Goal: Task Accomplishment & Management: Manage account settings

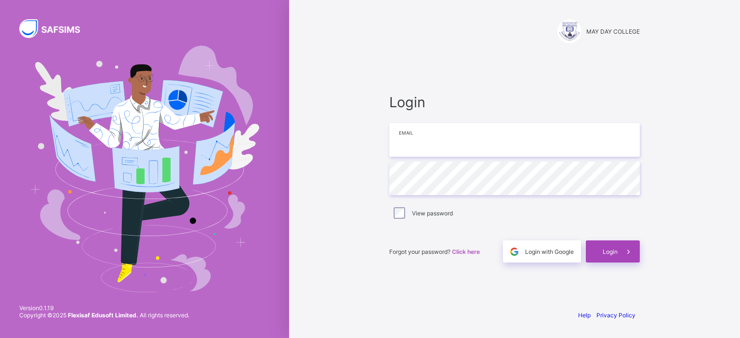
type input "**********"
click at [587, 255] on div "Login" at bounding box center [612, 252] width 54 height 22
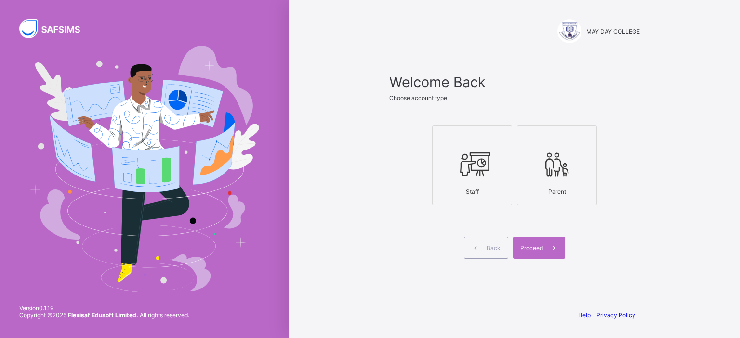
click at [458, 170] on icon at bounding box center [472, 164] width 34 height 29
click at [548, 256] on span at bounding box center [554, 248] width 22 height 22
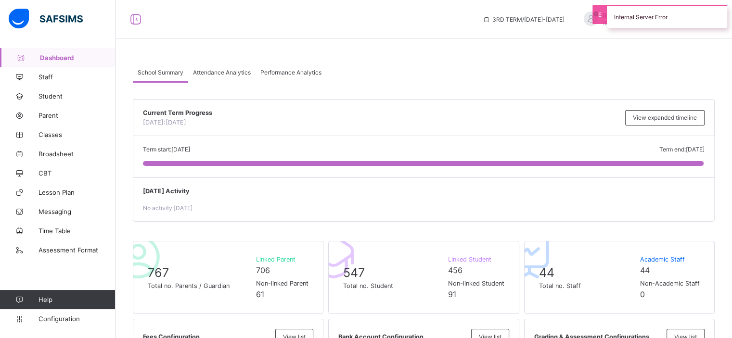
click at [221, 76] on div "Attendance Analytics" at bounding box center [221, 72] width 67 height 19
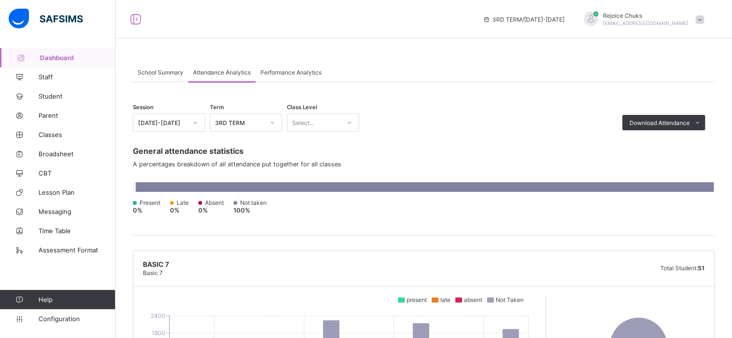
click at [280, 75] on span "Performance Analytics" at bounding box center [290, 72] width 61 height 7
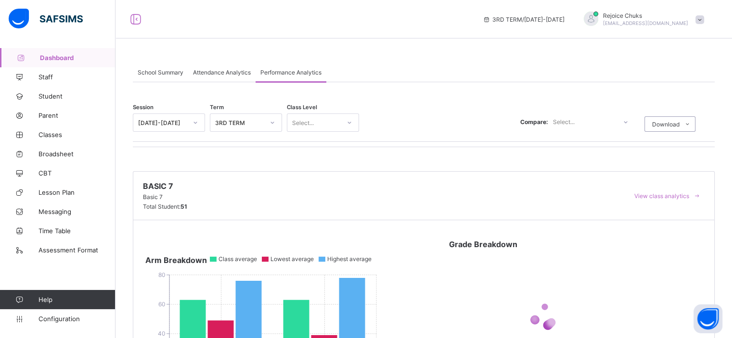
click at [230, 71] on span "Attendance Analytics" at bounding box center [222, 72] width 58 height 7
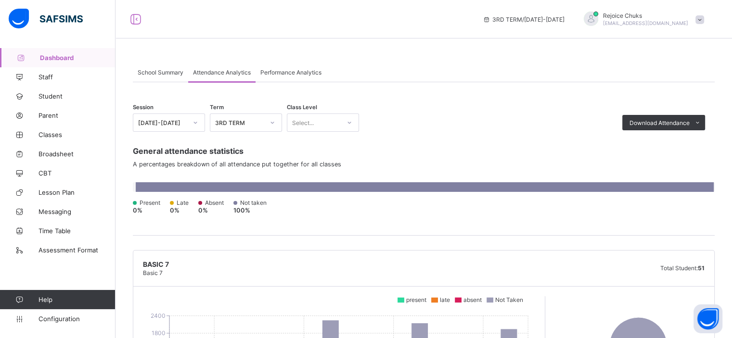
click at [181, 75] on span "School Summary" at bounding box center [161, 72] width 46 height 7
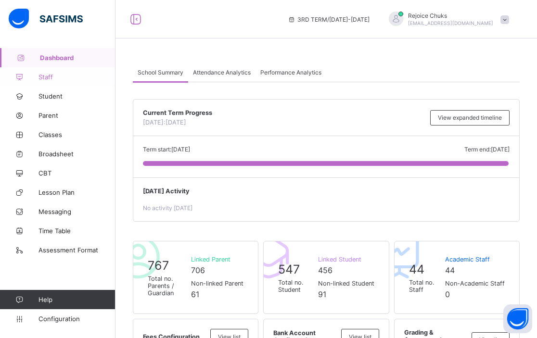
click at [48, 80] on span "Staff" at bounding box center [77, 77] width 77 height 8
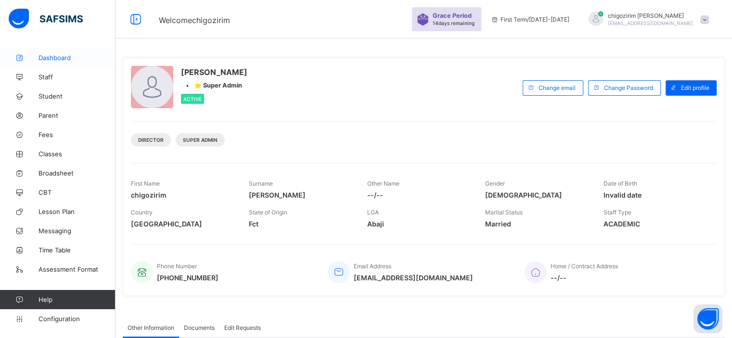
click at [49, 61] on span "Dashboard" at bounding box center [77, 58] width 77 height 8
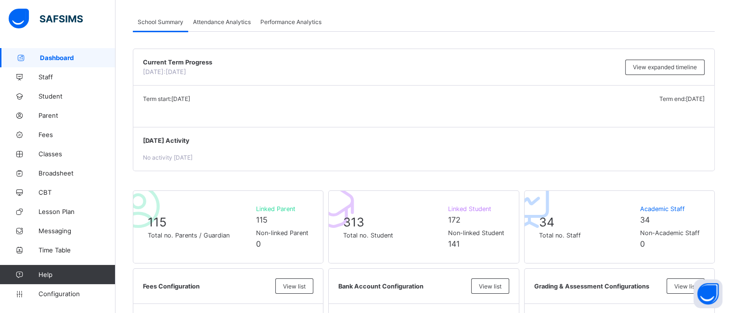
scroll to position [49, 0]
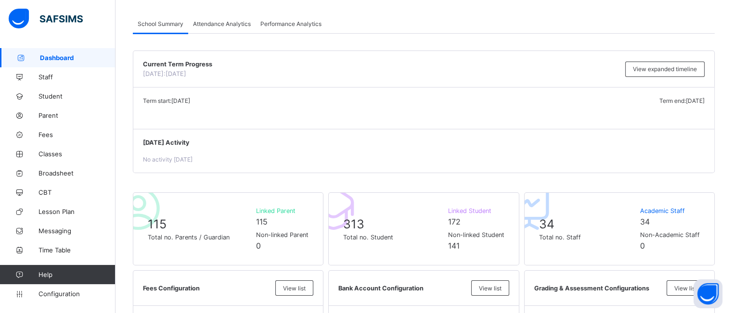
click at [228, 25] on span "Attendance Analytics" at bounding box center [222, 23] width 58 height 7
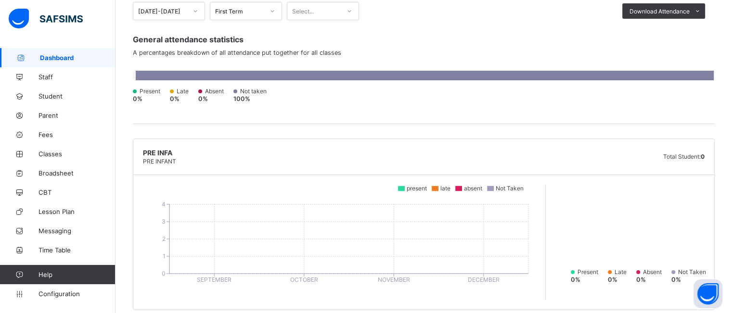
scroll to position [62, 0]
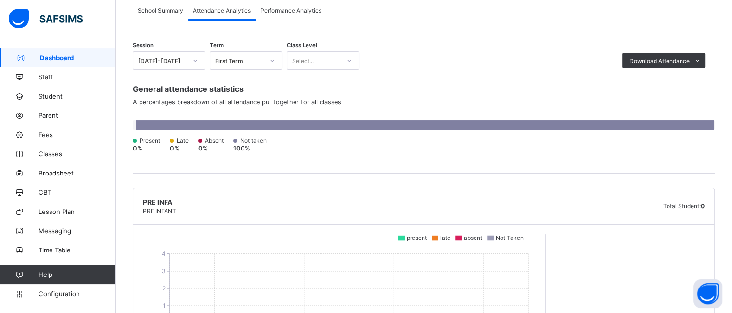
click at [281, 16] on div "Performance Analytics" at bounding box center [291, 9] width 71 height 19
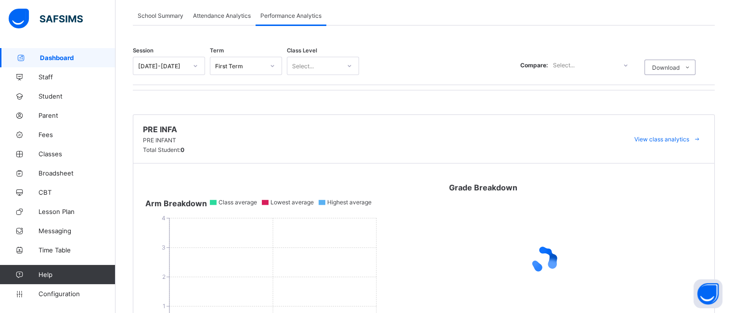
scroll to position [77, 0]
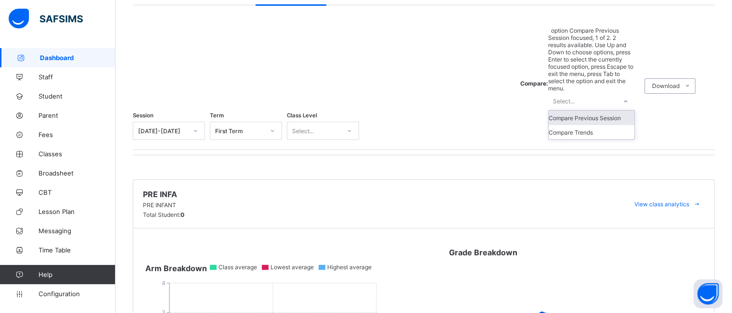
click at [629, 97] on icon at bounding box center [626, 102] width 6 height 10
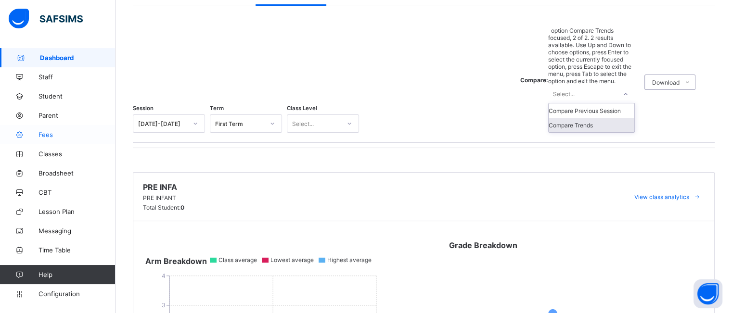
click at [42, 137] on span "Fees" at bounding box center [77, 135] width 77 height 8
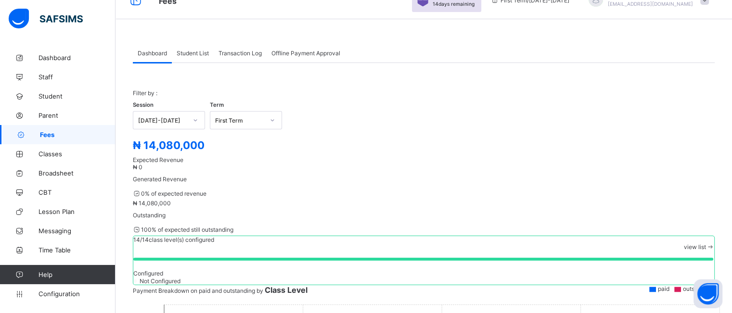
scroll to position [38, 0]
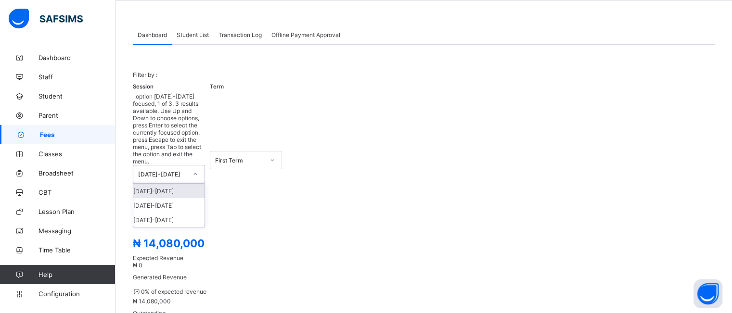
click at [194, 169] on icon at bounding box center [196, 174] width 6 height 10
click at [179, 198] on div "2024-2025" at bounding box center [168, 205] width 71 height 14
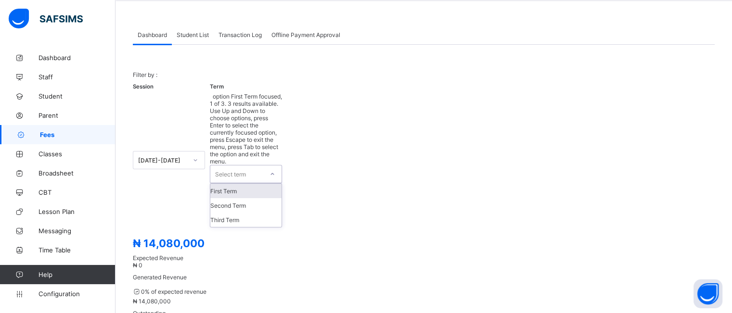
click at [264, 167] on div at bounding box center [272, 174] width 16 height 15
click at [247, 213] on div "Third Term" at bounding box center [245, 220] width 71 height 14
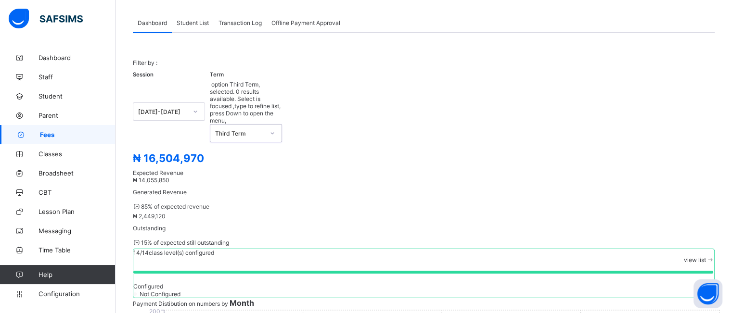
scroll to position [49, 0]
click at [195, 23] on span "Student List" at bounding box center [193, 23] width 32 height 7
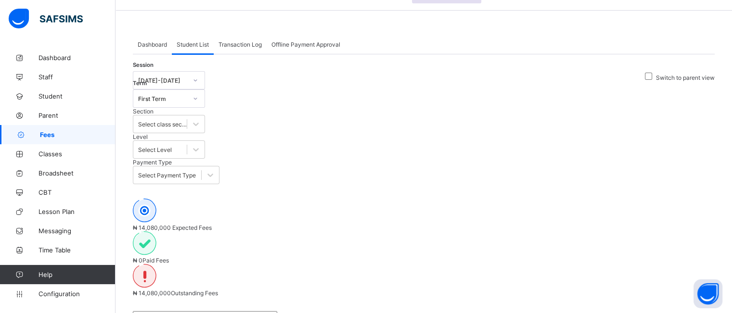
scroll to position [25, 0]
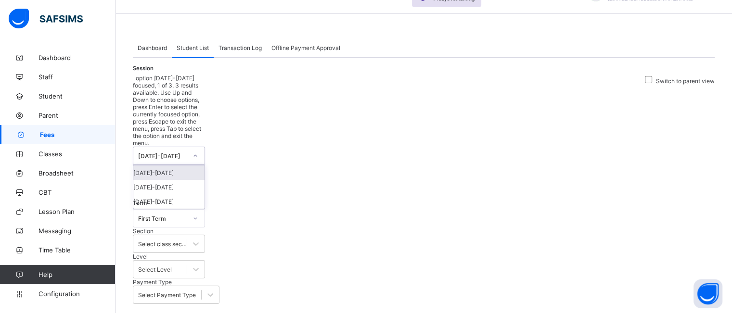
click at [194, 151] on icon at bounding box center [196, 156] width 6 height 10
click at [187, 180] on div "2024-2025" at bounding box center [168, 187] width 71 height 14
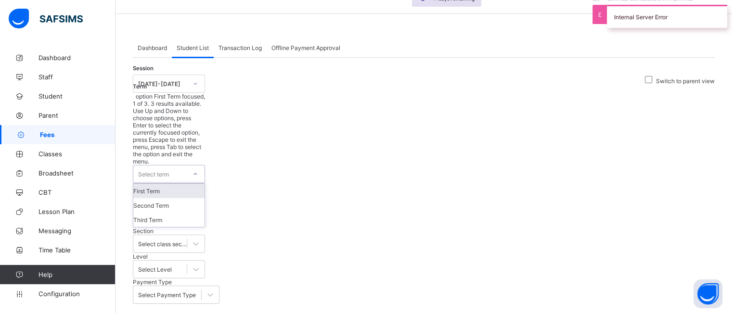
click at [204, 167] on div at bounding box center [195, 174] width 16 height 15
click at [205, 213] on div "Third Term" at bounding box center [168, 220] width 71 height 14
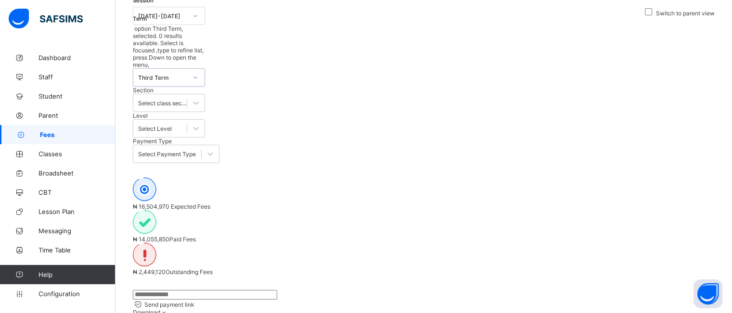
scroll to position [90, 0]
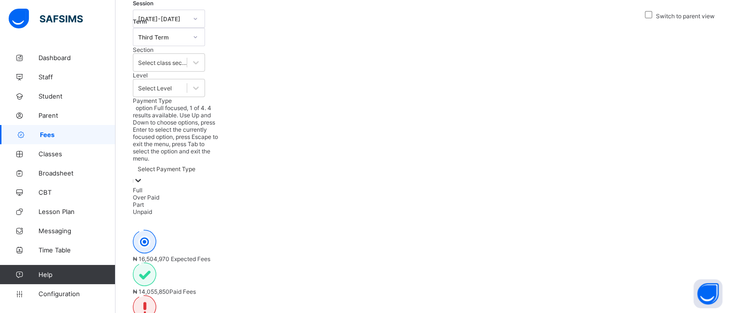
click at [195, 166] on div "Select Payment Type" at bounding box center [167, 169] width 58 height 7
click at [220, 208] on div "Unpaid" at bounding box center [176, 211] width 87 height 7
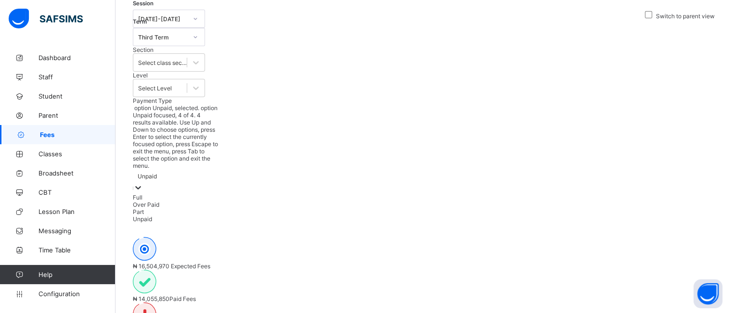
click at [157, 173] on div "Unpaid" at bounding box center [147, 176] width 19 height 7
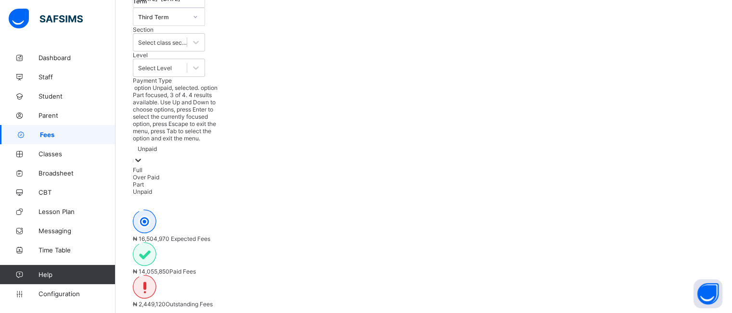
scroll to position [87, 0]
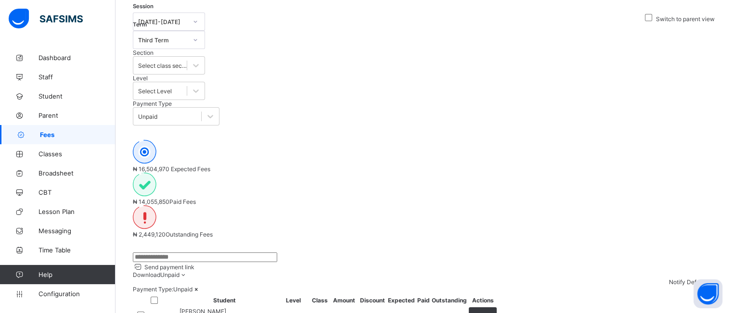
click at [472, 253] on div "Send payment link Download Unpaid Students Payment Students Payment Status Stud…" at bounding box center [424, 269] width 582 height 33
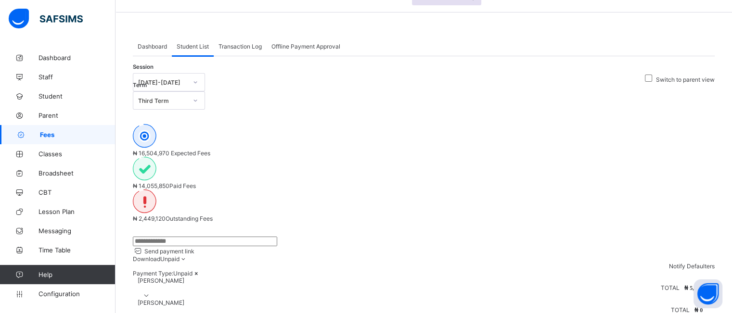
scroll to position [25, 0]
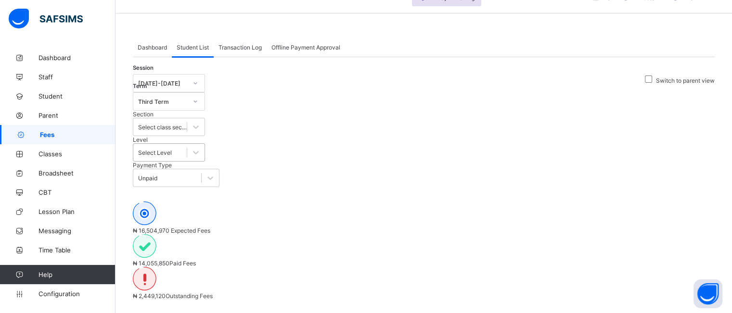
click at [172, 149] on div "Select Level" at bounding box center [155, 152] width 34 height 7
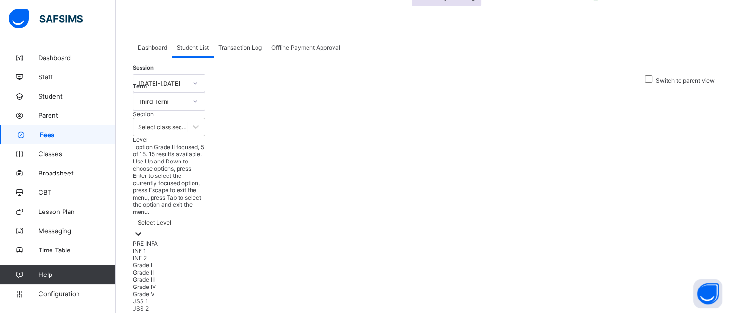
scroll to position [75, 0]
click at [205, 298] on div "JSS 1" at bounding box center [169, 301] width 72 height 7
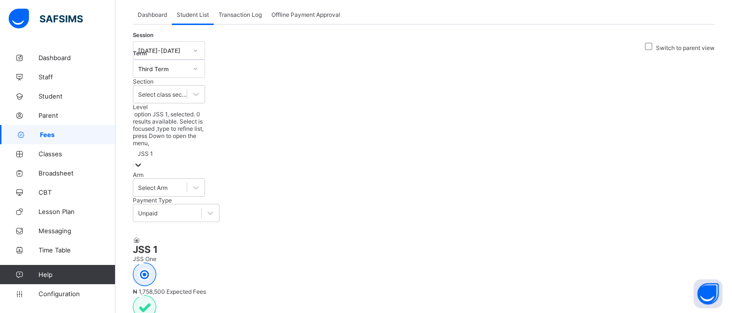
scroll to position [56, 0]
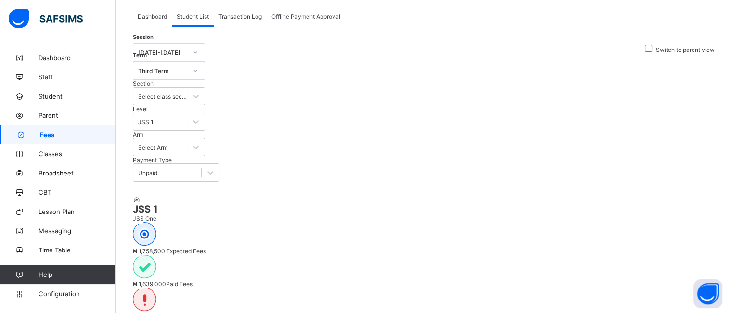
click at [205, 139] on div at bounding box center [195, 147] width 17 height 17
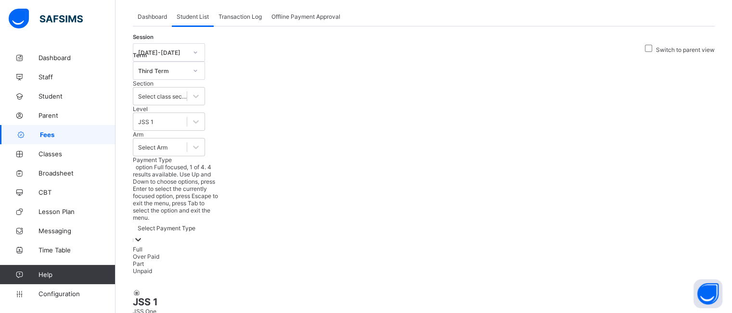
click at [143, 235] on div at bounding box center [138, 240] width 10 height 11
click at [177, 246] on div "Full" at bounding box center [176, 249] width 87 height 7
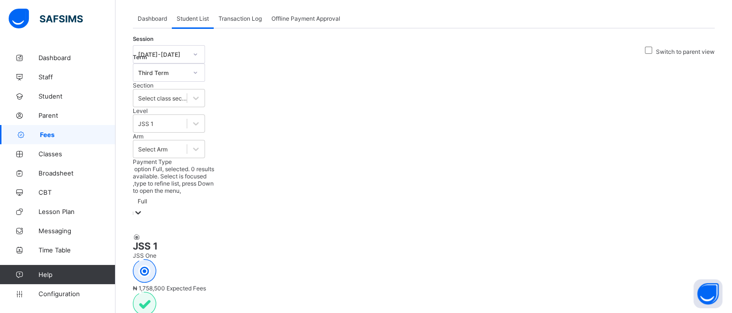
scroll to position [38, 0]
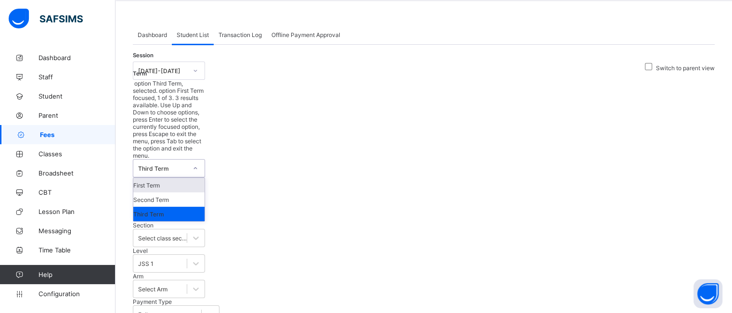
click at [204, 161] on div at bounding box center [195, 168] width 16 height 15
click at [220, 100] on div "Session 2024-2025 Term option Third Term, selected. option First Term focused, …" at bounding box center [176, 193] width 87 height 262
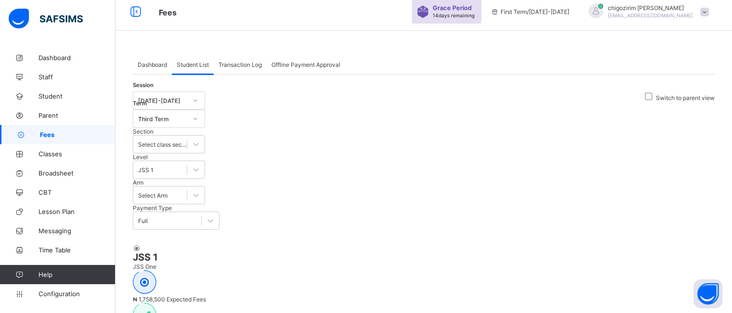
scroll to position [7, 0]
click at [714, 13] on div "chigozirim uche-orji chigozirim.ucheorji@gmail.com" at bounding box center [646, 12] width 135 height 16
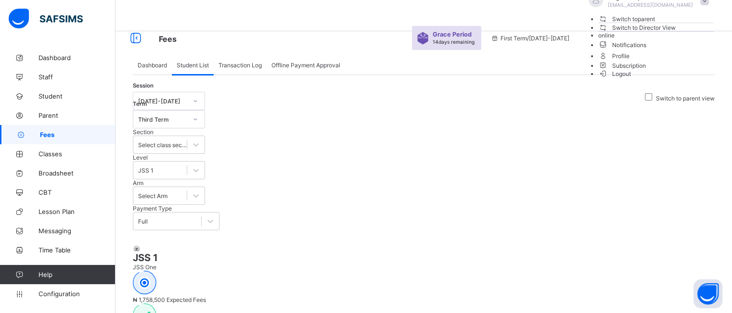
click at [656, 24] on span "Switch to parent" at bounding box center [626, 19] width 57 height 10
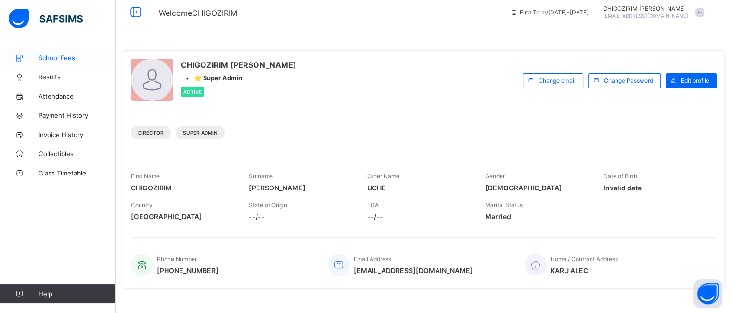
click at [64, 58] on span "School Fees" at bounding box center [77, 58] width 77 height 8
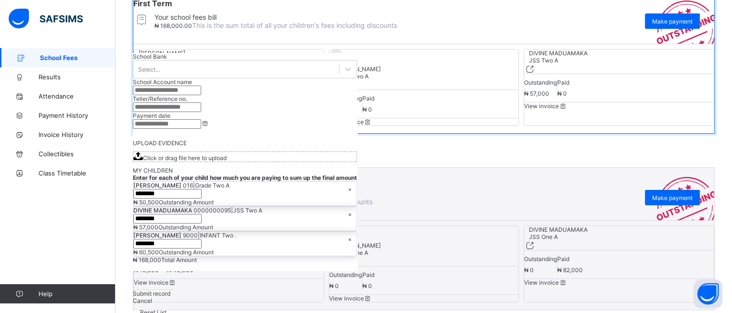
scroll to position [159, 0]
click at [65, 117] on span "Payment History" at bounding box center [77, 116] width 77 height 8
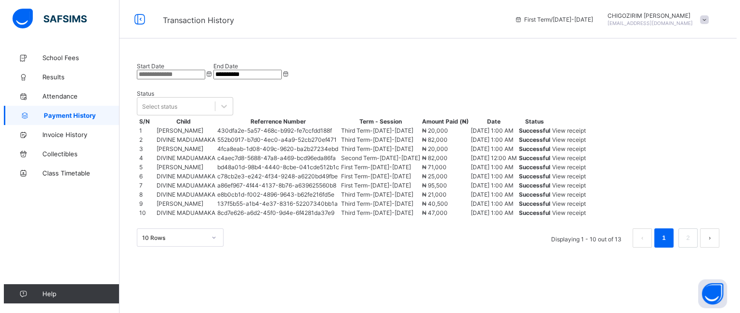
scroll to position [131, 0]
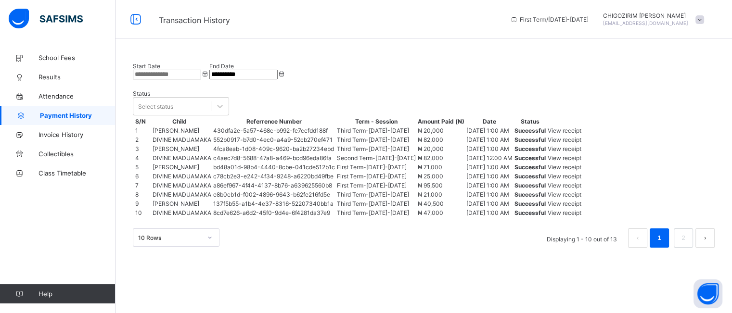
click at [582, 127] on span "View receipt" at bounding box center [565, 130] width 34 height 7
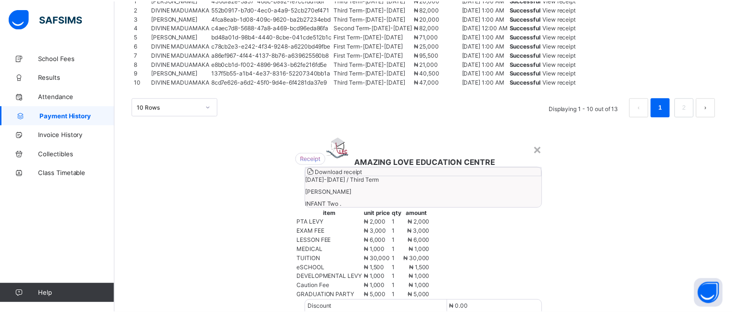
scroll to position [0, 0]
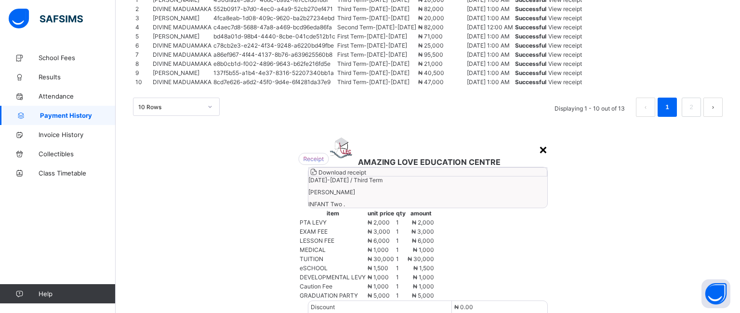
click at [538, 141] on div "×" at bounding box center [542, 149] width 9 height 16
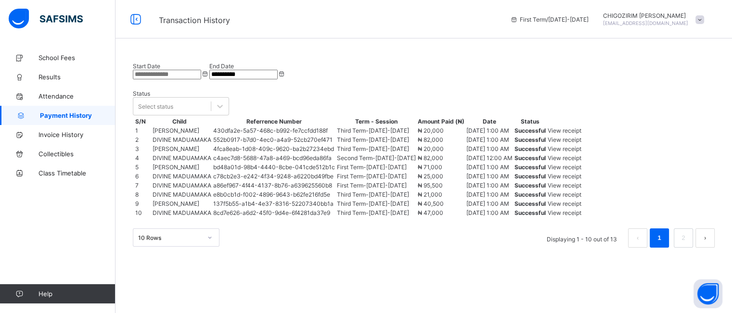
click at [702, 20] on div "CHIGOZIRIM UCHE-ORJI chigozirim.ucheorji@gmail.com" at bounding box center [653, 19] width 111 height 14
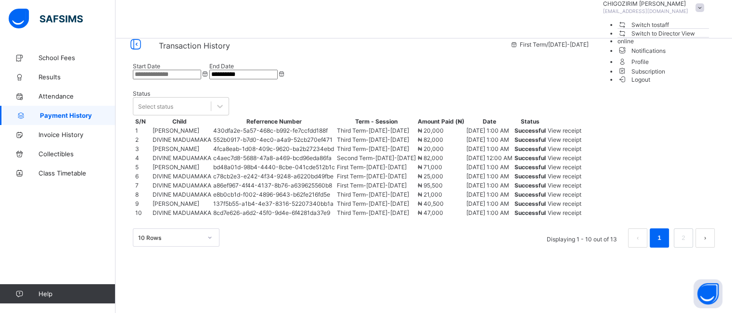
click at [670, 30] on span "Switch to staff" at bounding box center [644, 25] width 52 height 10
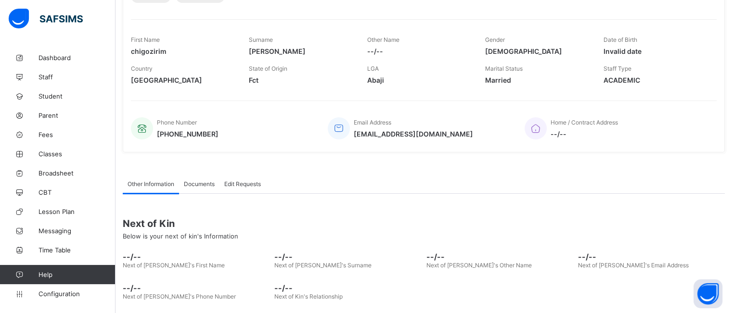
scroll to position [144, 0]
click at [54, 132] on span "Fees" at bounding box center [77, 135] width 77 height 8
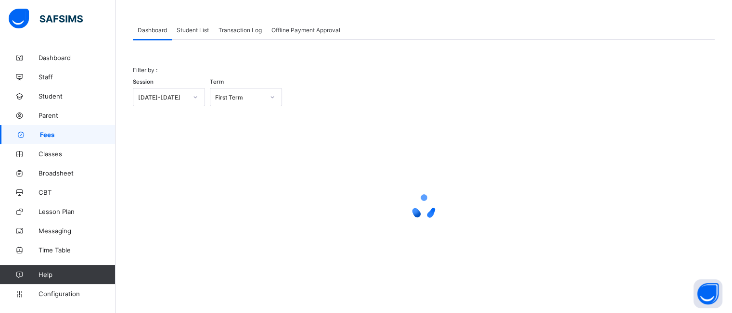
scroll to position [42, 0]
click at [202, 34] on div "Student List" at bounding box center [193, 29] width 42 height 19
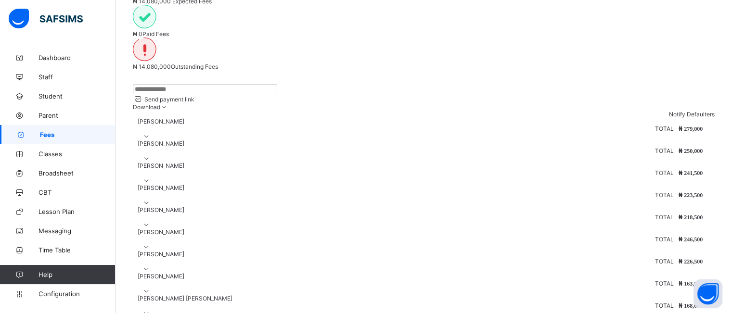
scroll to position [173, 0]
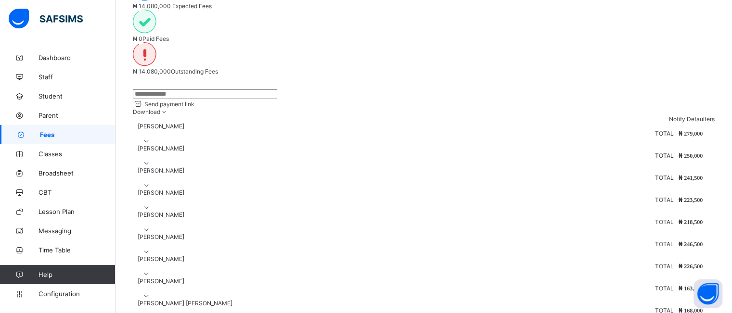
click at [151, 138] on icon at bounding box center [147, 141] width 8 height 7
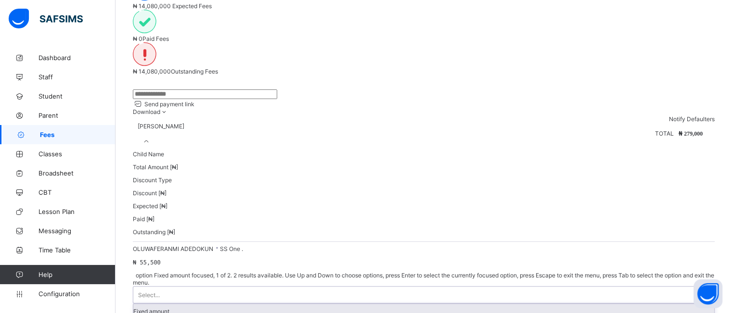
click at [702, 290] on icon at bounding box center [705, 295] width 6 height 10
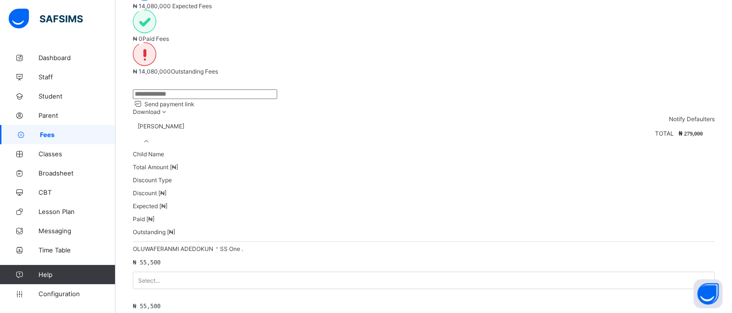
click at [356, 123] on div "CHRISTOPHER JOY" at bounding box center [424, 126] width 582 height 7
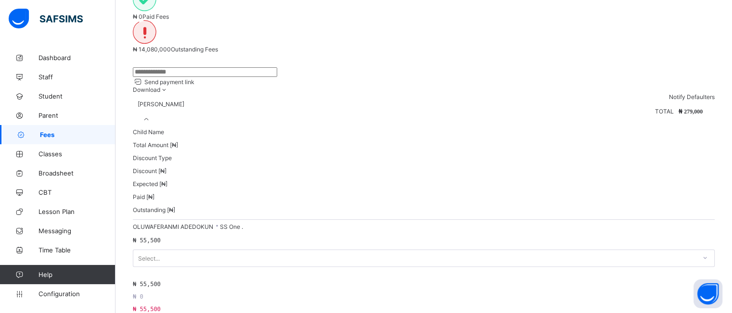
scroll to position [190, 0]
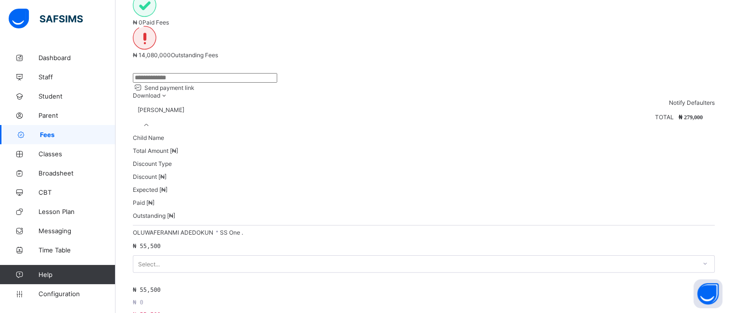
click at [177, 73] on input "text" at bounding box center [205, 78] width 144 height 10
click at [349, 73] on div "Send payment link Download Students Payment Students Payment Status Student Ite…" at bounding box center [424, 89] width 582 height 33
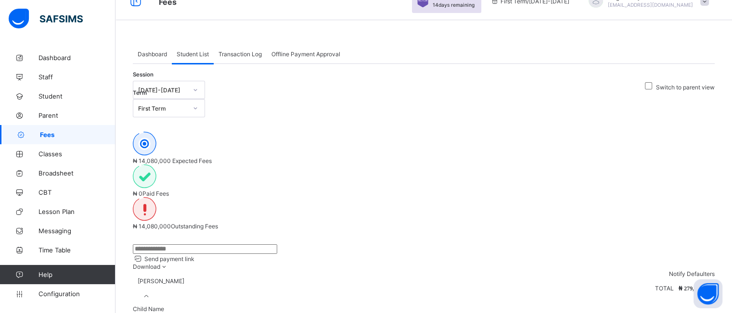
scroll to position [6, 0]
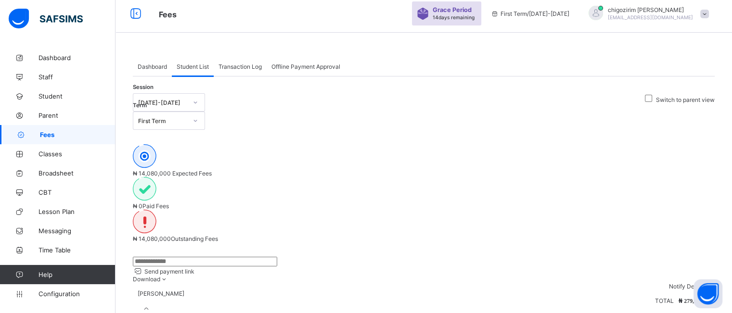
click at [712, 9] on div "chigozirim uche-orji chigozirim.ucheorji@gmail.com" at bounding box center [646, 14] width 135 height 16
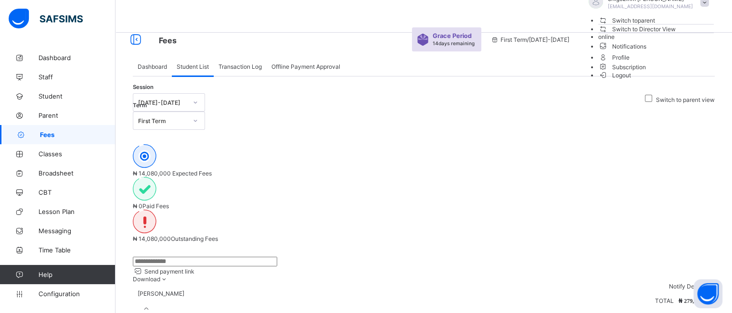
click at [656, 26] on span "Switch to parent" at bounding box center [626, 20] width 57 height 10
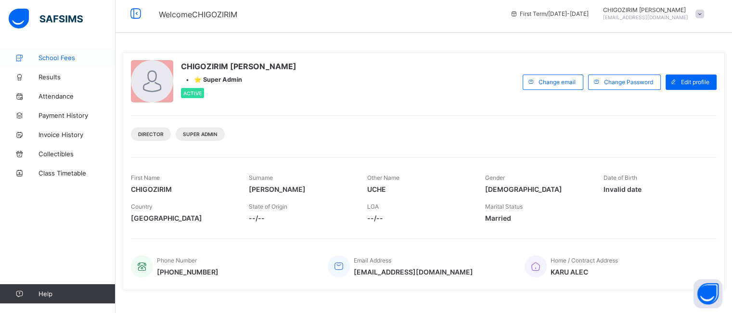
click at [53, 61] on span "School Fees" at bounding box center [77, 58] width 77 height 8
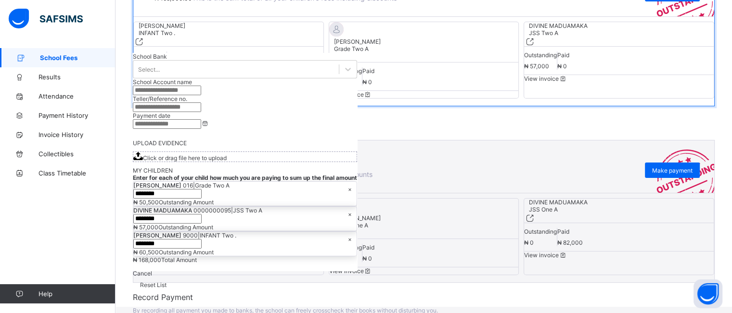
scroll to position [189, 0]
click at [177, 81] on span "View invoice" at bounding box center [155, 77] width 43 height 7
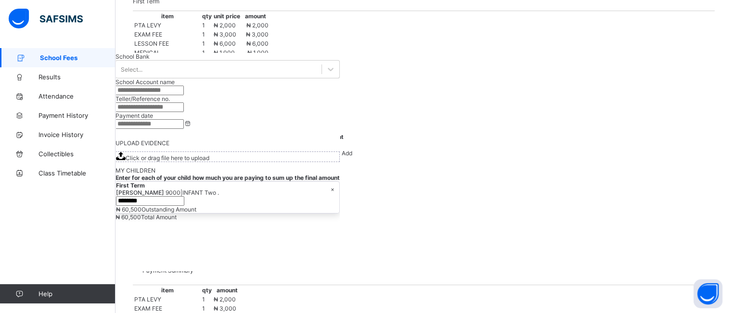
scroll to position [234, 0]
drag, startPoint x: 167, startPoint y: 183, endPoint x: 245, endPoint y: 190, distance: 78.3
click at [245, 123] on p "Optional Items" at bounding box center [424, 118] width 582 height 10
click at [277, 104] on div "item qty unit price amount PTA LEVY 1 ₦ 2,000 ₦ 2,000 EXAM FEE 1 ₦ 3,000 ₦ 3,00…" at bounding box center [424, 58] width 582 height 92
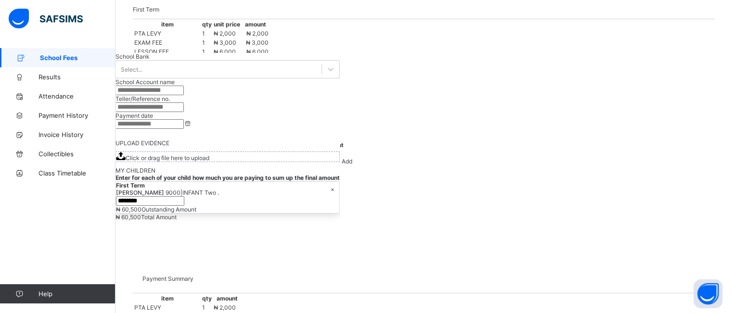
scroll to position [231, 0]
drag, startPoint x: 166, startPoint y: 74, endPoint x: 496, endPoint y: 146, distance: 338.0
click at [496, 146] on div "invoice for AISHA ABDULRAHMAN MAILAFIYA 's class. session 2025-2026 term First …" at bounding box center [424, 96] width 582 height 318
click at [443, 108] on div "item qty unit price amount PTA LEVY 1 ₦ 2,000 ₦ 2,000 EXAM FEE 1 ₦ 3,000 ₦ 3,00…" at bounding box center [424, 61] width 582 height 92
click at [352, 161] on span "Add" at bounding box center [347, 157] width 11 height 7
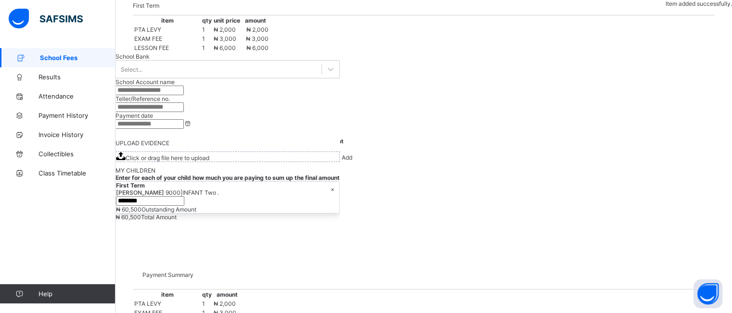
type input "********"
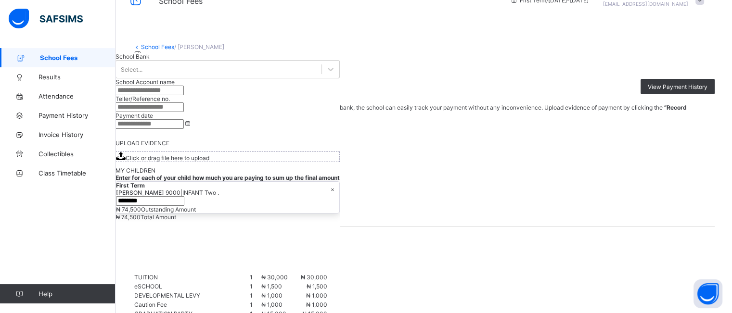
scroll to position [6, 0]
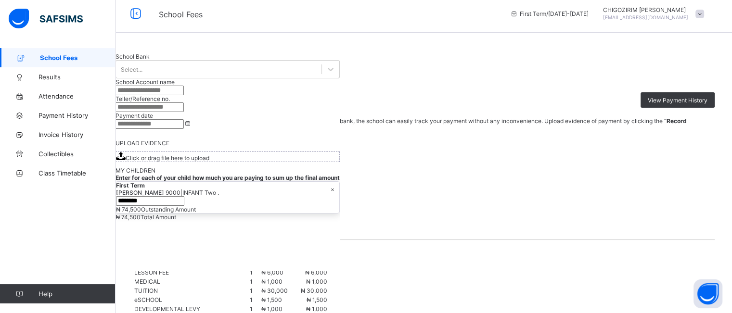
click at [704, 11] on span at bounding box center [700, 14] width 9 height 9
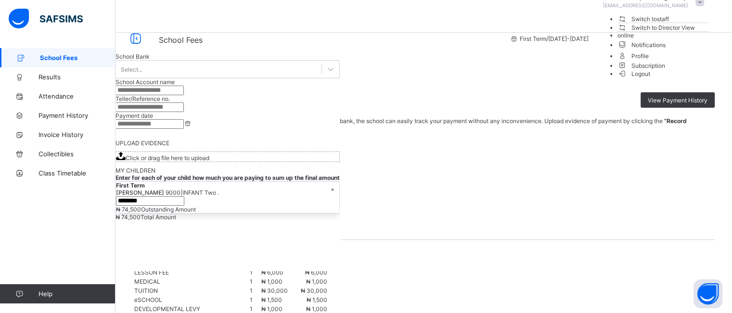
click at [670, 24] on span "Switch to staff" at bounding box center [644, 19] width 52 height 10
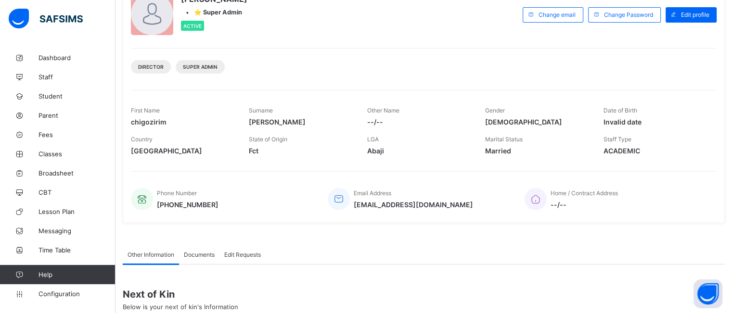
scroll to position [79, 0]
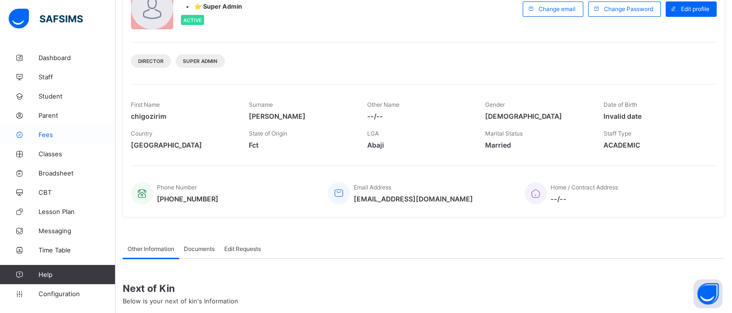
click at [39, 136] on span "Fees" at bounding box center [77, 135] width 77 height 8
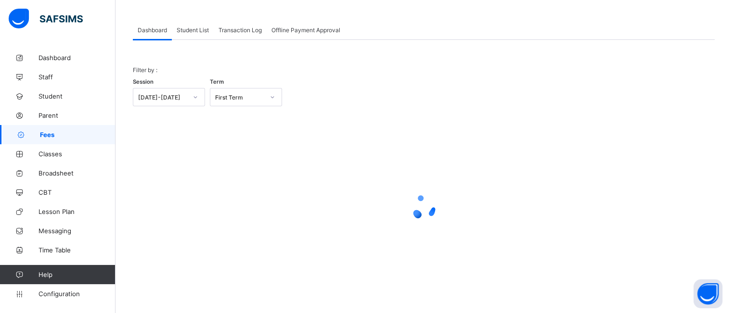
scroll to position [42, 0]
click at [194, 30] on span "Student List" at bounding box center [193, 29] width 32 height 7
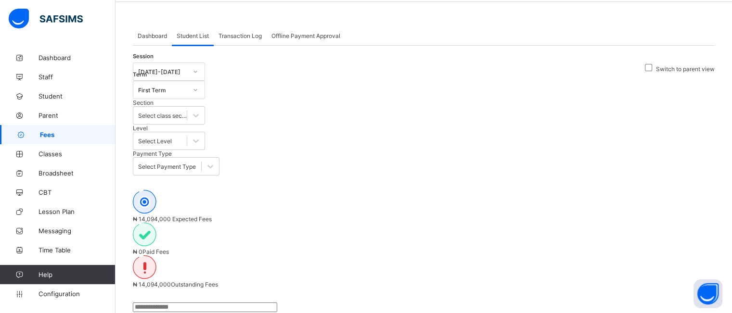
scroll to position [37, 0]
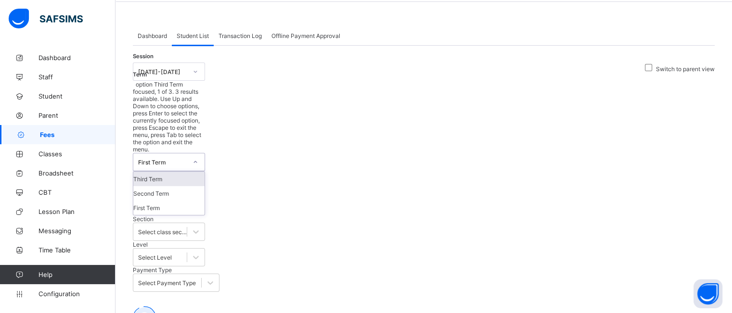
click at [204, 155] on div at bounding box center [195, 162] width 16 height 15
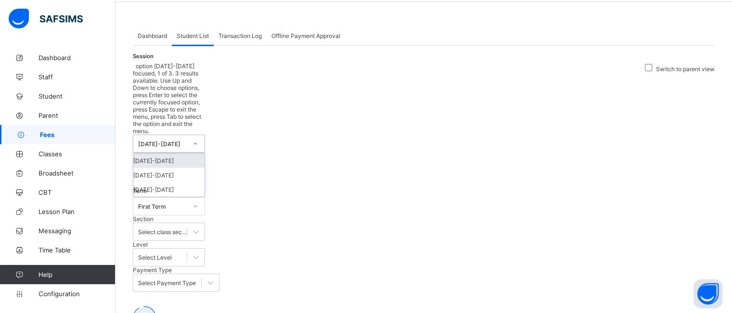
click at [194, 139] on icon at bounding box center [196, 144] width 6 height 10
click at [183, 168] on div "2024-2025" at bounding box center [168, 175] width 71 height 14
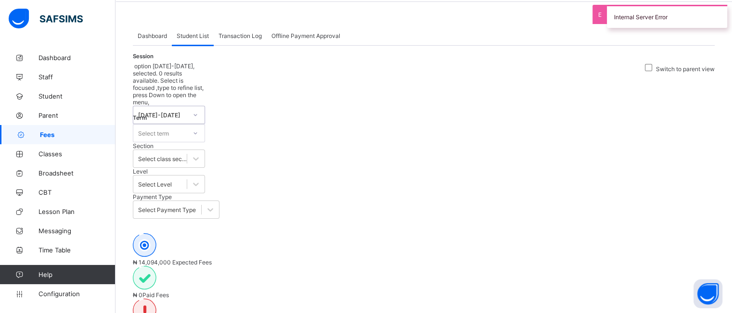
click at [204, 126] on div at bounding box center [195, 133] width 16 height 15
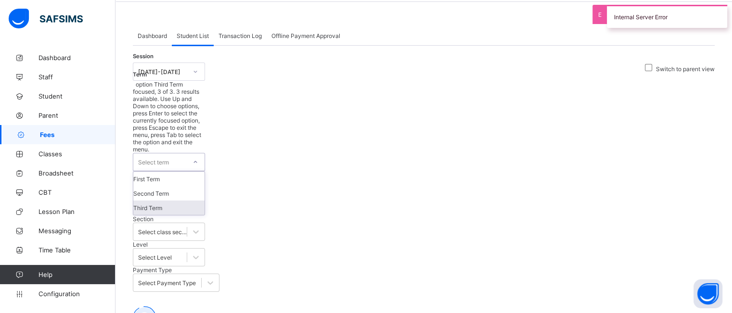
click at [205, 201] on div "Third Term" at bounding box center [168, 208] width 71 height 14
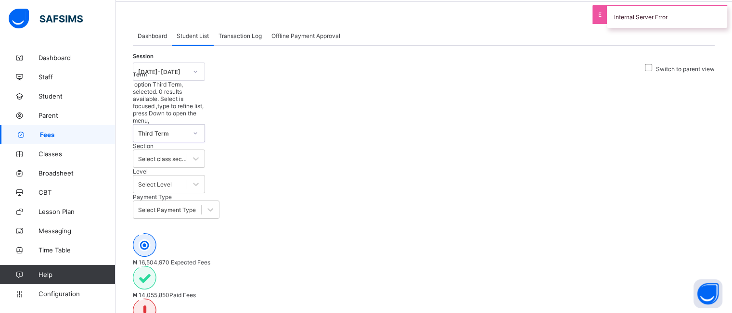
scroll to position [177, 0]
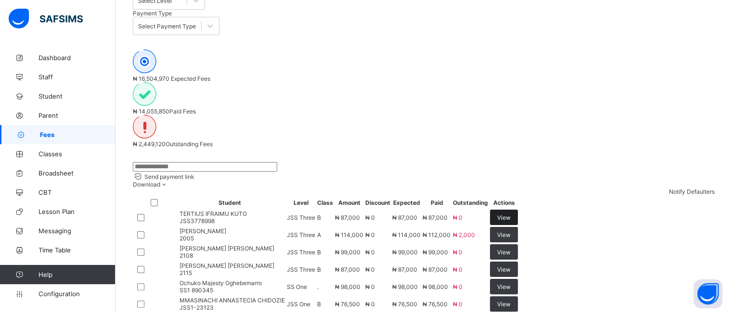
click at [511, 214] on span "View" at bounding box center [503, 217] width 13 height 7
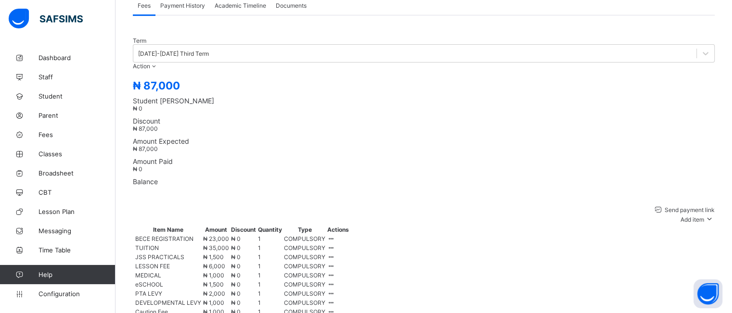
scroll to position [325, 0]
drag, startPoint x: 153, startPoint y: 63, endPoint x: 204, endPoint y: 67, distance: 51.3
click at [204, 79] on span "₦ 87,000" at bounding box center [424, 85] width 582 height 13
click at [264, 195] on div "Send payment link Add item Optional items Special bill Item Name Amount Discoun…" at bounding box center [424, 266] width 582 height 142
drag, startPoint x: 506, startPoint y: 65, endPoint x: 567, endPoint y: 72, distance: 61.2
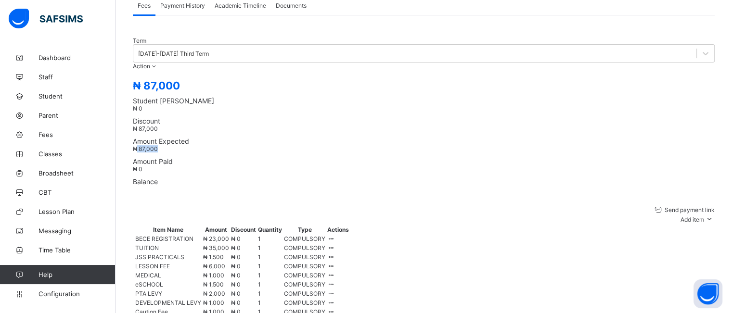
click at [158, 145] on span "₦ 87,000" at bounding box center [145, 148] width 25 height 7
click at [511, 195] on div "Send payment link Add item Optional items Special bill Item Name Amount Discoun…" at bounding box center [424, 266] width 582 height 142
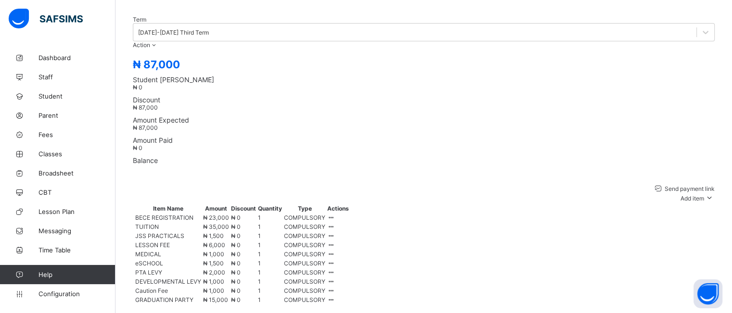
scroll to position [346, 0]
click at [694, 221] on div "Optional items" at bounding box center [691, 224] width 39 height 7
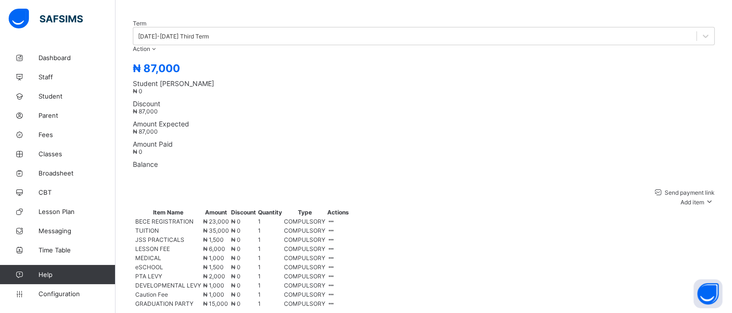
scroll to position [343, 0]
click at [453, 187] on div "Send payment link Add item Optional items Special bill" at bounding box center [424, 196] width 582 height 19
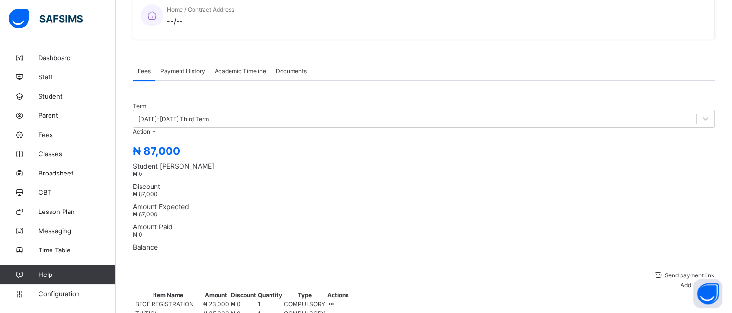
scroll to position [260, 0]
drag, startPoint x: 191, startPoint y: 134, endPoint x: 143, endPoint y: 134, distance: 48.2
click at [143, 145] on span "₦ 87,000" at bounding box center [424, 151] width 582 height 13
click at [270, 271] on div "Send payment link Add item Optional items Special bill" at bounding box center [424, 280] width 582 height 19
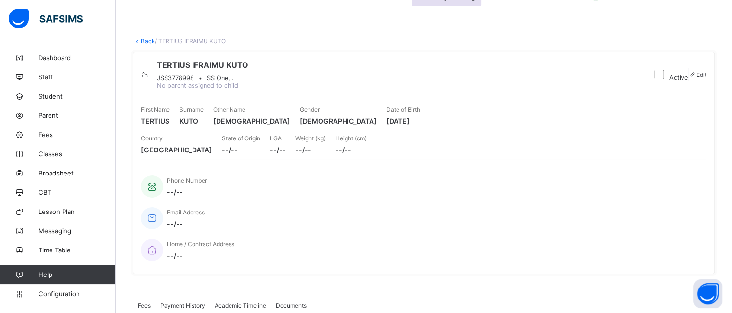
scroll to position [25, 0]
click at [147, 42] on link "Back" at bounding box center [148, 41] width 14 height 7
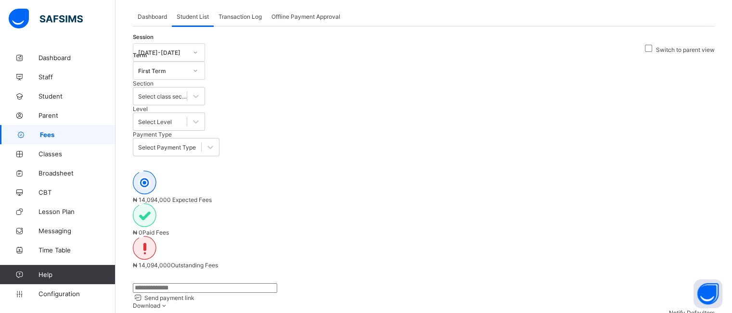
scroll to position [53, 0]
click at [243, 21] on span "Transaction Log" at bounding box center [240, 18] width 43 height 7
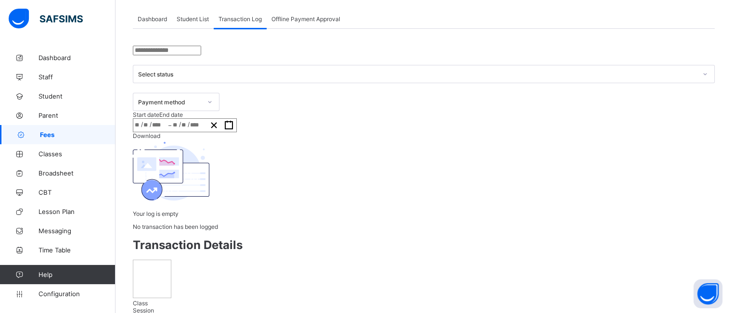
scroll to position [28, 0]
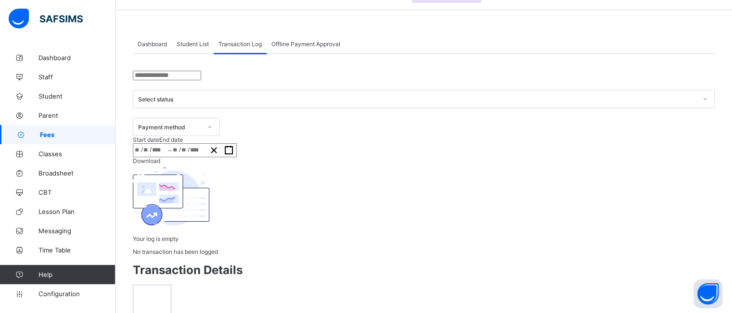
click at [234, 146] on icon "button" at bounding box center [228, 150] width 9 height 9
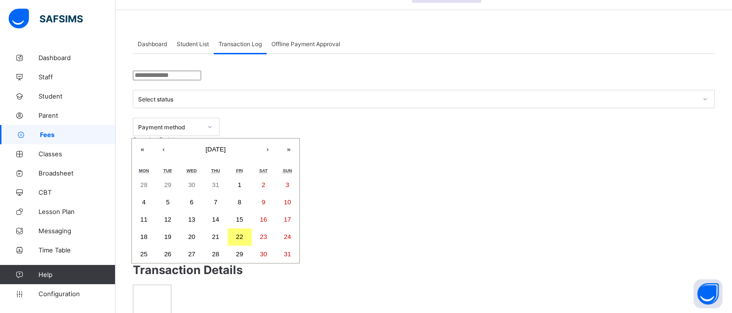
click at [174, 139] on button "‹" at bounding box center [163, 149] width 21 height 21
click at [228, 177] on button "1" at bounding box center [216, 185] width 24 height 17
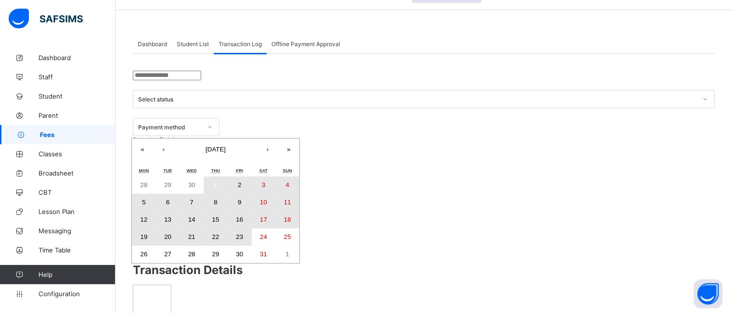
click at [243, 234] on abbr "23" at bounding box center [239, 237] width 7 height 7
type input "**********"
type input "*"
type input "****"
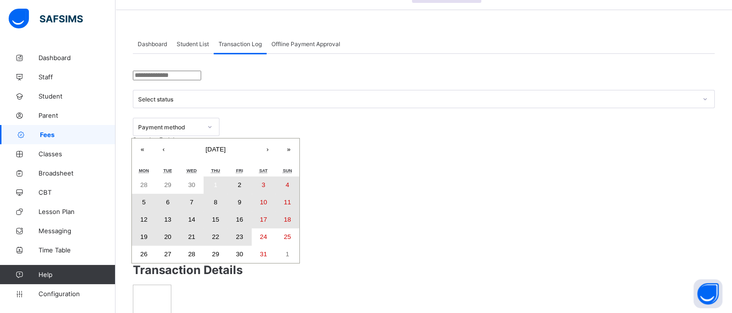
type input "**********"
type input "*"
type input "**"
type input "****"
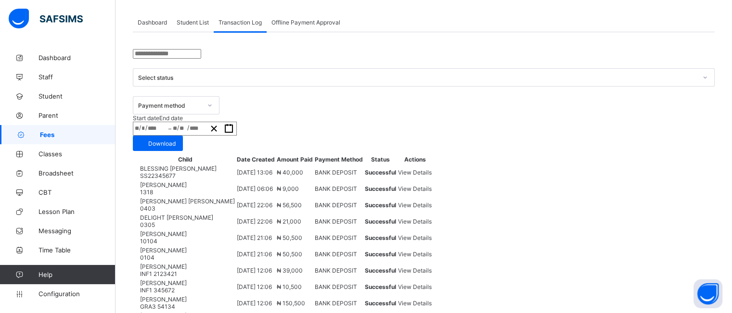
scroll to position [47, 0]
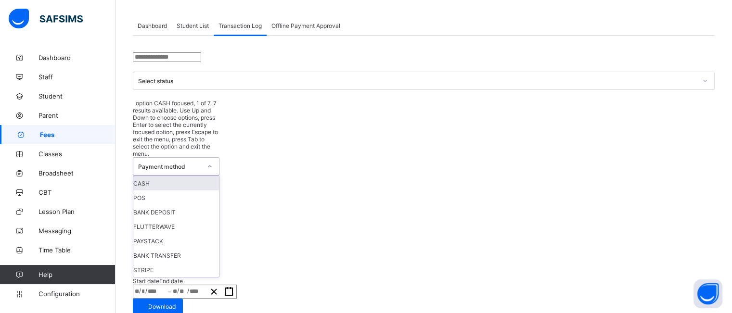
click at [219, 158] on div at bounding box center [210, 166] width 18 height 17
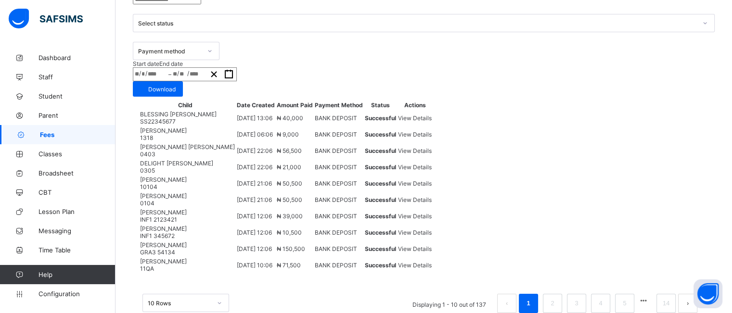
scroll to position [104, 0]
click at [432, 115] on span "View Details" at bounding box center [415, 118] width 34 height 7
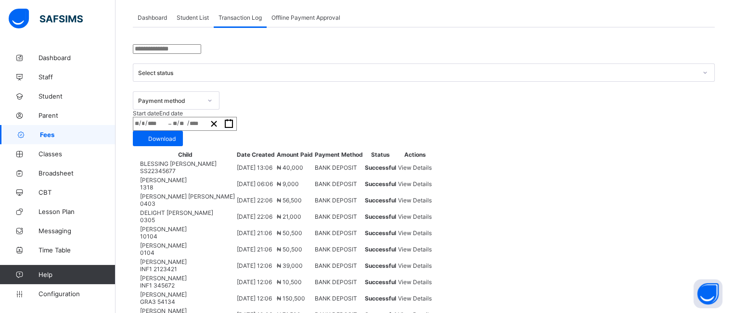
scroll to position [52, 0]
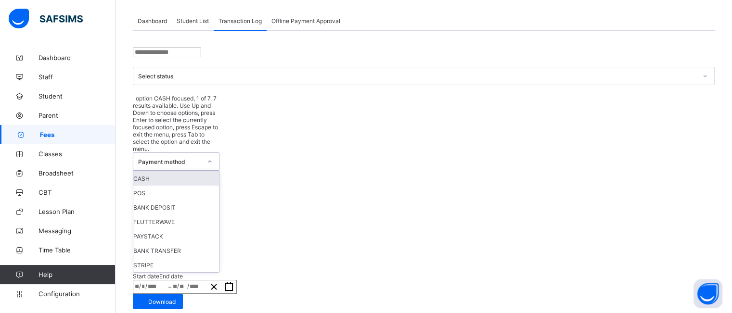
click at [201, 153] on div "Payment method" at bounding box center [166, 161] width 67 height 17
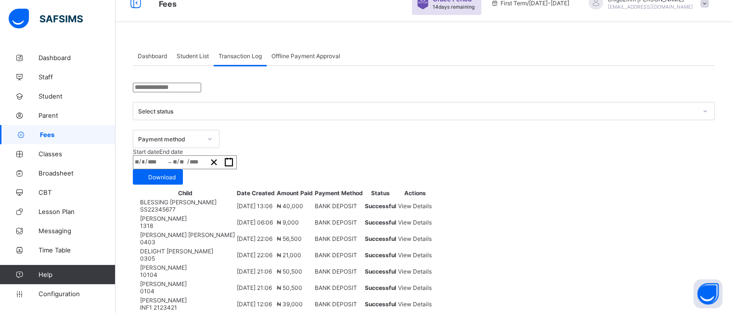
scroll to position [17, 0]
click at [709, 2] on span at bounding box center [705, 2] width 9 height 9
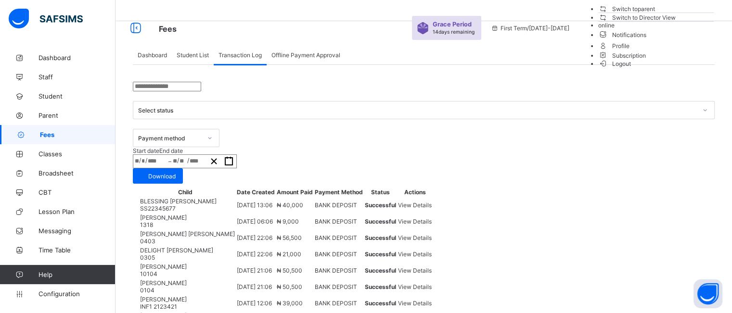
click at [656, 14] on span "Switch to parent" at bounding box center [626, 9] width 57 height 10
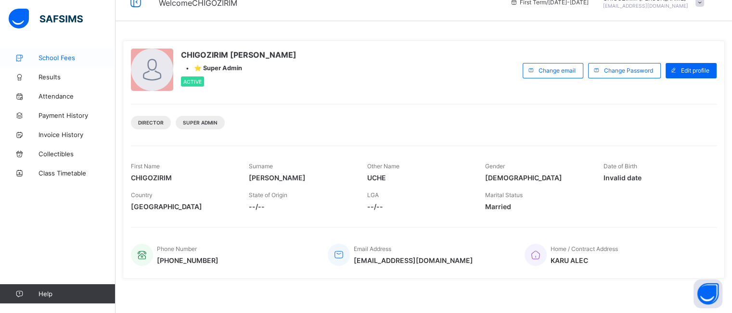
click at [53, 63] on link "School Fees" at bounding box center [58, 57] width 116 height 19
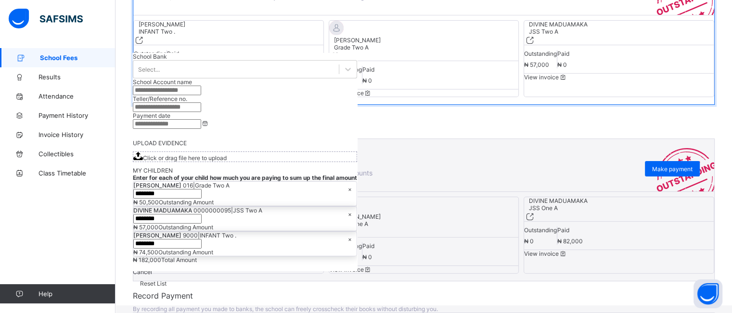
scroll to position [348, 0]
click at [177, 258] on span "View invoice" at bounding box center [155, 253] width 43 height 7
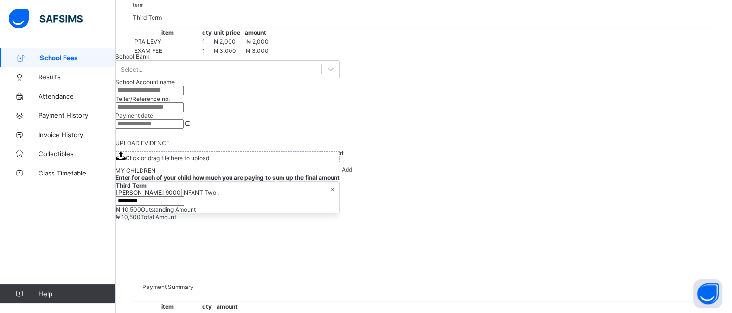
scroll to position [298, 0]
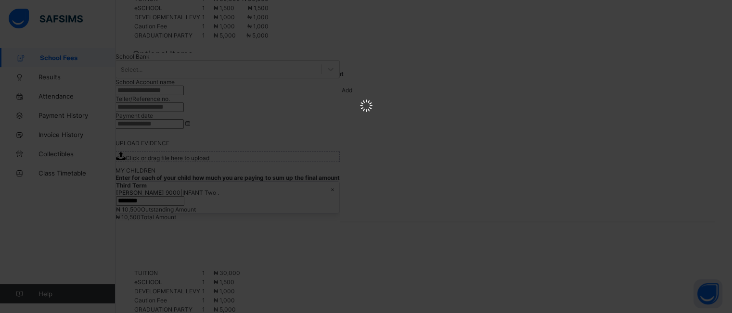
scroll to position [0, 0]
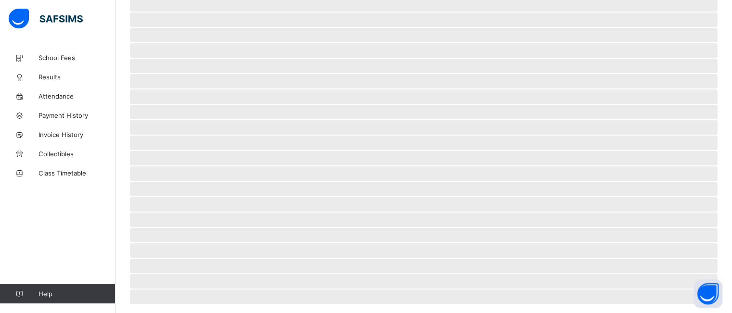
scroll to position [67, 0]
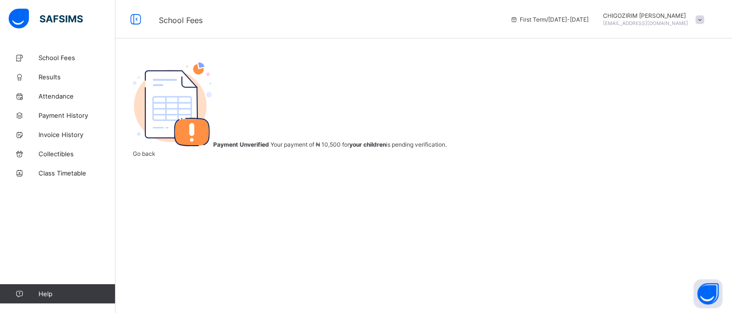
click at [704, 15] on span at bounding box center [700, 19] width 9 height 9
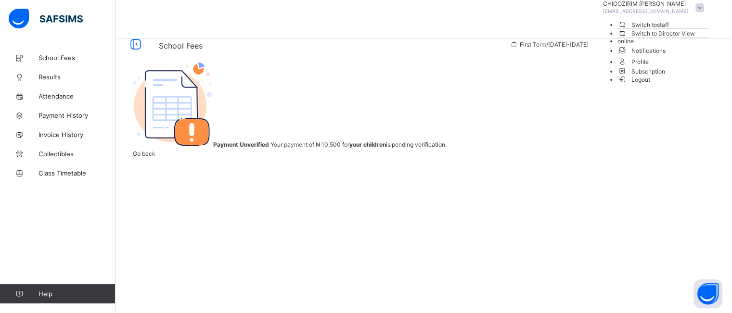
click at [670, 30] on span "Switch to staff" at bounding box center [644, 25] width 52 height 10
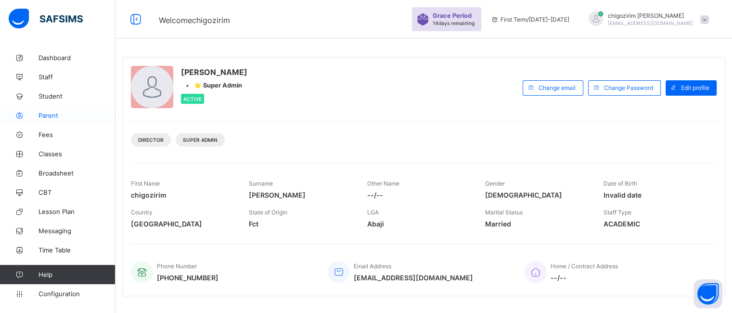
click at [50, 114] on span "Parent" at bounding box center [77, 116] width 77 height 8
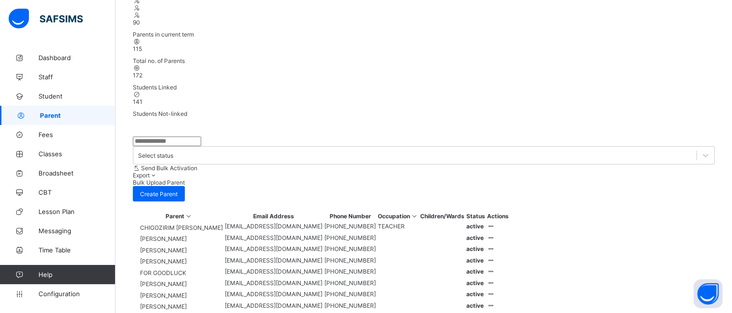
scroll to position [134, 0]
click at [46, 134] on span "Fees" at bounding box center [77, 135] width 77 height 8
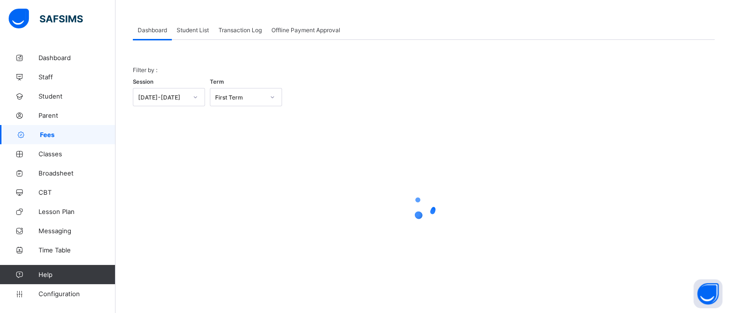
scroll to position [42, 0]
click at [185, 29] on span "Student List" at bounding box center [193, 29] width 32 height 7
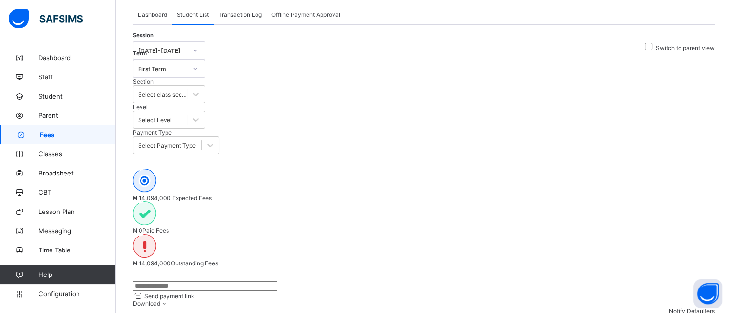
scroll to position [53, 0]
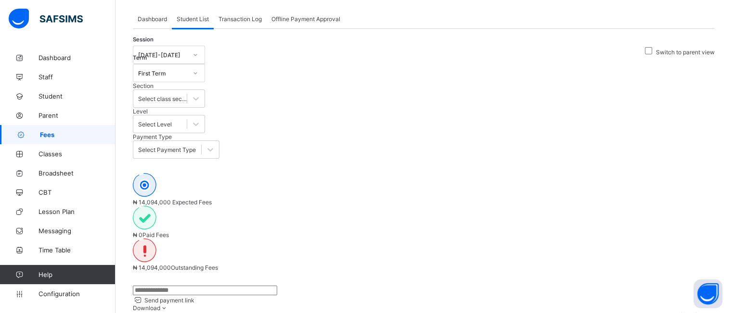
click at [304, 159] on div "₦ 14,094,000 Expected Fees ₦ 0 Paid Fees ₦ 14,094,000 Outstanding Fees" at bounding box center [424, 222] width 582 height 127
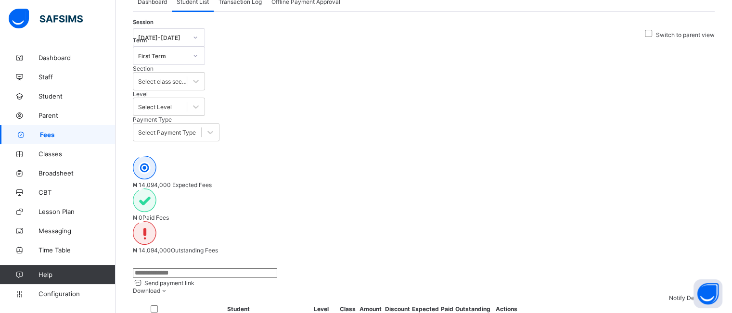
scroll to position [62, 0]
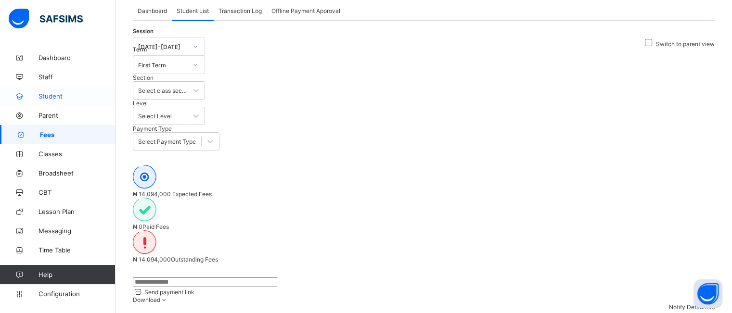
click at [57, 99] on span "Student" at bounding box center [77, 96] width 77 height 8
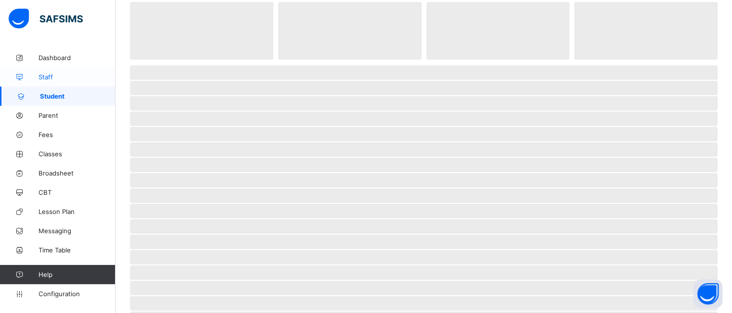
click at [49, 77] on span "Staff" at bounding box center [77, 77] width 77 height 8
click at [71, 93] on span "Student" at bounding box center [77, 96] width 77 height 8
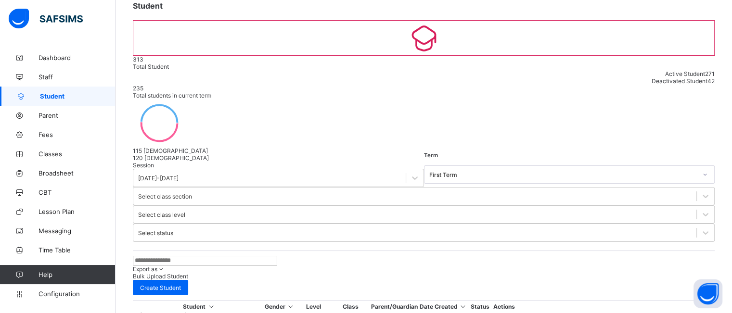
click at [188, 273] on span "Bulk Upload Student" at bounding box center [160, 276] width 55 height 7
click at [50, 73] on span "Staff" at bounding box center [77, 77] width 77 height 8
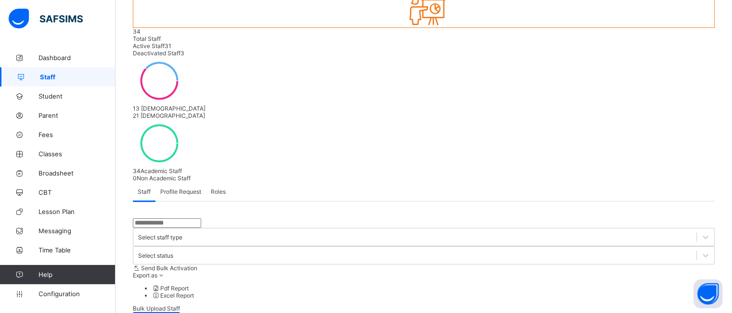
scroll to position [90, 0]
click at [55, 151] on span "Classes" at bounding box center [77, 154] width 77 height 8
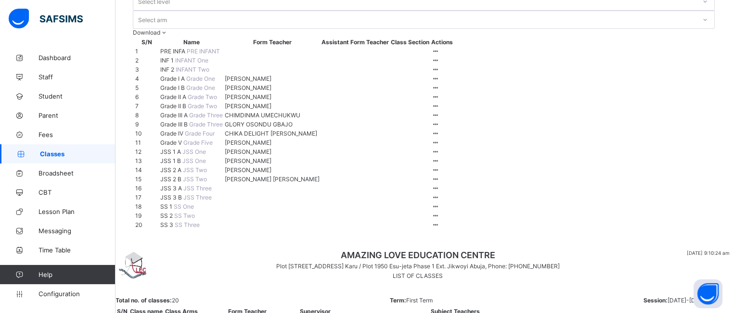
scroll to position [103, 0]
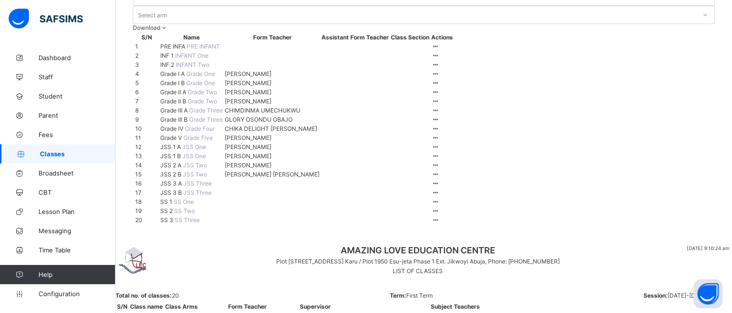
click at [177, 114] on span "Grade III A" at bounding box center [174, 110] width 29 height 7
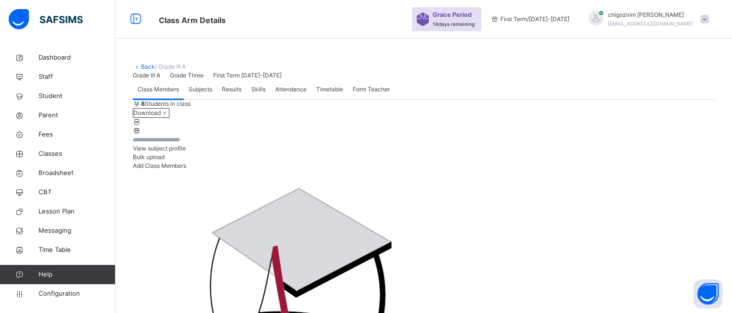
scroll to position [232, 0]
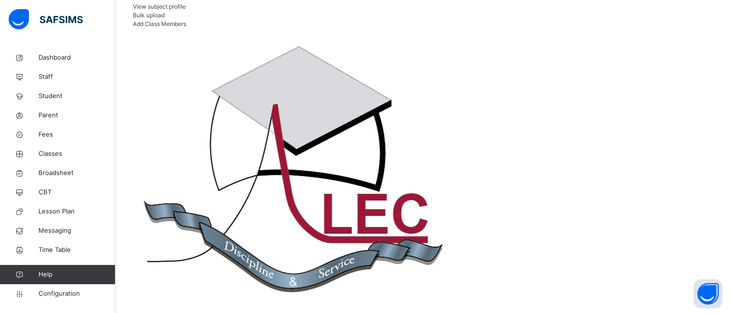
scroll to position [143, 0]
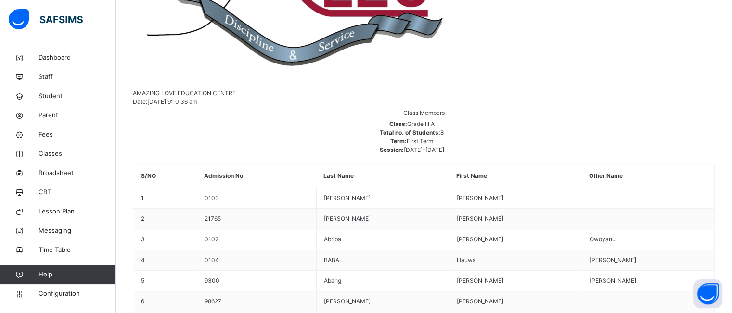
scroll to position [372, 0]
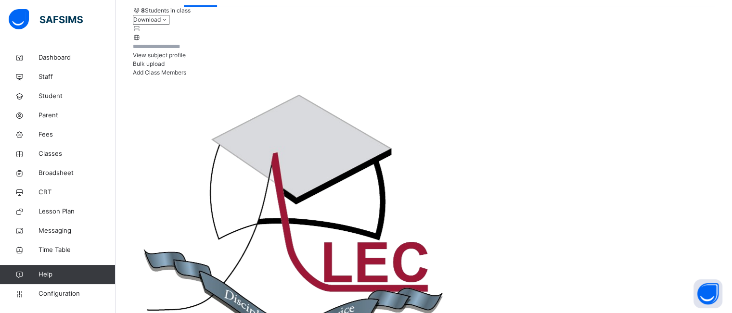
scroll to position [94, 0]
type input "***"
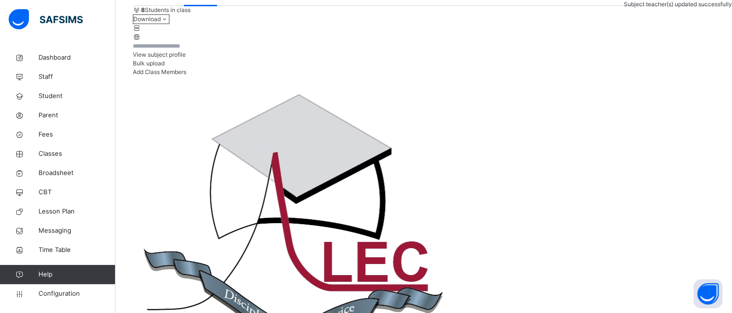
scroll to position [372, 0]
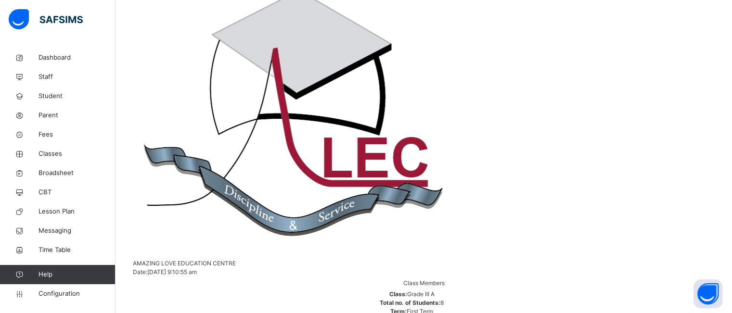
scroll to position [125, 0]
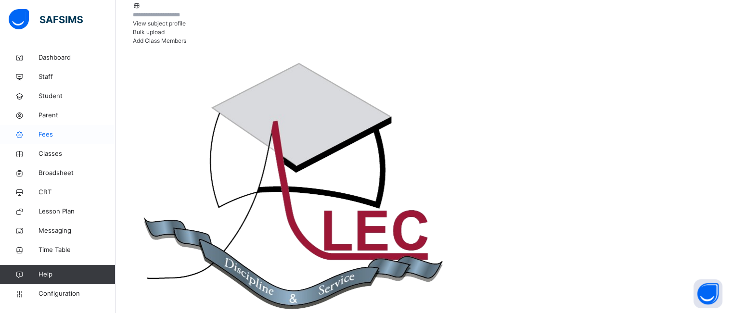
click at [50, 138] on span "Fees" at bounding box center [77, 135] width 77 height 10
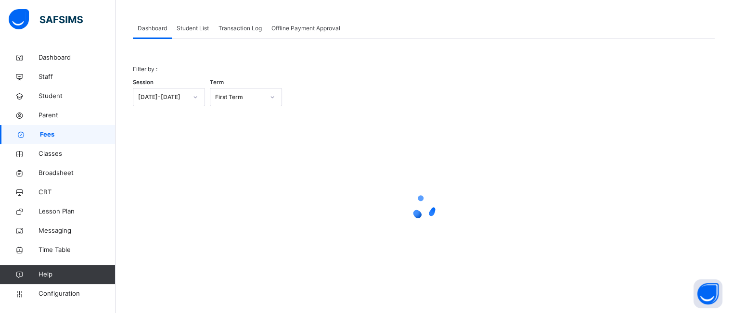
scroll to position [43, 0]
click at [187, 30] on span "Student List" at bounding box center [193, 29] width 32 height 9
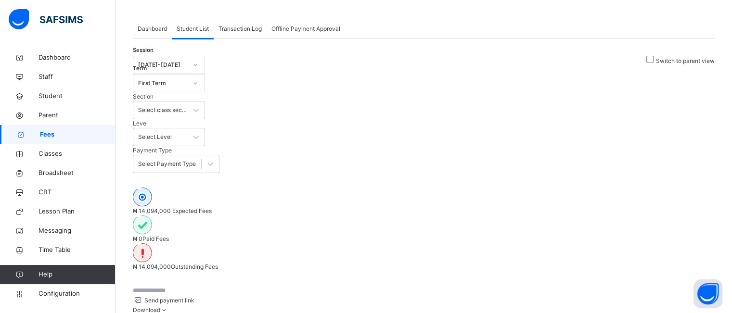
click at [160, 307] on span "Download" at bounding box center [146, 310] width 27 height 7
click at [58, 99] on span "Student" at bounding box center [77, 96] width 77 height 10
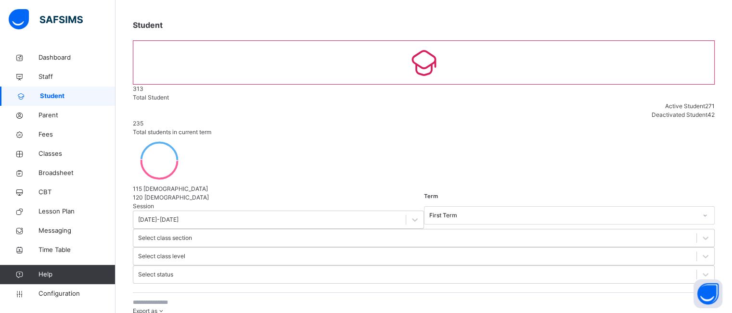
scroll to position [283, 0]
click at [347, 293] on div "Export as Pdf Report Excel Report Excel Report (LMS) Bulk Upload Student Create…" at bounding box center [424, 319] width 582 height 52
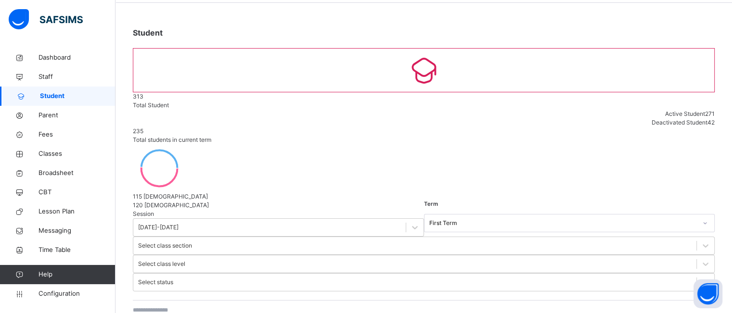
scroll to position [34, 0]
click at [35, 136] on icon at bounding box center [19, 134] width 39 height 7
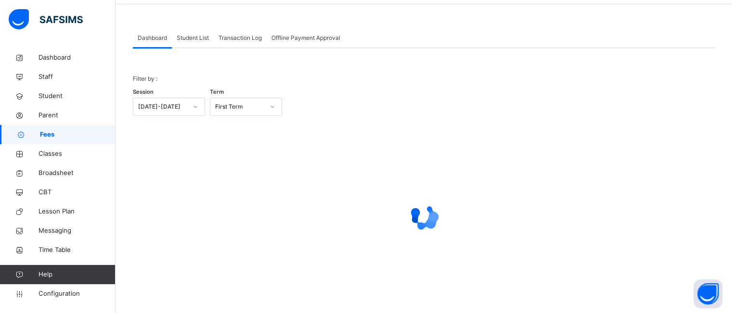
click at [196, 35] on span "Student List" at bounding box center [193, 38] width 32 height 9
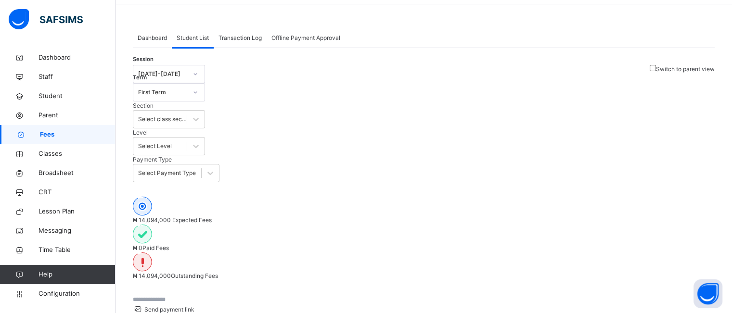
click at [197, 38] on span "Student List" at bounding box center [193, 38] width 32 height 9
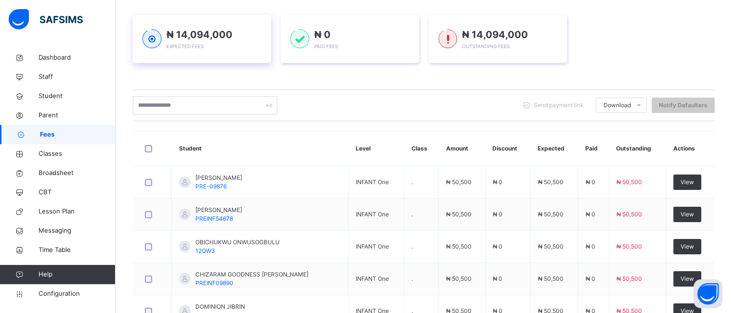
scroll to position [133, 0]
click at [52, 115] on span "Parent" at bounding box center [77, 116] width 77 height 10
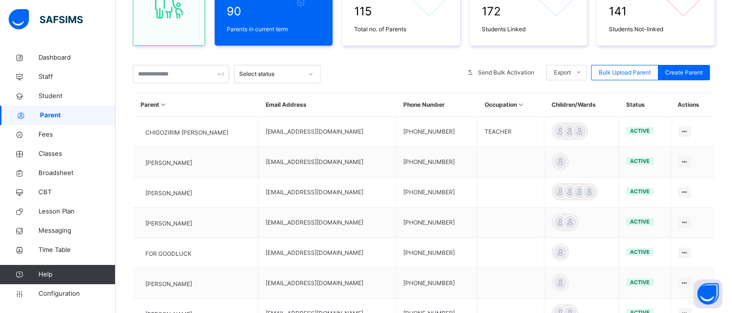
scroll to position [130, 0]
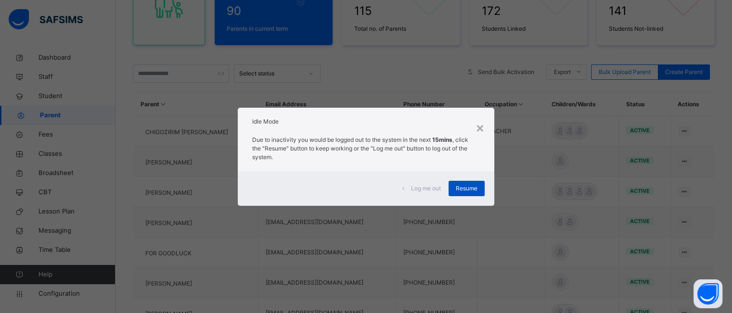
click at [465, 186] on span "Resume" at bounding box center [467, 188] width 22 height 9
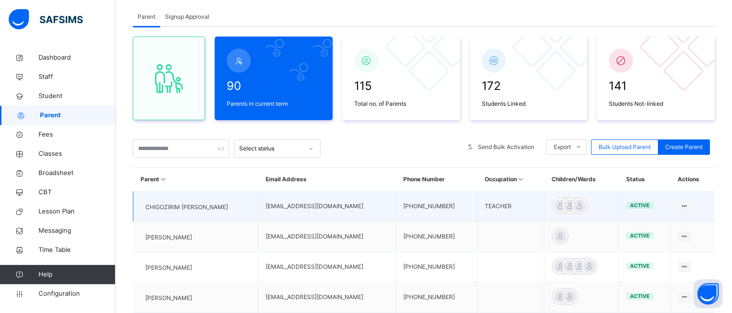
scroll to position [11, 0]
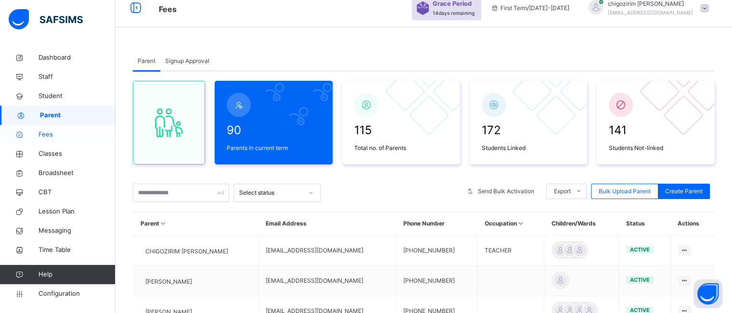
click at [39, 134] on span "Fees" at bounding box center [77, 135] width 77 height 10
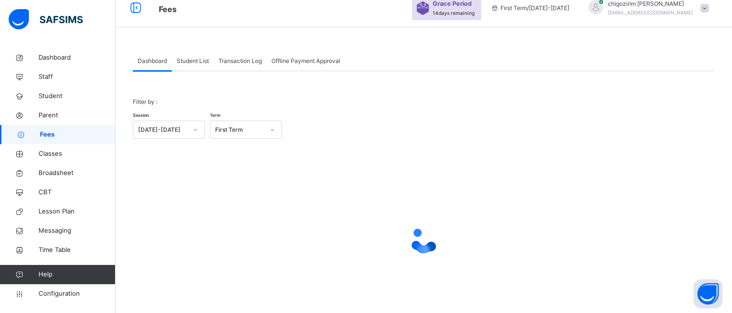
click at [193, 59] on span "Student List" at bounding box center [193, 61] width 32 height 9
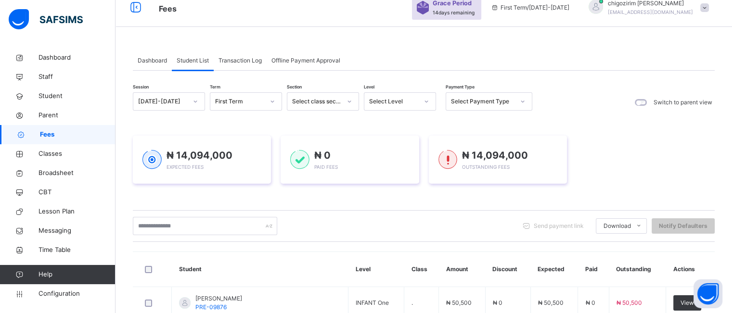
scroll to position [3, 0]
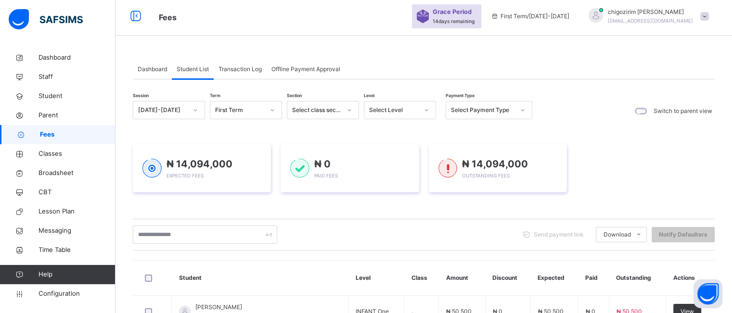
click at [709, 18] on span at bounding box center [705, 16] width 9 height 9
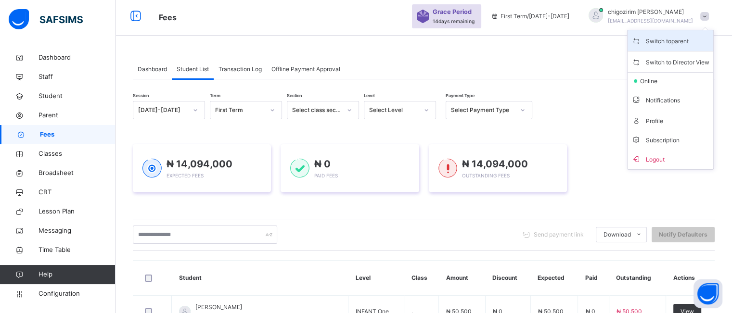
click at [662, 42] on span "Switch to parent" at bounding box center [671, 40] width 78 height 13
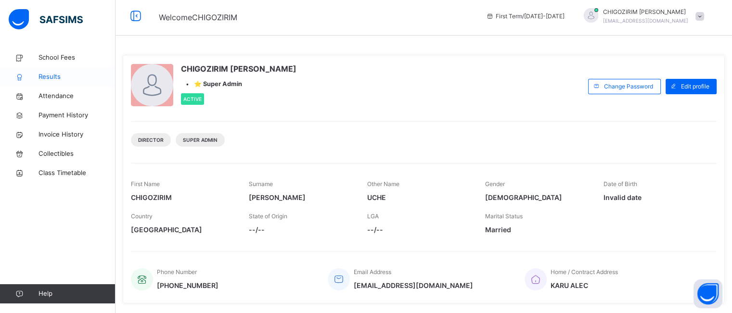
click at [40, 80] on span "Results" at bounding box center [77, 77] width 77 height 10
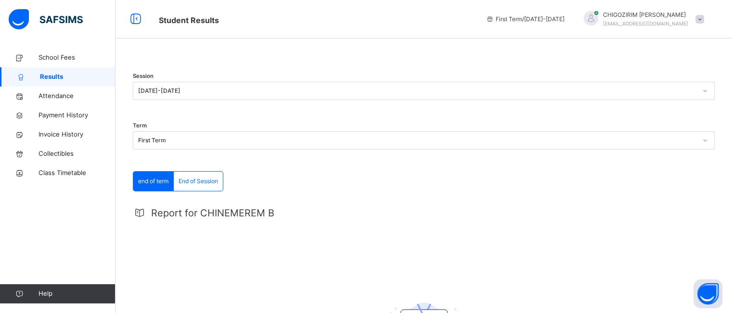
click at [704, 18] on span at bounding box center [700, 19] width 9 height 9
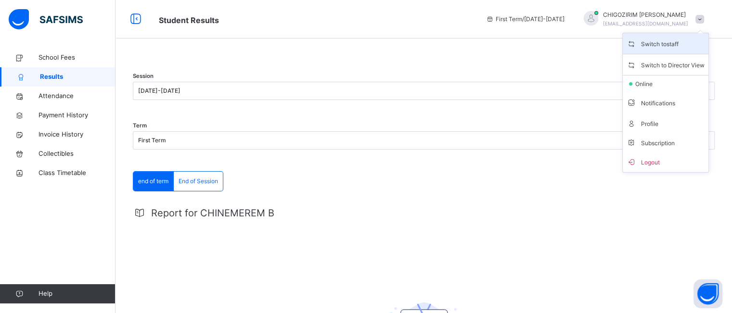
click at [689, 39] on span "Switch to staff" at bounding box center [666, 43] width 78 height 13
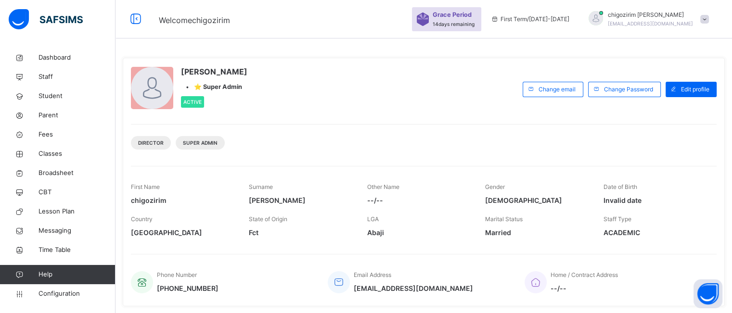
scroll to position [36, 0]
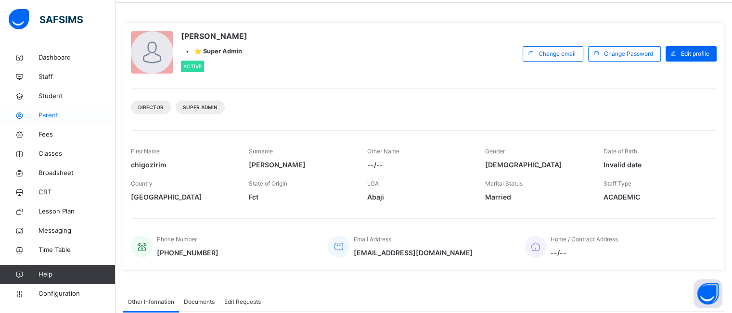
click at [52, 116] on span "Parent" at bounding box center [77, 116] width 77 height 10
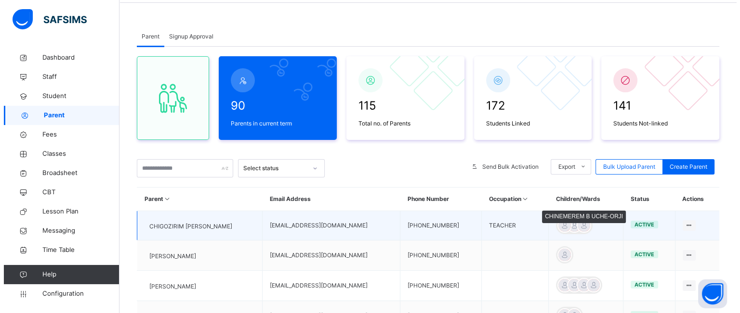
scroll to position [68, 0]
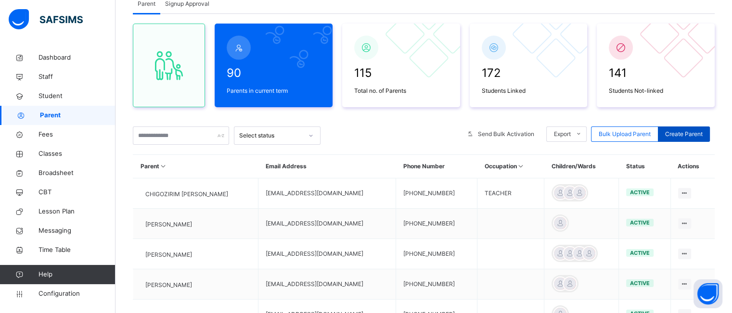
click at [689, 138] on div "Create Parent" at bounding box center [684, 134] width 52 height 15
select select "**"
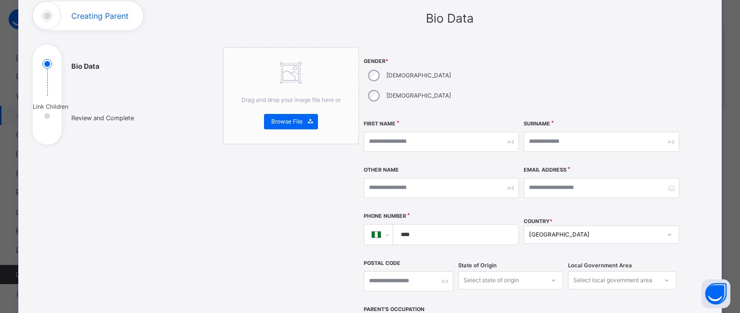
scroll to position [67, 0]
click at [394, 131] on input "text" at bounding box center [441, 141] width 155 height 20
type input "*******"
click at [565, 131] on input "text" at bounding box center [600, 141] width 155 height 20
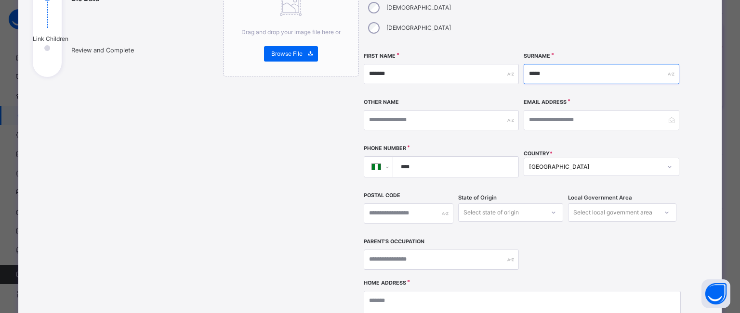
scroll to position [134, 0]
type input "*****"
click at [449, 157] on input "****" at bounding box center [454, 167] width 118 height 20
type input "**********"
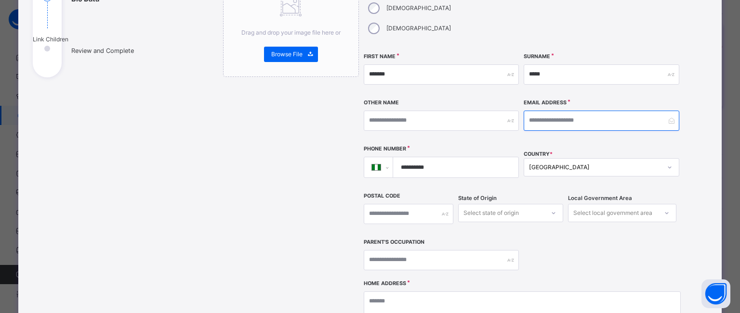
click at [540, 111] on input "email" at bounding box center [600, 121] width 155 height 20
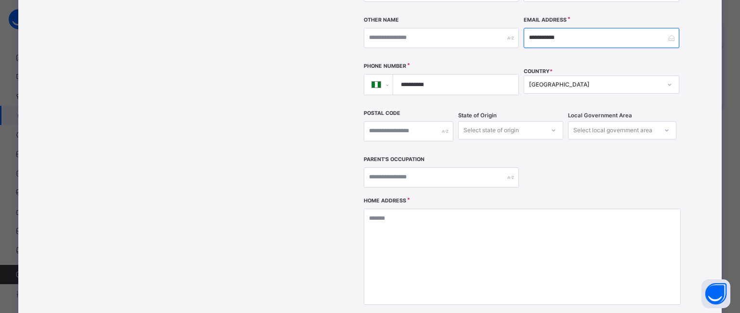
scroll to position [221, 0]
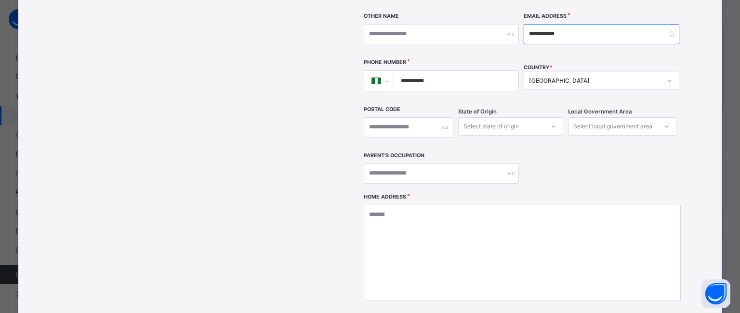
type input "**********"
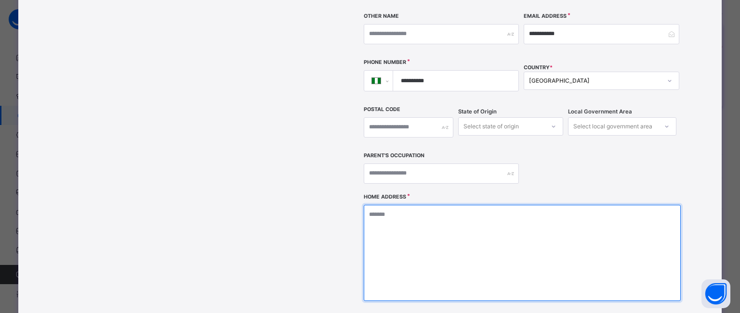
click at [502, 207] on textarea at bounding box center [522, 253] width 317 height 96
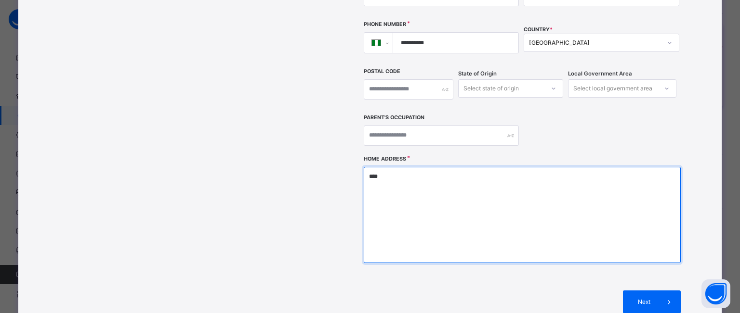
scroll to position [260, 0]
type textarea "****"
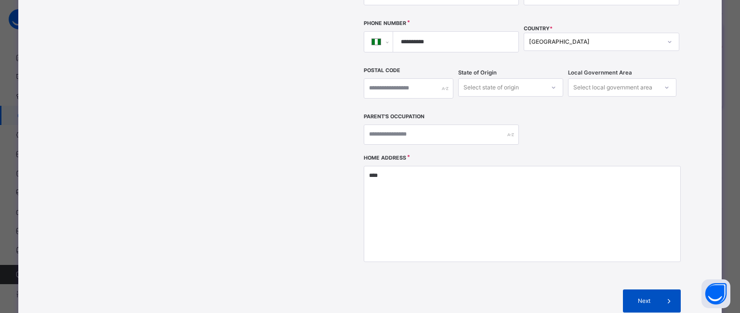
click at [643, 297] on span "Next" at bounding box center [643, 301] width 27 height 9
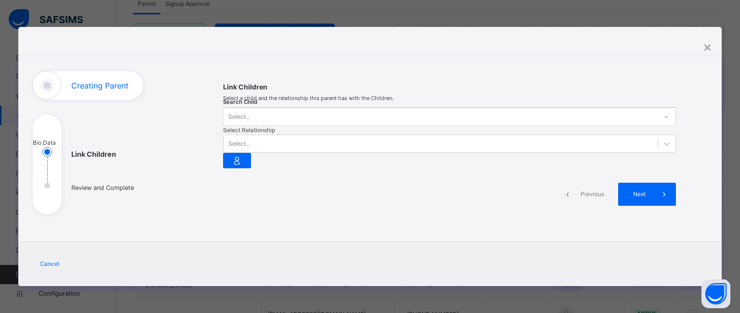
scroll to position [54, 0]
click at [658, 109] on div at bounding box center [666, 116] width 16 height 15
click at [271, 109] on div "Select..." at bounding box center [439, 116] width 433 height 15
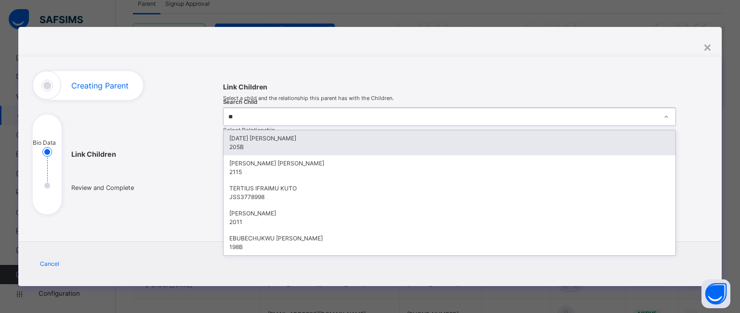
type input "***"
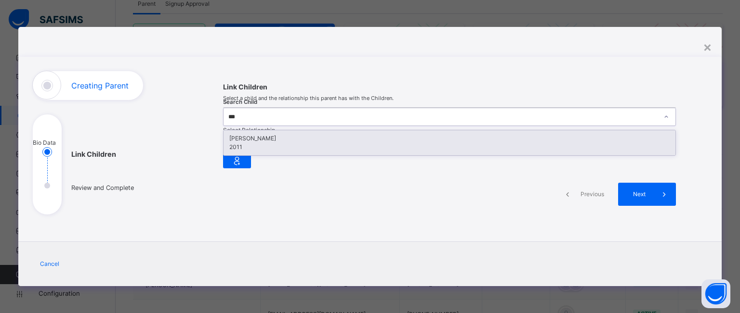
click at [271, 134] on div "GEOFFREY OBIJIOFOR" at bounding box center [449, 138] width 440 height 9
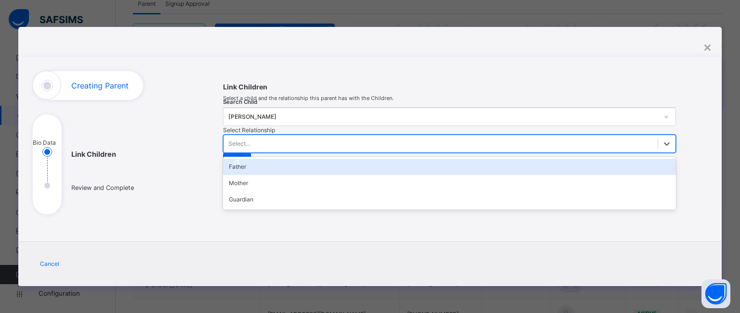
click at [378, 135] on div "Select..." at bounding box center [449, 144] width 453 height 18
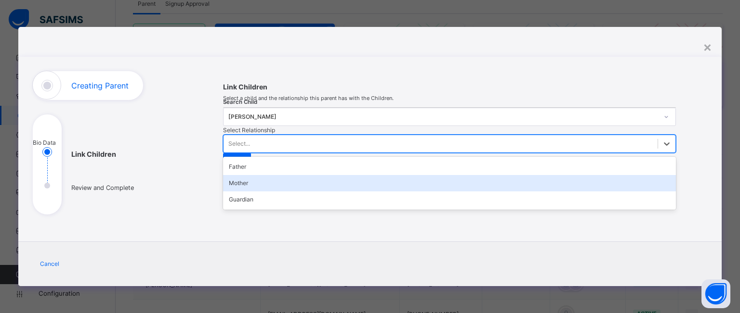
click at [381, 175] on div "Mother" at bounding box center [449, 183] width 453 height 16
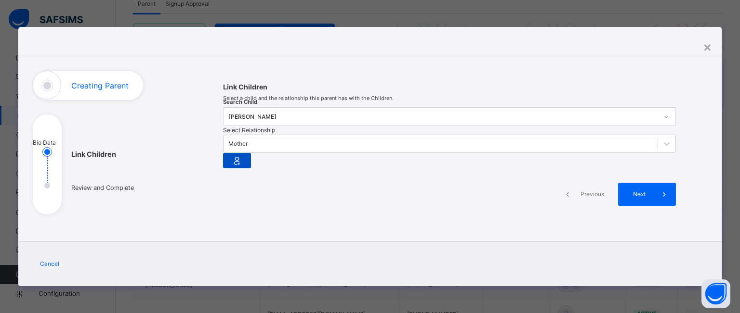
click at [244, 154] on icon at bounding box center [236, 161] width 13 height 14
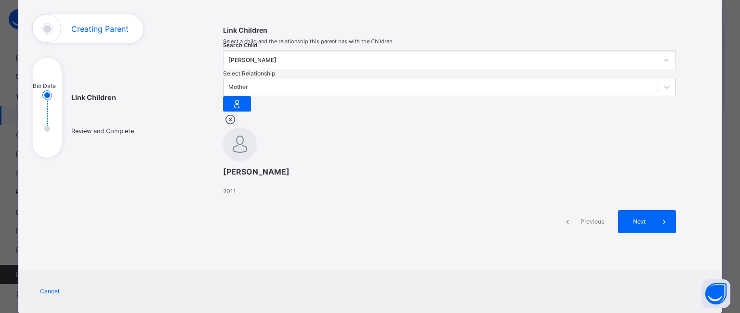
click at [311, 65] on div "GEOFFREY OBIJIOFOR" at bounding box center [442, 60] width 429 height 9
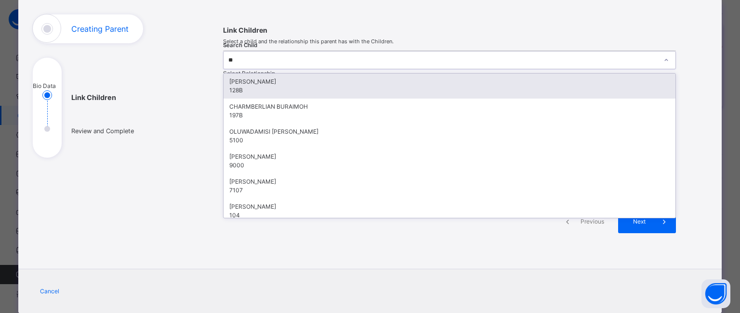
type input "***"
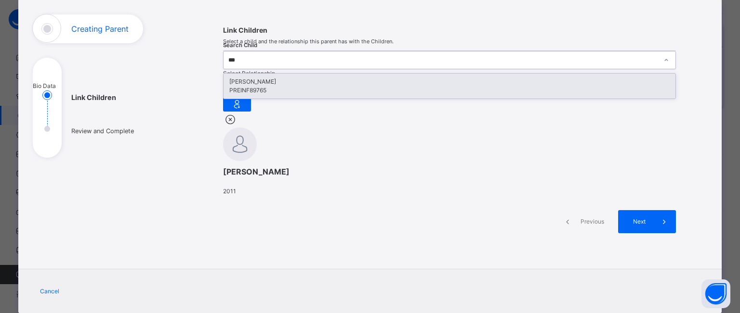
click at [295, 86] on div "FAHAD AMINU" at bounding box center [449, 82] width 440 height 9
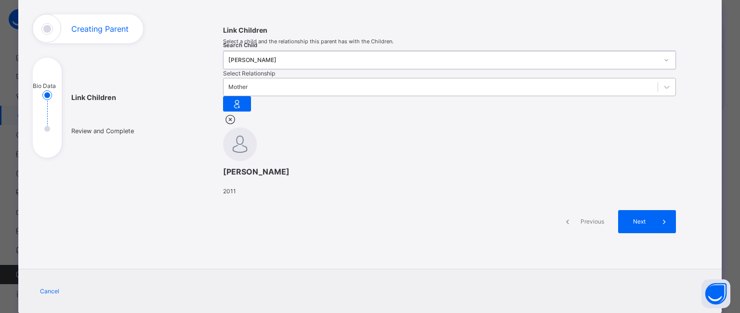
click at [247, 91] on div "Mother" at bounding box center [237, 87] width 19 height 9
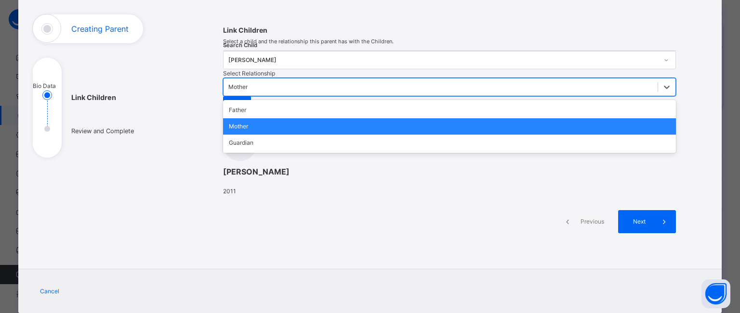
click at [392, 146] on div "Guardian" at bounding box center [449, 143] width 453 height 16
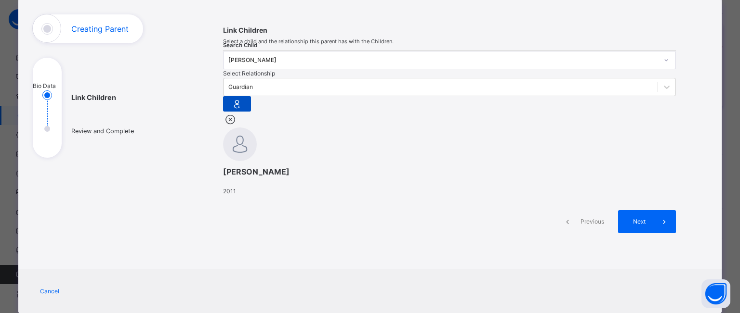
click at [244, 97] on icon at bounding box center [236, 104] width 13 height 14
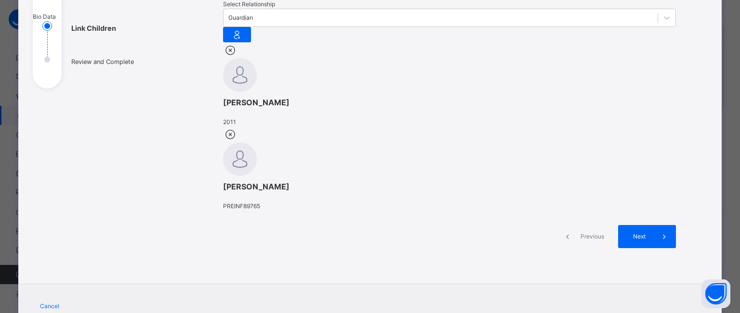
scroll to position [123, 0]
click at [584, 241] on span "Previous" at bounding box center [592, 237] width 26 height 9
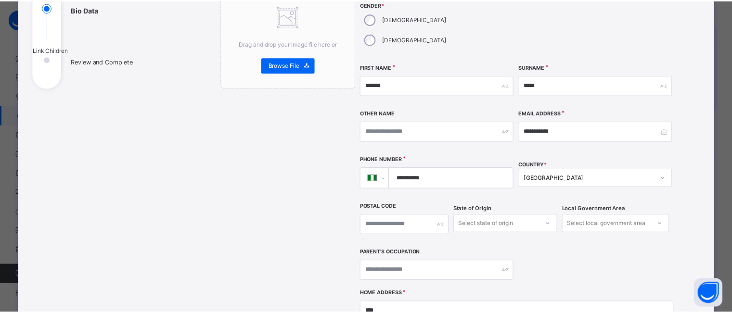
scroll to position [0, 0]
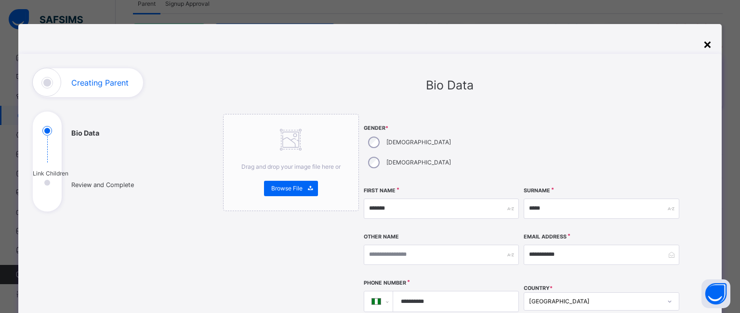
click at [703, 44] on div "×" at bounding box center [706, 44] width 9 height 20
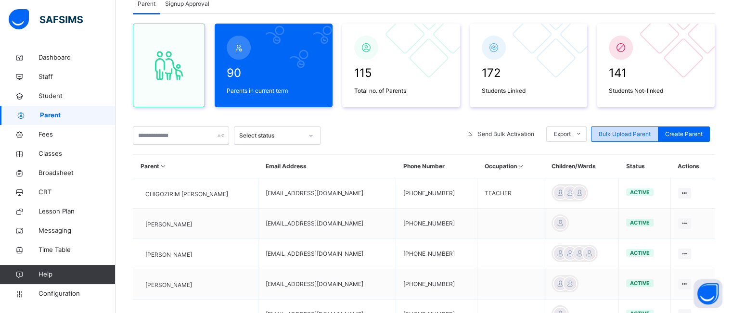
click at [614, 133] on span "Bulk Upload Parent" at bounding box center [625, 134] width 52 height 9
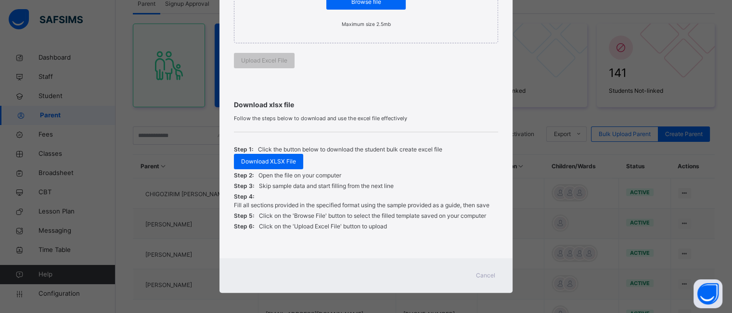
scroll to position [232, 0]
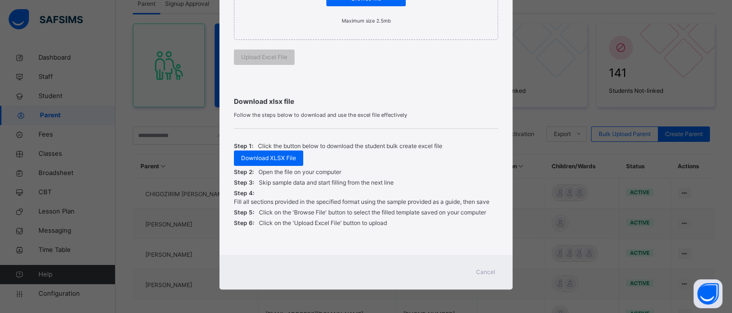
click at [477, 272] on span "Cancel" at bounding box center [485, 272] width 19 height 9
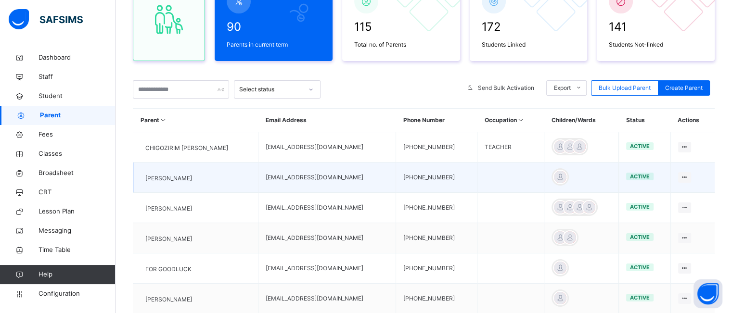
scroll to position [123, 0]
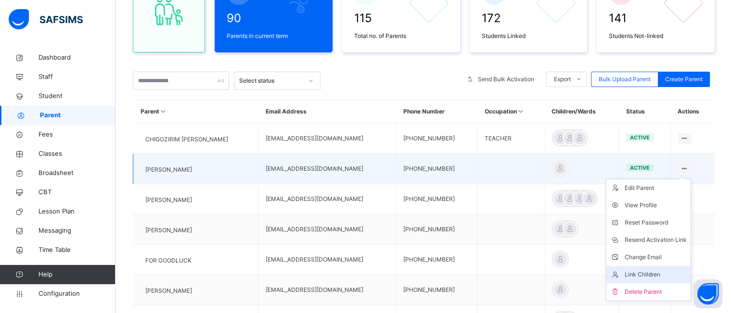
click at [647, 271] on div "Link Children" at bounding box center [656, 275] width 62 height 10
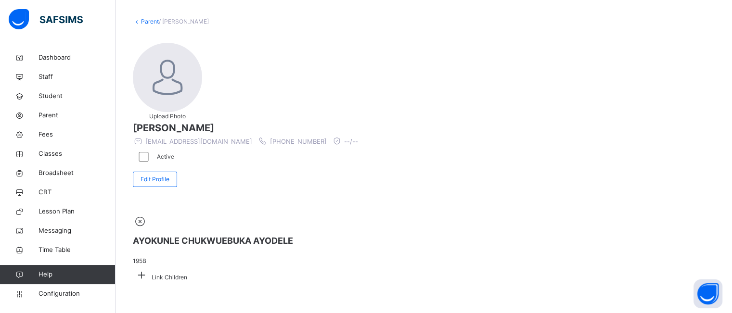
scroll to position [60, 0]
click at [150, 268] on icon at bounding box center [141, 275] width 17 height 15
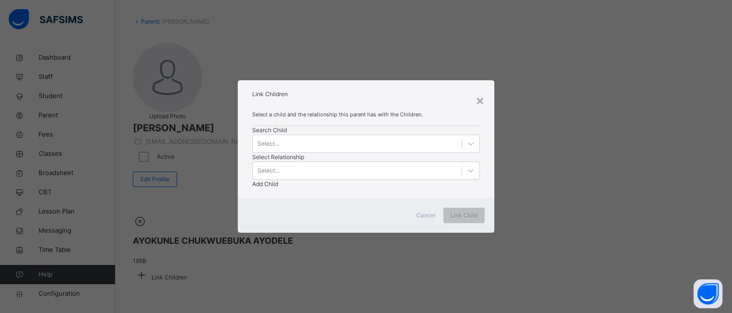
click at [420, 220] on span "Cancel" at bounding box center [425, 215] width 19 height 9
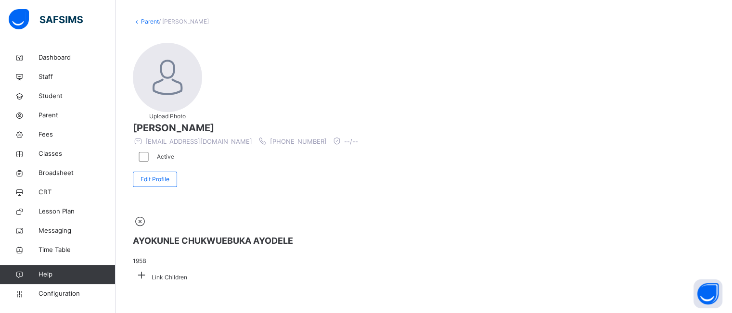
scroll to position [0, 0]
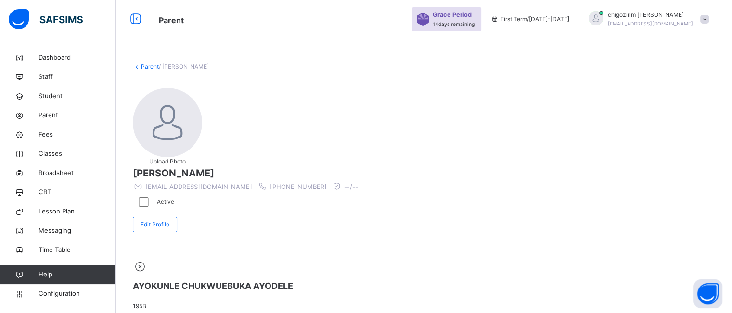
click at [148, 69] on link "Parent" at bounding box center [150, 66] width 18 height 7
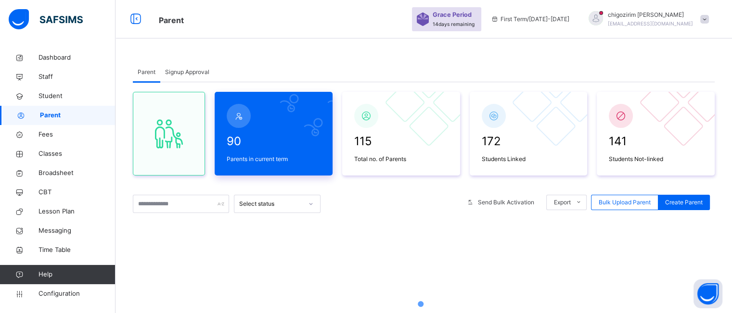
scroll to position [7, 0]
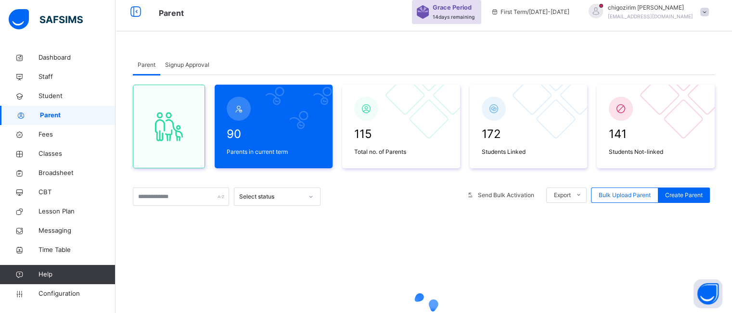
click at [187, 66] on span "Signup Approval" at bounding box center [187, 65] width 44 height 9
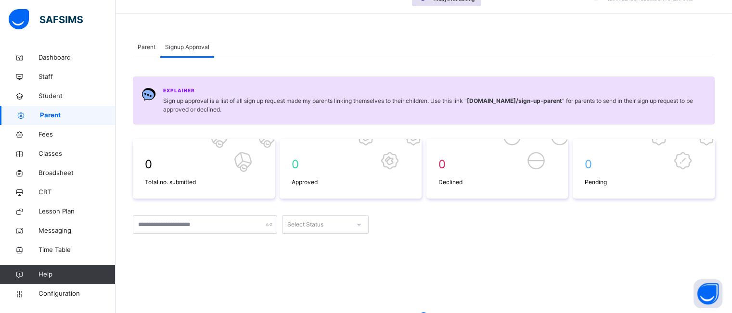
scroll to position [31, 0]
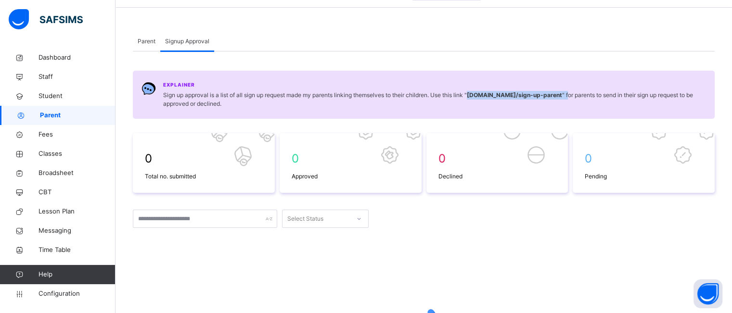
drag, startPoint x: 475, startPoint y: 97, endPoint x: 574, endPoint y: 97, distance: 99.2
click at [574, 97] on span "Sign up approval is a list of all sign up request made my parents linking thems…" at bounding box center [434, 99] width 543 height 17
click at [570, 96] on span "Sign up approval is a list of all sign up request made my parents linking thems…" at bounding box center [434, 99] width 543 height 17
drag, startPoint x: 567, startPoint y: 94, endPoint x: 472, endPoint y: 96, distance: 94.9
click at [472, 96] on span "Sign up approval is a list of all sign up request made my parents linking thems…" at bounding box center [434, 99] width 543 height 17
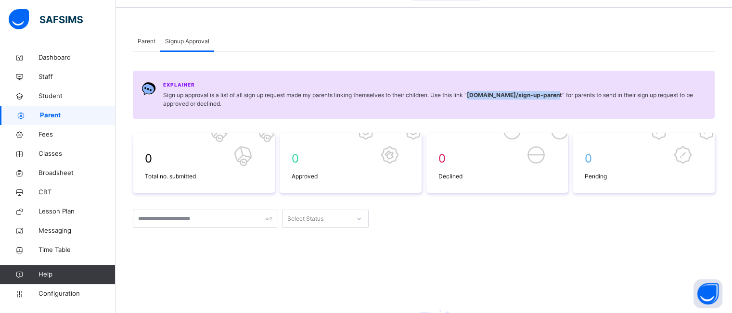
click at [489, 102] on span "Sign up approval is a list of all sign up request made my parents linking thems…" at bounding box center [434, 99] width 543 height 17
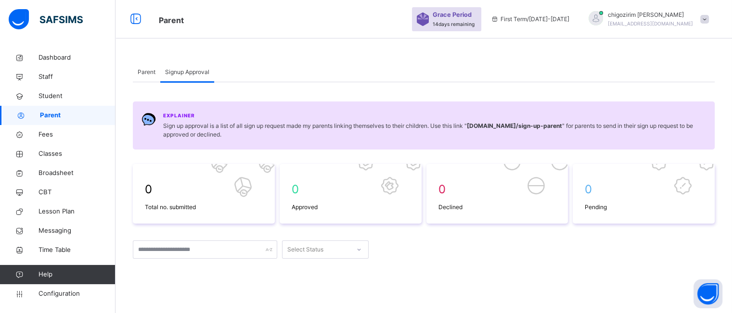
click at [709, 18] on span at bounding box center [705, 19] width 9 height 9
click at [570, 127] on span "Sign up approval is a list of all sign up request made my parents linking thems…" at bounding box center [434, 130] width 543 height 17
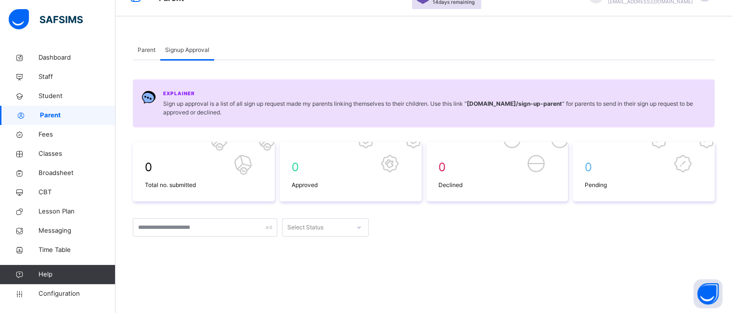
scroll to position [23, 0]
drag, startPoint x: 473, startPoint y: 104, endPoint x: 571, endPoint y: 99, distance: 98.3
click at [571, 99] on span "Sign up approval is a list of all sign up request made my parents linking thems…" at bounding box center [434, 107] width 543 height 17
click at [499, 104] on b "alec.safsims.com /sign-up-parent" at bounding box center [514, 103] width 95 height 7
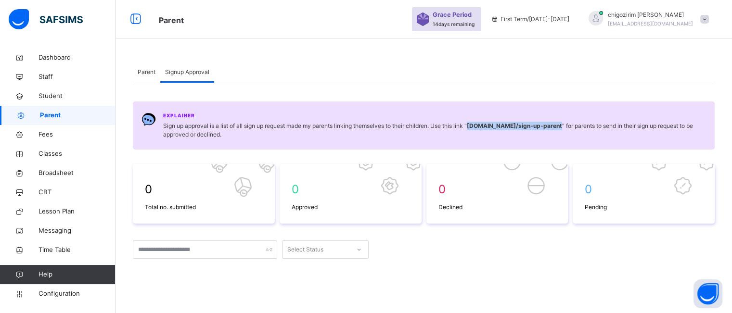
drag, startPoint x: 473, startPoint y: 125, endPoint x: 568, endPoint y: 126, distance: 95.3
click at [568, 126] on span "Sign up approval is a list of all sign up request made my parents linking thems…" at bounding box center [434, 130] width 543 height 17
click at [520, 125] on b "alec.safsims.com /sign-up-parent" at bounding box center [514, 125] width 95 height 7
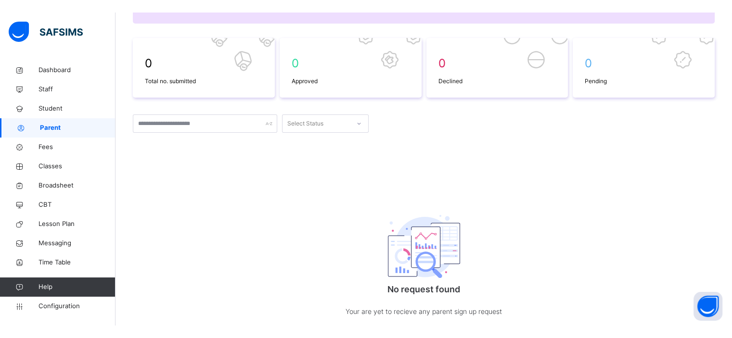
scroll to position [141, 0]
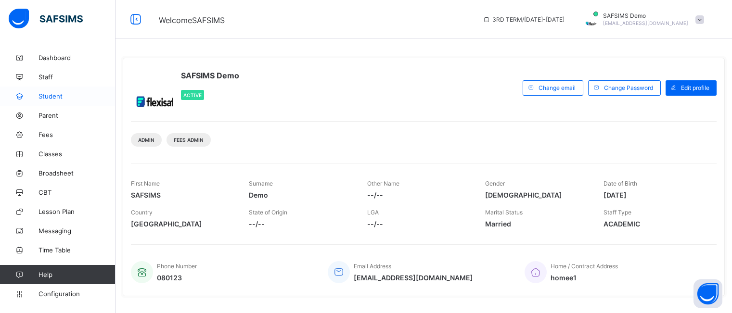
scroll to position [44, 0]
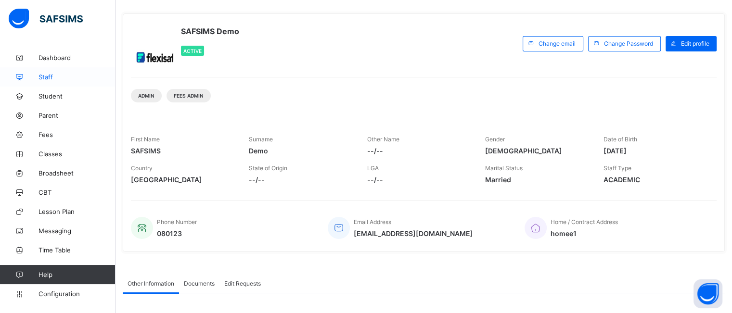
click at [49, 82] on link "Staff" at bounding box center [58, 76] width 116 height 19
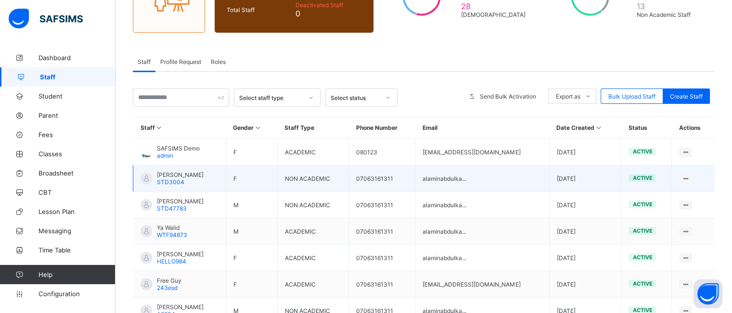
scroll to position [123, 0]
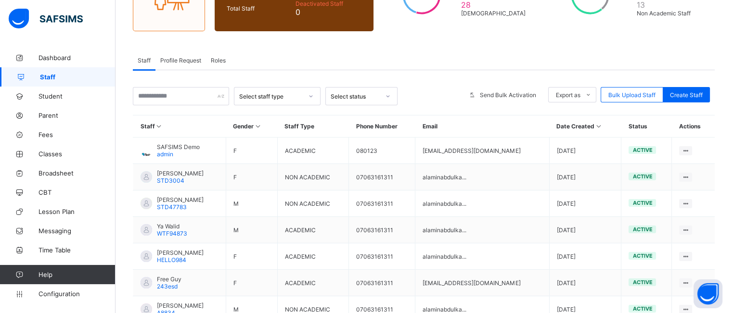
click at [192, 64] on div "Profile Request" at bounding box center [181, 60] width 51 height 19
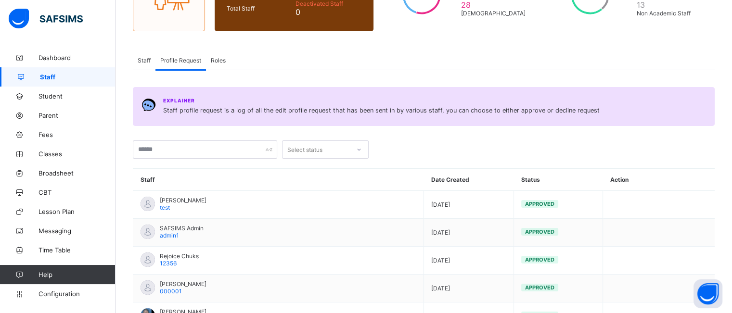
click at [141, 62] on span "Staff" at bounding box center [144, 60] width 13 height 7
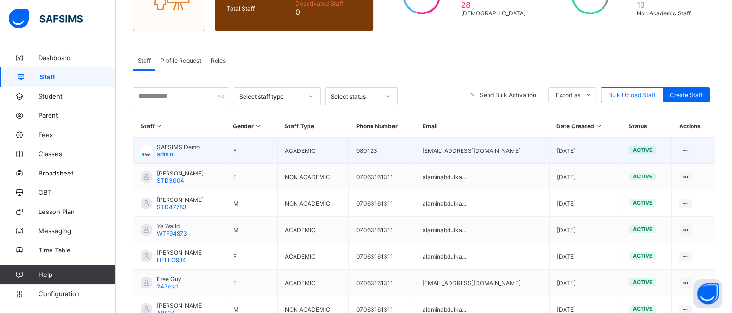
scroll to position [127, 0]
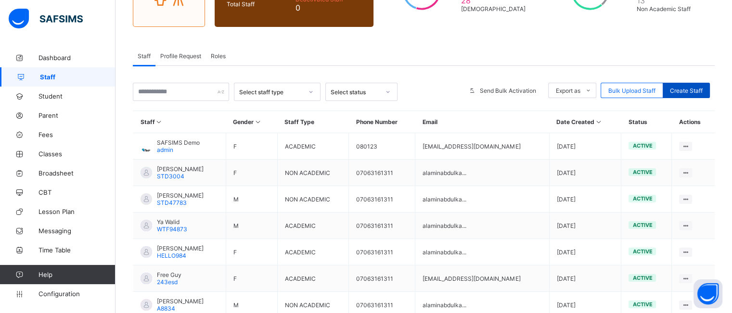
click at [691, 92] on span "Create Staff" at bounding box center [686, 90] width 33 height 7
select select "**"
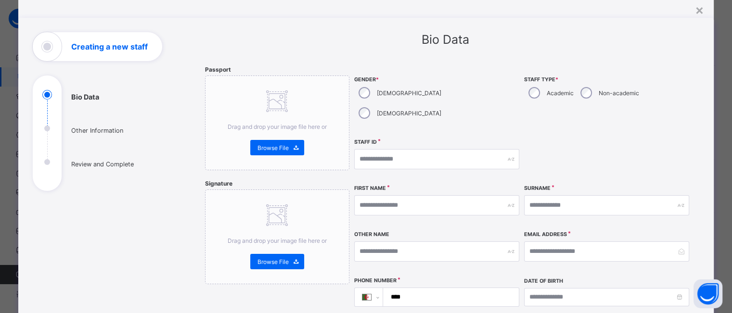
scroll to position [33, 0]
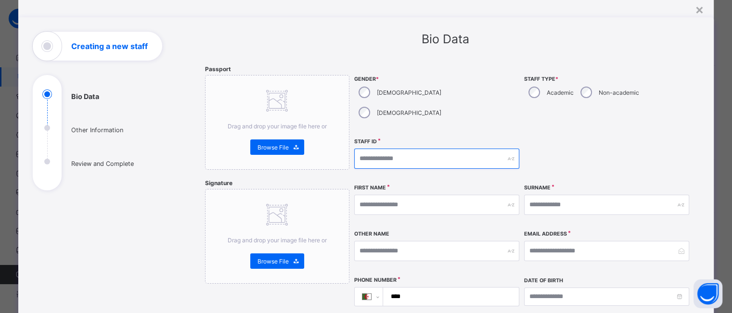
click at [434, 149] on input "text" at bounding box center [436, 159] width 165 height 20
type input "*"
type input "**********"
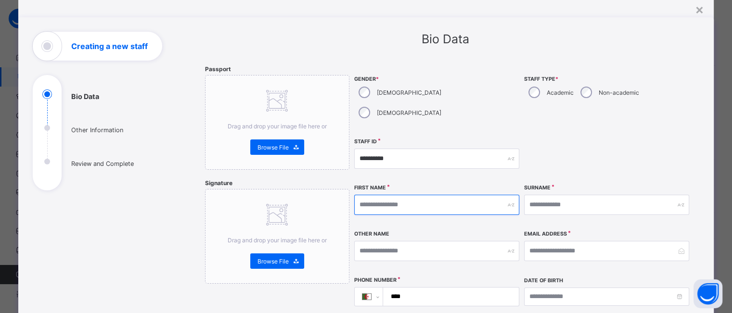
click at [396, 195] on input "text" at bounding box center [436, 205] width 165 height 20
type input "**********"
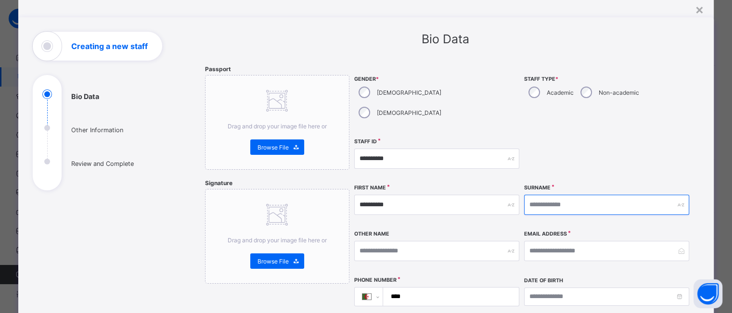
click at [541, 195] on input "text" at bounding box center [606, 205] width 165 height 20
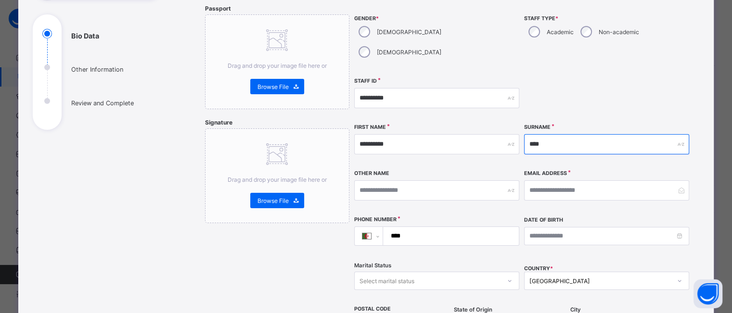
scroll to position [96, 0]
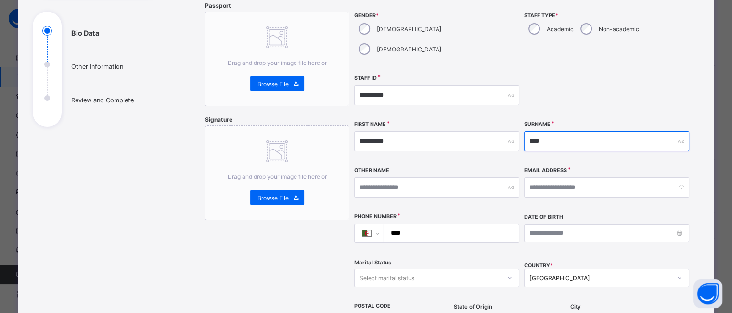
type input "****"
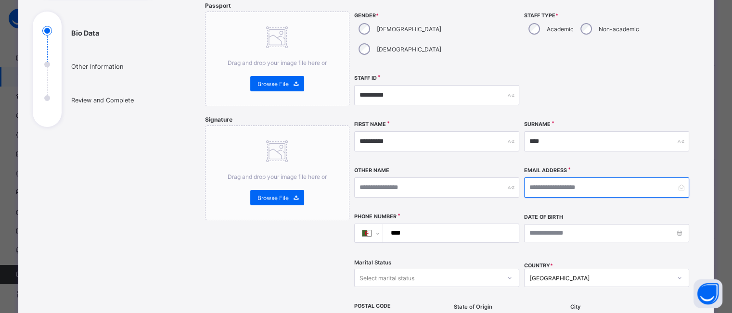
click at [541, 178] on input "email" at bounding box center [606, 188] width 165 height 20
click at [552, 178] on input "email" at bounding box center [606, 188] width 165 height 20
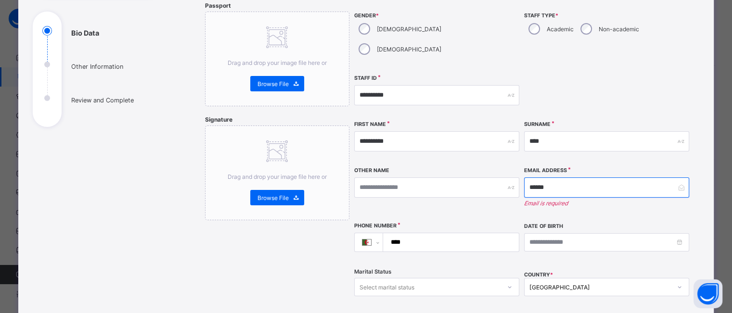
click at [564, 178] on input "******" at bounding box center [606, 188] width 165 height 20
type input "*"
paste input "**********"
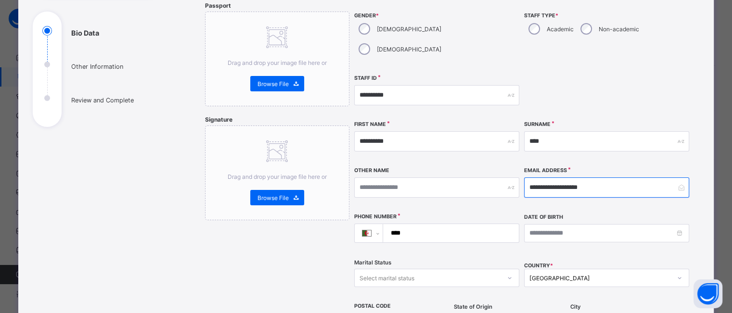
type input "**********"
click at [429, 224] on input "****" at bounding box center [449, 233] width 128 height 18
type input "**"
select select "**"
type input "***"
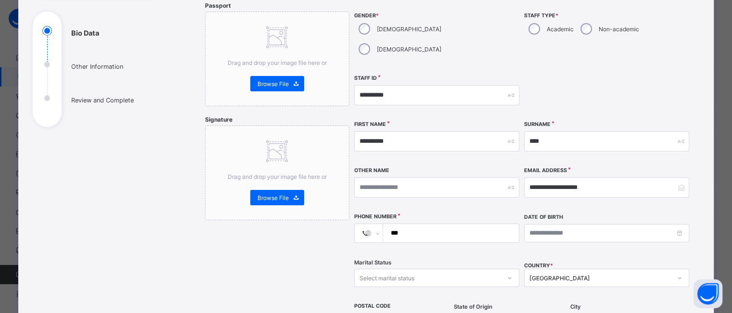
select select "**"
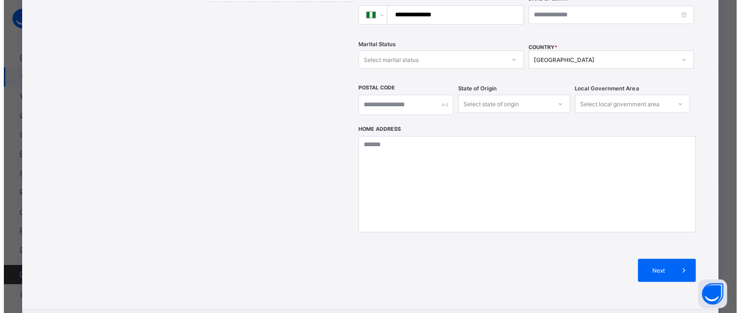
scroll to position [321, 0]
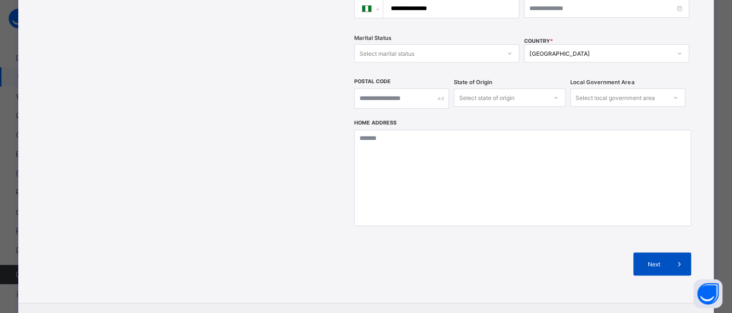
type input "**********"
click at [650, 261] on span "Next" at bounding box center [654, 264] width 27 height 7
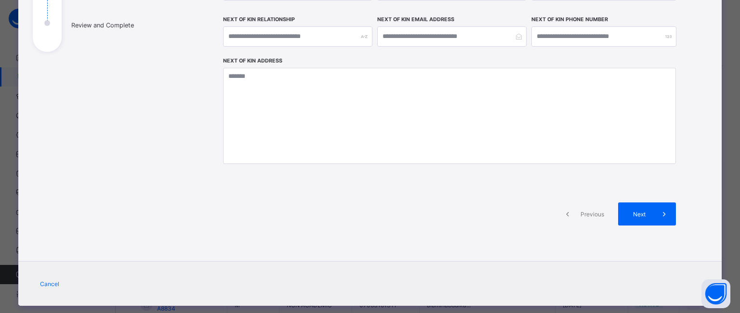
scroll to position [181, 0]
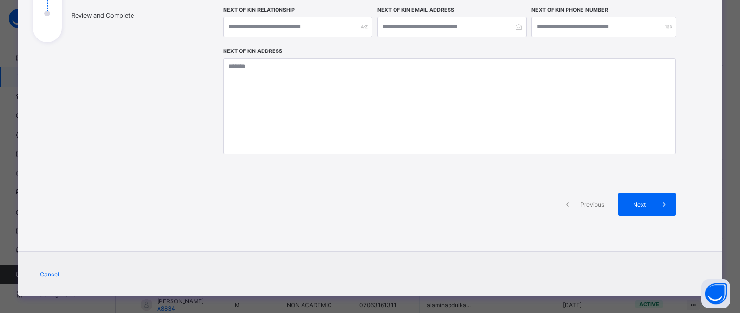
click at [579, 206] on span "Previous" at bounding box center [592, 204] width 26 height 7
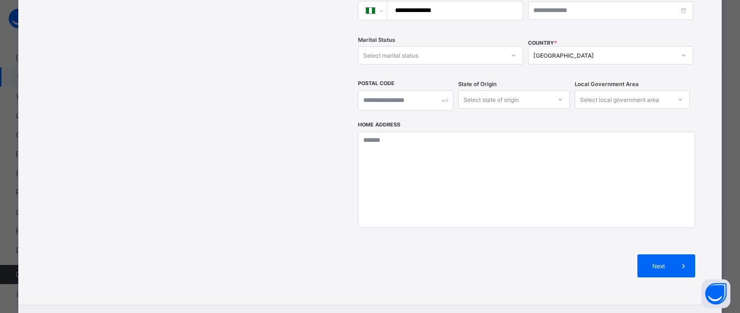
scroll to position [340, 0]
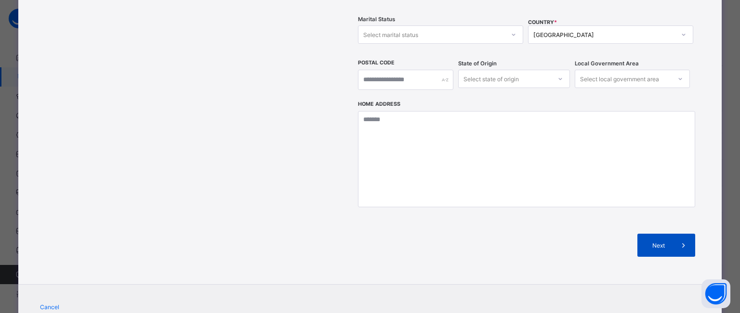
click at [661, 234] on div "Next" at bounding box center [666, 245] width 58 height 23
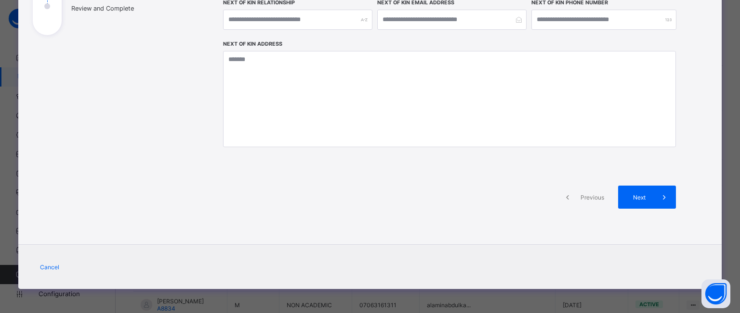
scroll to position [187, 0]
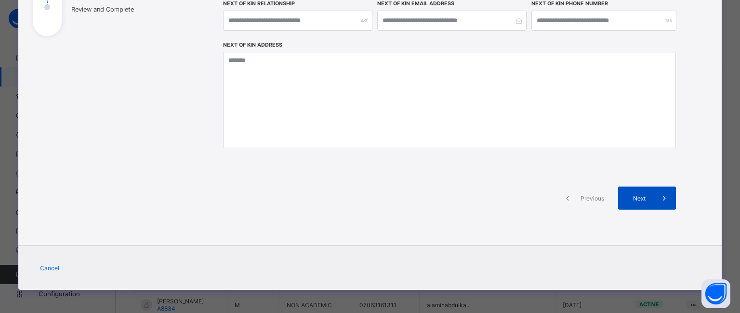
click at [637, 201] on div "Next" at bounding box center [647, 198] width 58 height 23
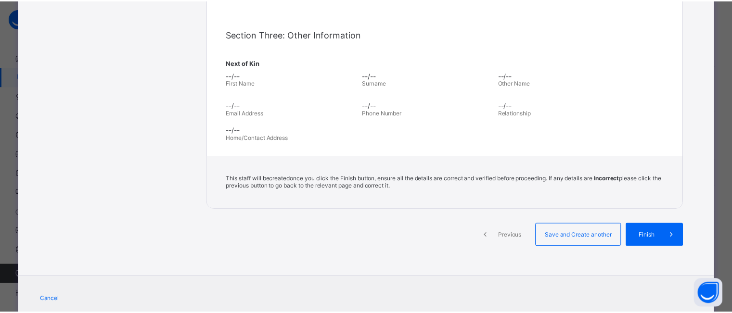
scroll to position [291, 0]
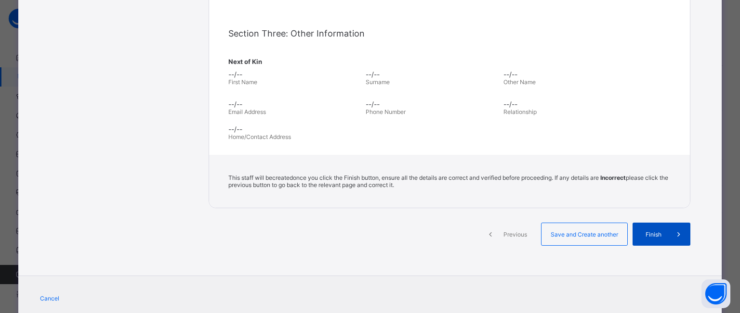
click at [648, 235] on span "Finish" at bounding box center [652, 234] width 27 height 7
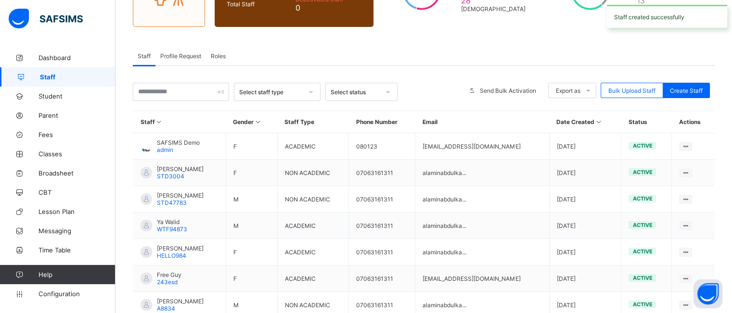
click at [595, 122] on icon at bounding box center [599, 121] width 8 height 7
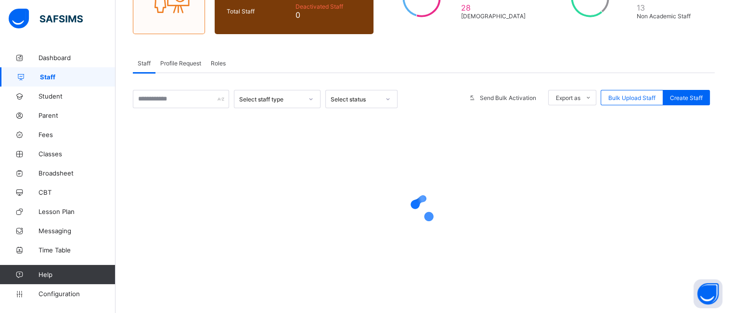
scroll to position [127, 0]
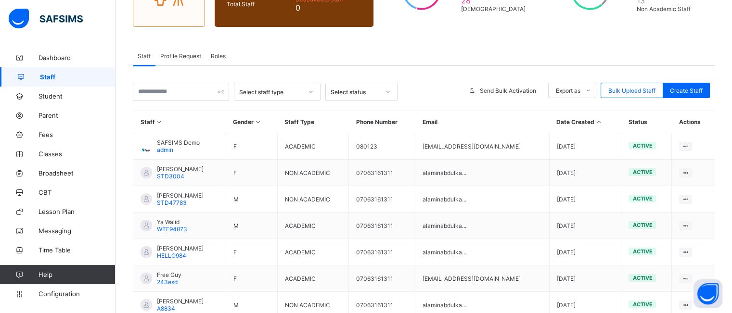
click at [585, 125] on th "Date Created" at bounding box center [585, 122] width 72 height 22
click at [595, 118] on icon at bounding box center [599, 121] width 8 height 7
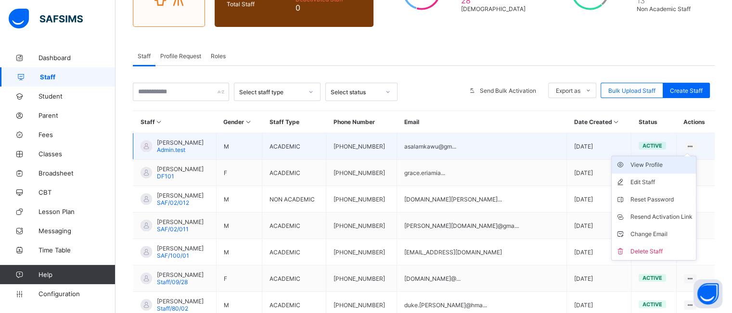
click at [666, 164] on div "View Profile" at bounding box center [661, 165] width 62 height 10
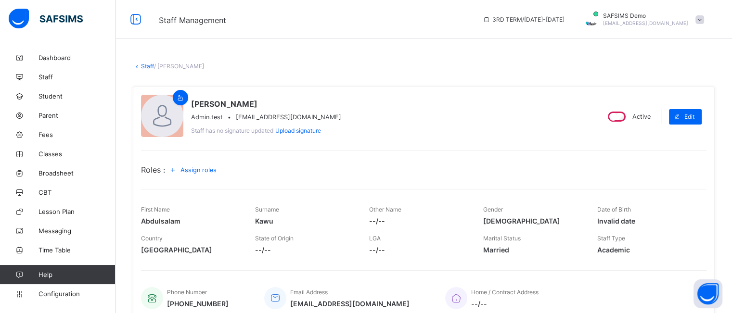
click at [202, 165] on div "Assign roles" at bounding box center [194, 169] width 59 height 15
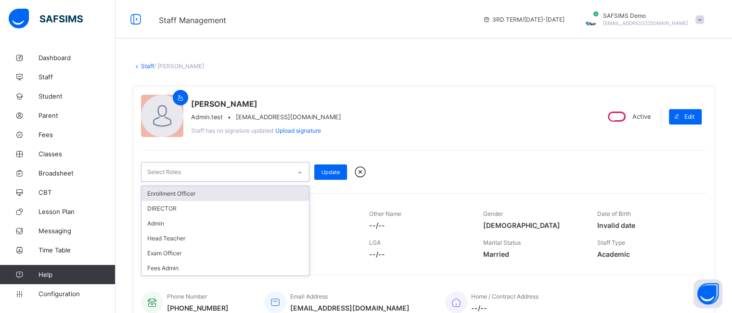
click at [226, 175] on div "Select Roles" at bounding box center [216, 172] width 149 height 19
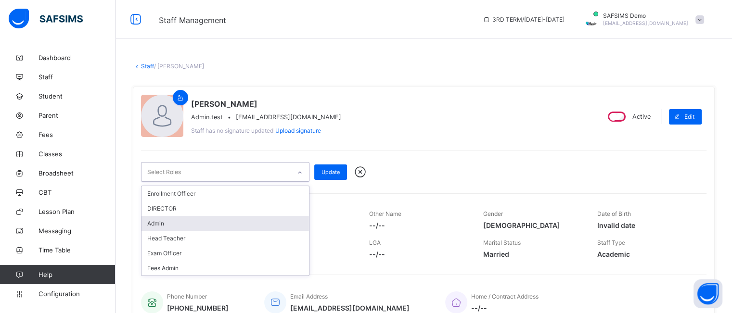
click at [220, 224] on div "Admin" at bounding box center [226, 223] width 168 height 15
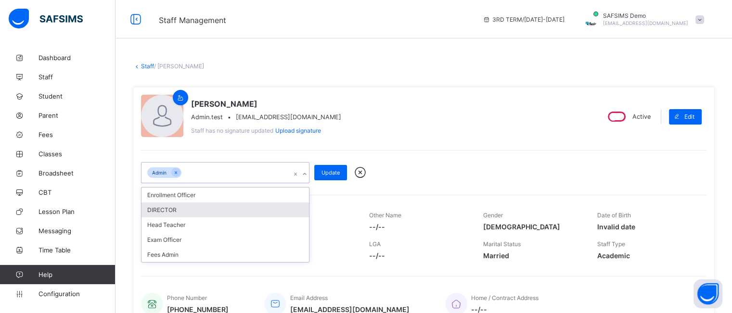
click at [223, 206] on div "DIRECTOR" at bounding box center [226, 210] width 168 height 15
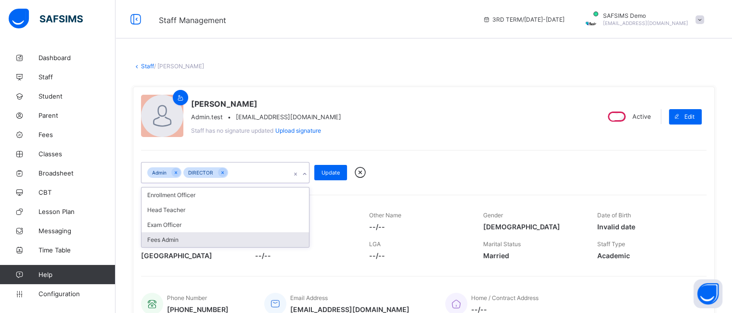
click at [179, 237] on div "Fees Admin" at bounding box center [226, 240] width 168 height 15
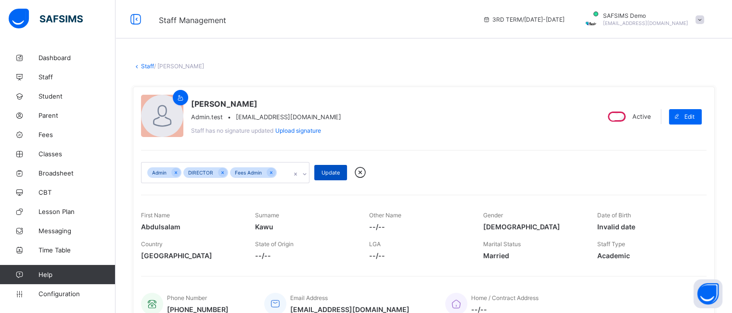
click at [336, 171] on span "Update" at bounding box center [331, 172] width 18 height 7
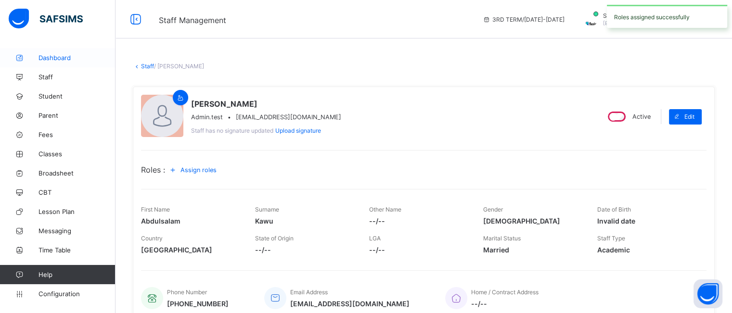
click at [57, 59] on span "Dashboard" at bounding box center [77, 58] width 77 height 8
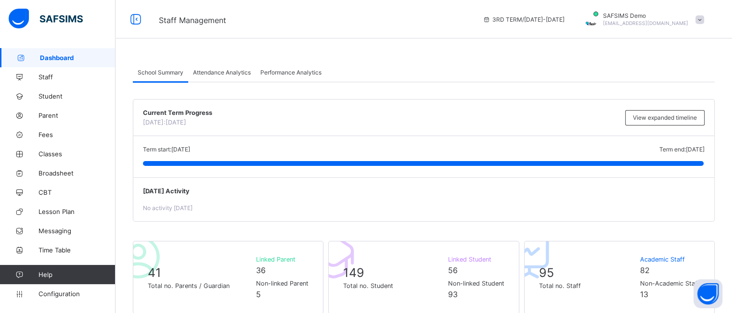
click at [704, 19] on span at bounding box center [700, 19] width 9 height 9
click at [704, 17] on span at bounding box center [700, 19] width 9 height 9
click at [55, 78] on span "Staff" at bounding box center [77, 77] width 77 height 8
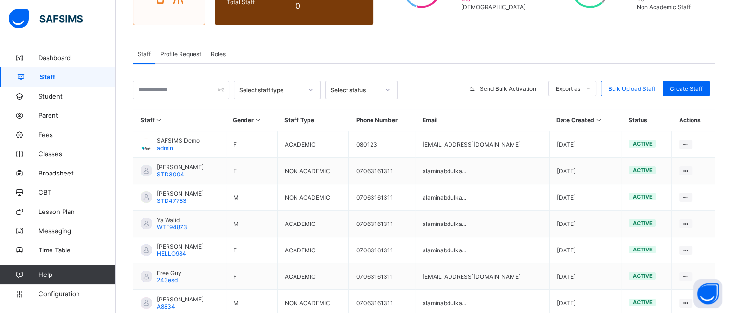
scroll to position [130, 0]
click at [595, 117] on icon at bounding box center [599, 119] width 8 height 7
click at [595, 118] on icon at bounding box center [599, 119] width 8 height 7
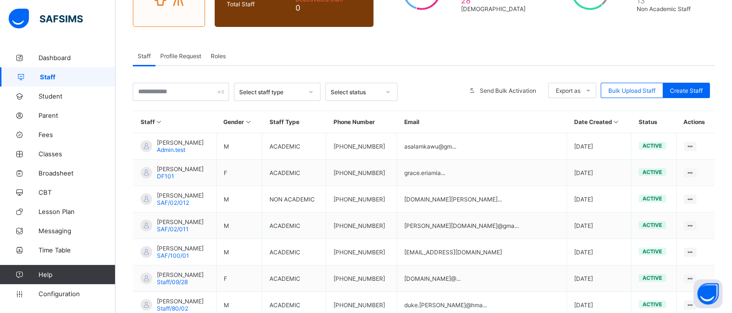
scroll to position [133, 0]
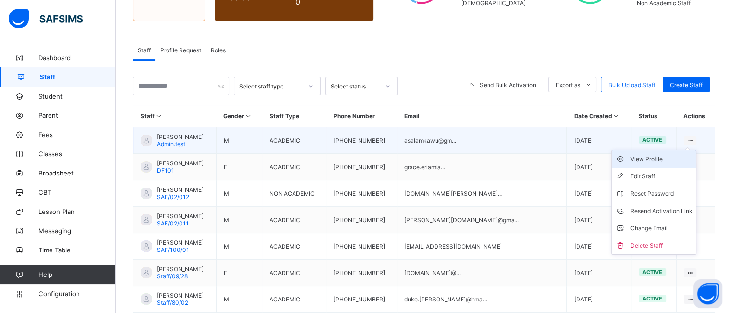
click at [647, 159] on div "View Profile" at bounding box center [661, 160] width 62 height 10
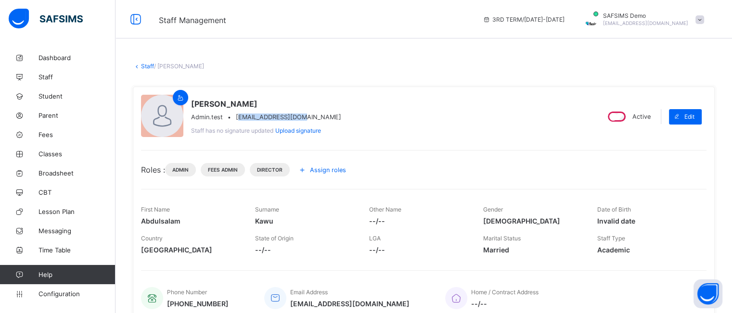
drag, startPoint x: 238, startPoint y: 118, endPoint x: 304, endPoint y: 120, distance: 66.0
click at [304, 120] on span "asalamkawu@gmail.com" at bounding box center [288, 117] width 105 height 7
click at [354, 120] on div "Abdulsalam Kawu Admin.test • asalamkawu@gmail.com Staff has no signature update…" at bounding box center [366, 117] width 450 height 44
click at [141, 64] on link "Staff" at bounding box center [147, 66] width 13 height 7
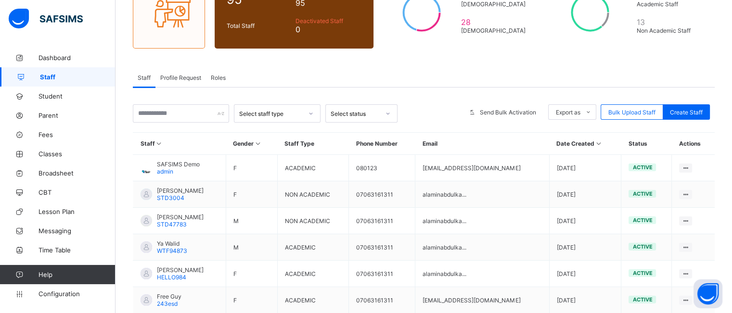
scroll to position [116, 0]
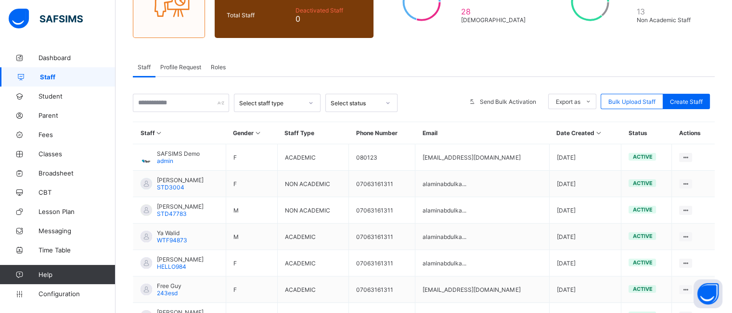
click at [595, 132] on icon at bounding box center [599, 133] width 8 height 7
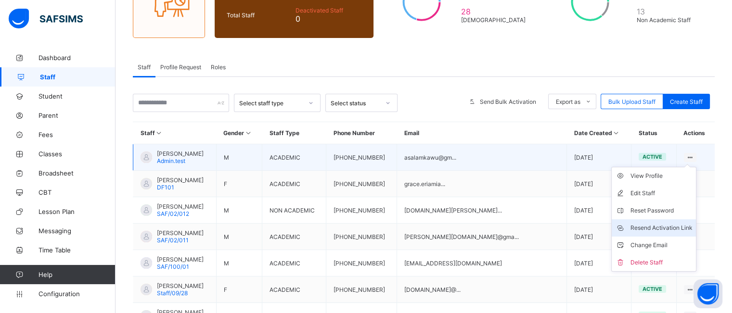
click at [631, 227] on div "Resend Activation Link" at bounding box center [661, 228] width 62 height 10
click at [643, 244] on div "Change Email" at bounding box center [661, 246] width 62 height 10
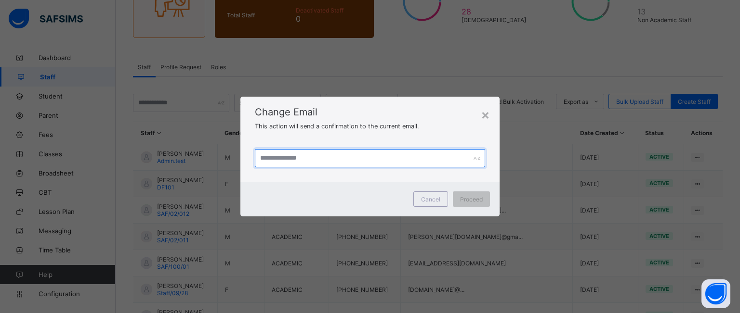
click at [317, 157] on input "text" at bounding box center [370, 158] width 230 height 18
paste input "**********"
drag, startPoint x: 260, startPoint y: 157, endPoint x: 299, endPoint y: 182, distance: 46.8
click at [299, 182] on div "**********" at bounding box center [369, 157] width 259 height 120
click at [259, 156] on input "**********" at bounding box center [370, 158] width 230 height 18
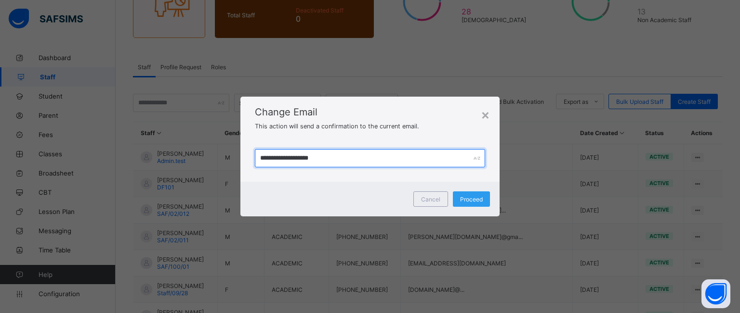
type input "**********"
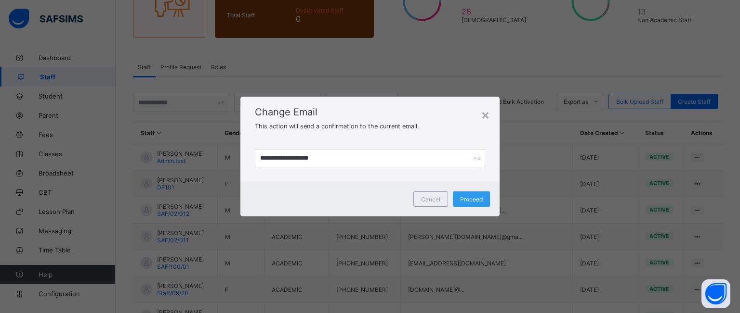
click at [474, 192] on div "Proceed" at bounding box center [471, 199] width 37 height 15
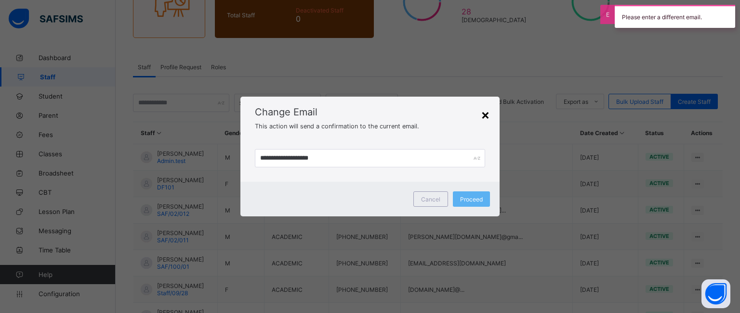
click at [485, 117] on div "×" at bounding box center [485, 114] width 9 height 16
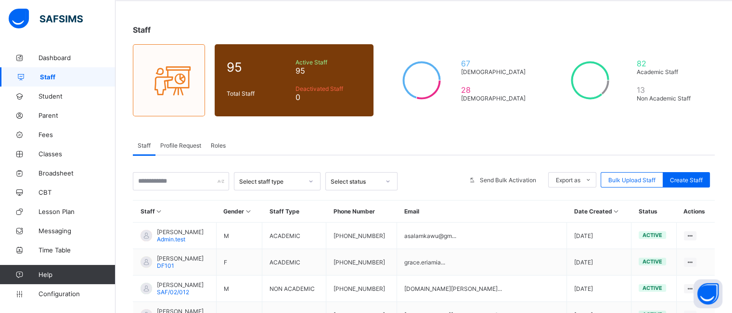
scroll to position [0, 0]
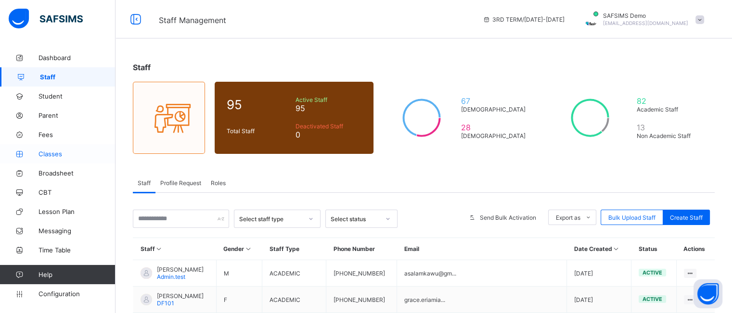
click at [62, 156] on span "Classes" at bounding box center [77, 154] width 77 height 8
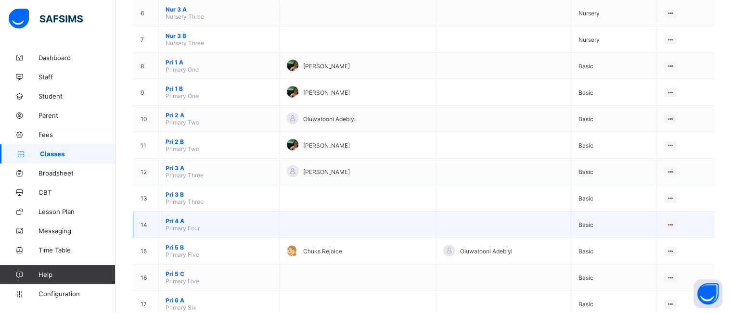
scroll to position [245, 0]
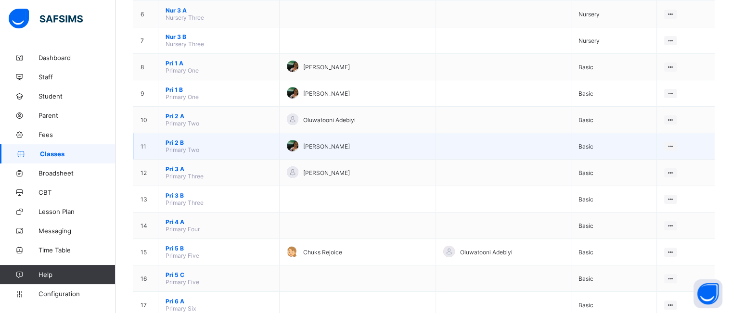
click at [171, 140] on span "Pri 2 B" at bounding box center [219, 142] width 106 height 7
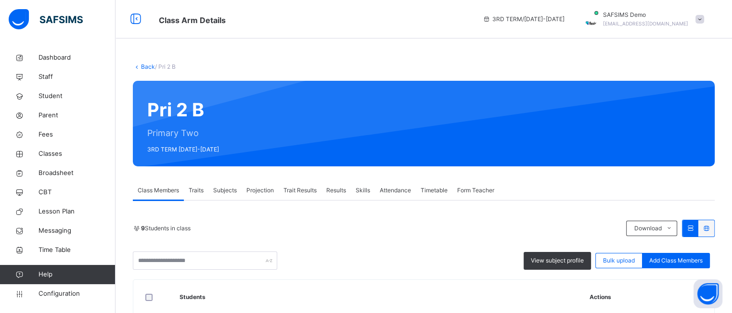
click at [439, 193] on span "Timetable" at bounding box center [434, 190] width 27 height 9
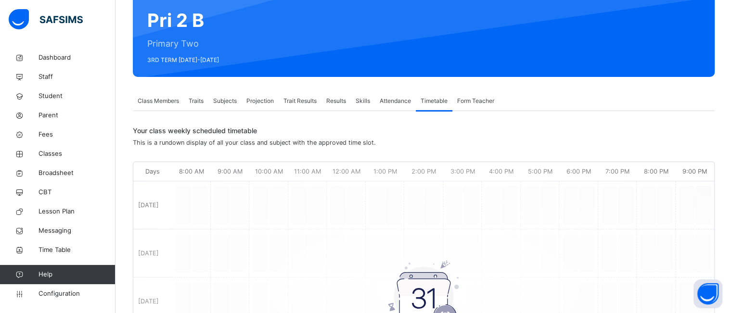
scroll to position [85, 0]
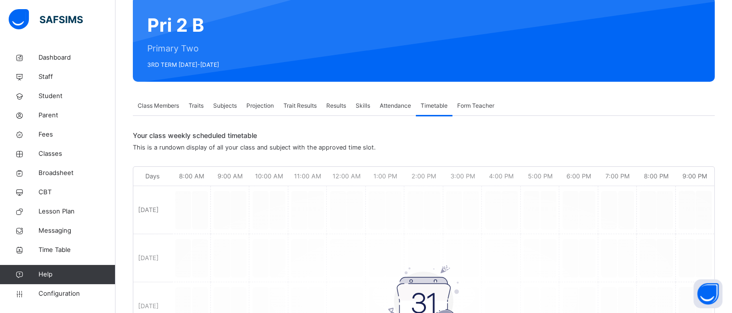
click at [173, 108] on span "Class Members" at bounding box center [158, 106] width 41 height 9
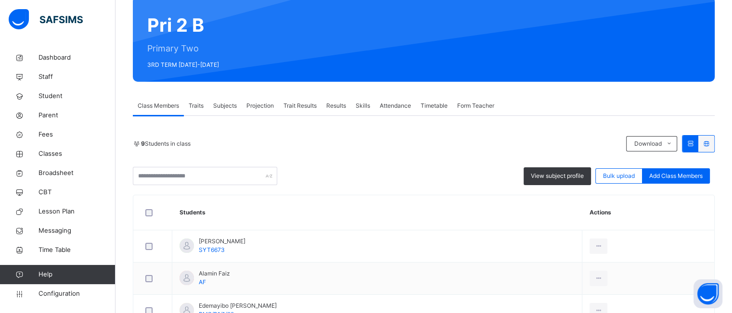
click at [225, 106] on span "Subjects" at bounding box center [225, 106] width 24 height 9
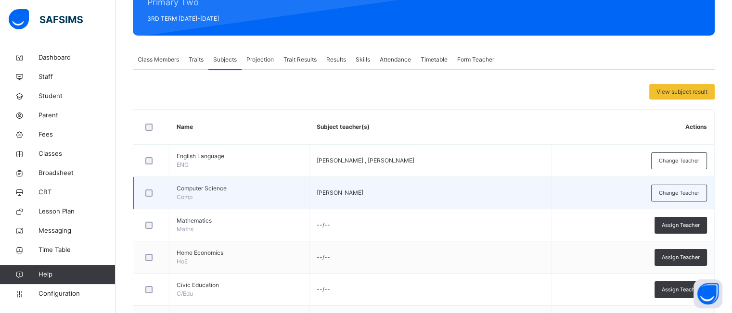
scroll to position [129, 0]
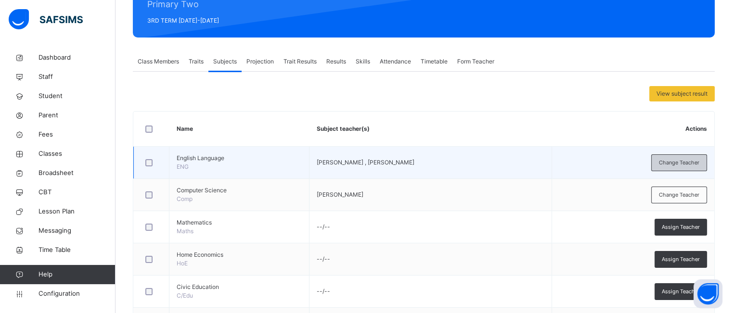
click at [671, 163] on span "Change Teacher" at bounding box center [679, 163] width 40 height 8
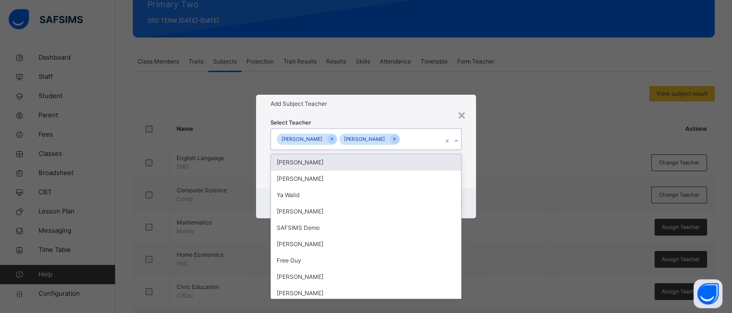
click at [414, 140] on div "Solomon Enuha Abiodun Rufai" at bounding box center [356, 139] width 171 height 20
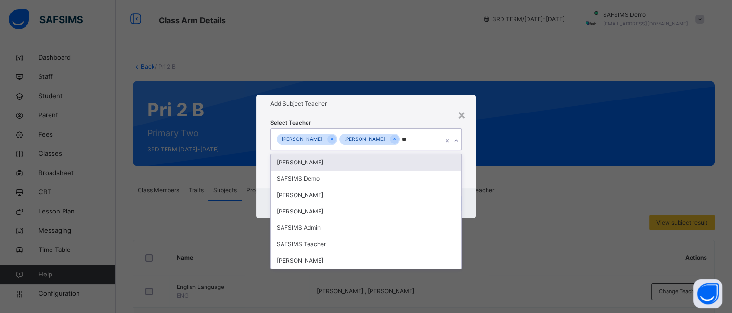
type input "***"
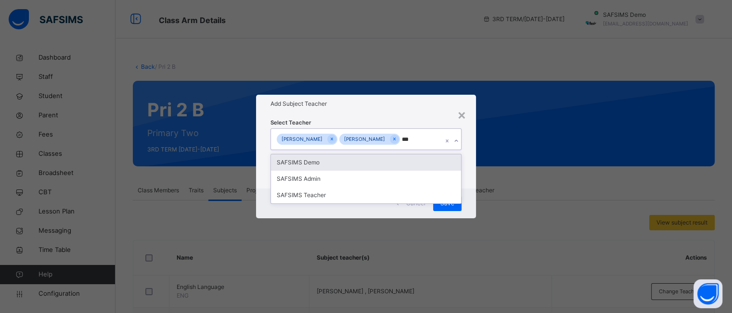
click at [335, 165] on div "SAFSIMS Demo" at bounding box center [366, 163] width 190 height 16
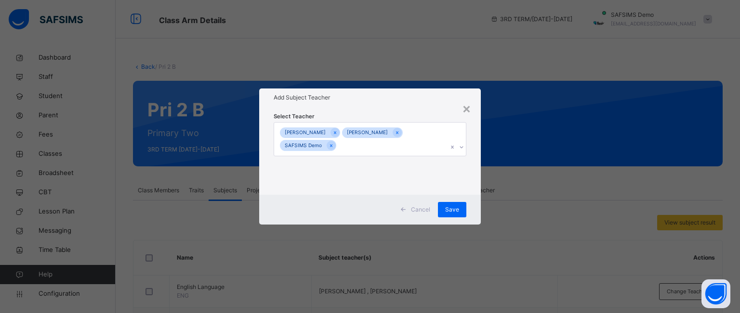
click at [434, 101] on h1 "Add Subject Teacher" at bounding box center [369, 97] width 193 height 9
click at [451, 204] on div "Save" at bounding box center [452, 209] width 28 height 15
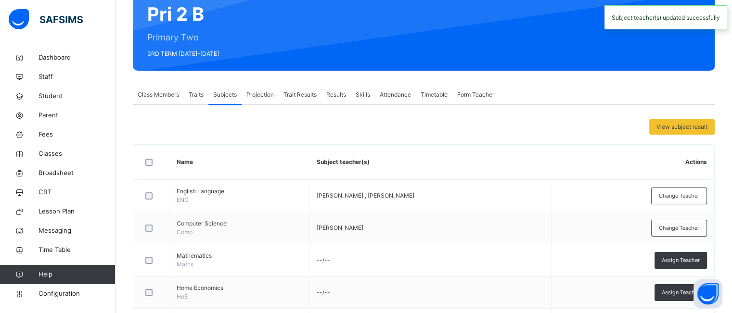
scroll to position [96, 0]
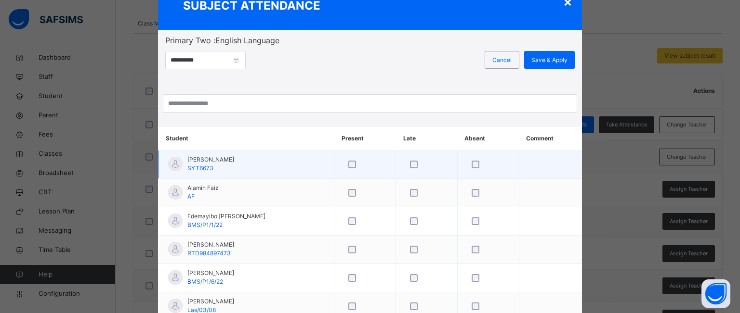
scroll to position [78, 0]
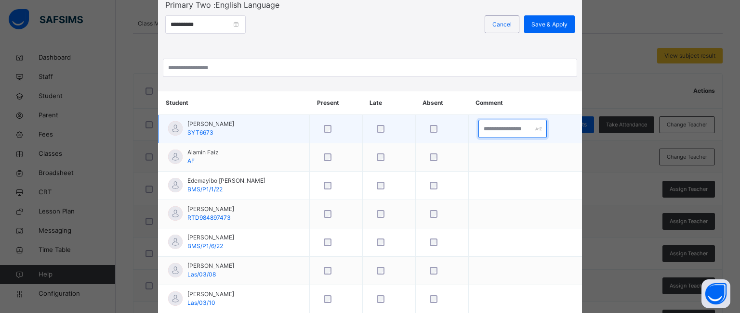
click at [501, 129] on input "text" at bounding box center [512, 129] width 68 height 18
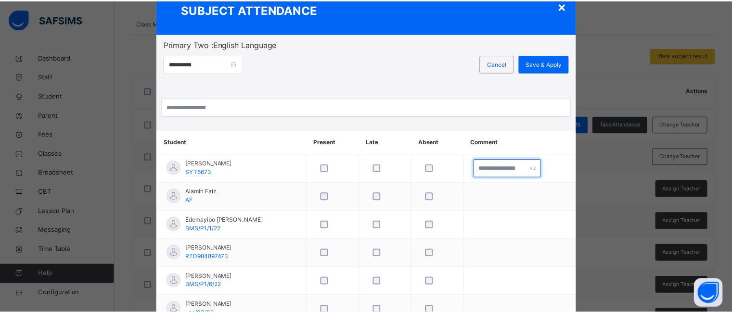
scroll to position [38, 0]
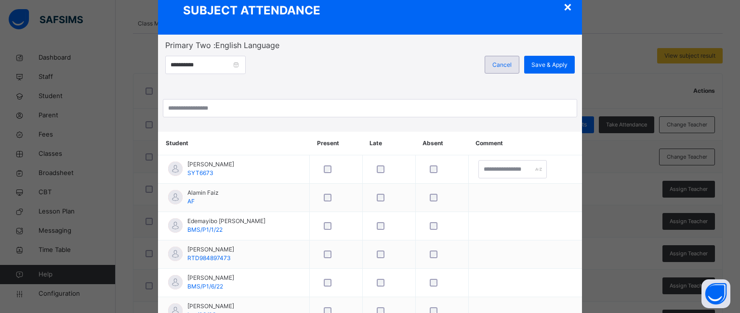
click at [498, 61] on span "Cancel" at bounding box center [501, 65] width 19 height 9
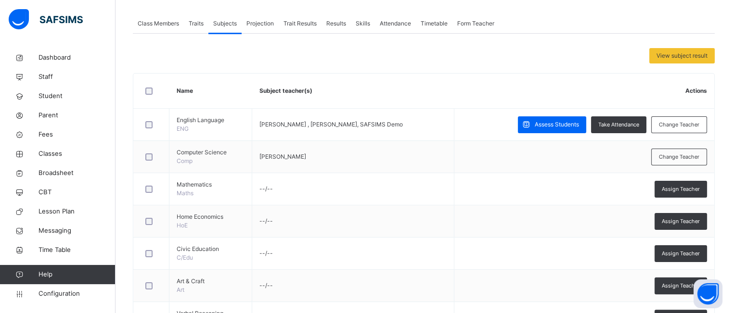
click at [389, 23] on span "Attendance" at bounding box center [395, 23] width 31 height 9
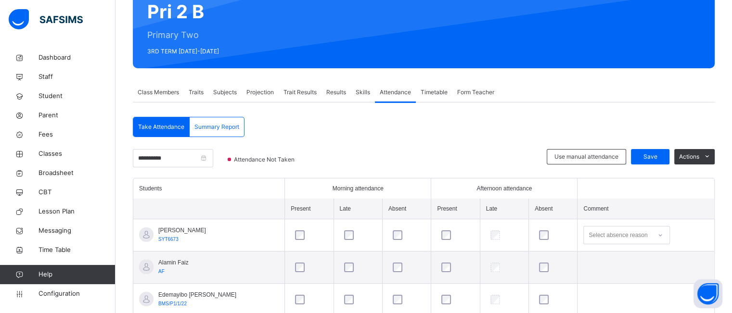
scroll to position [97, 0]
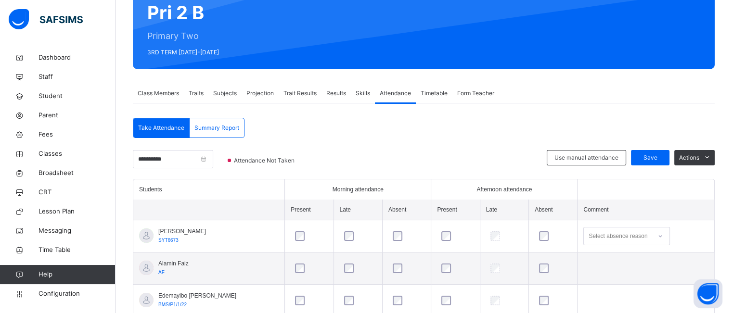
click at [155, 97] on span "Class Members" at bounding box center [158, 93] width 41 height 9
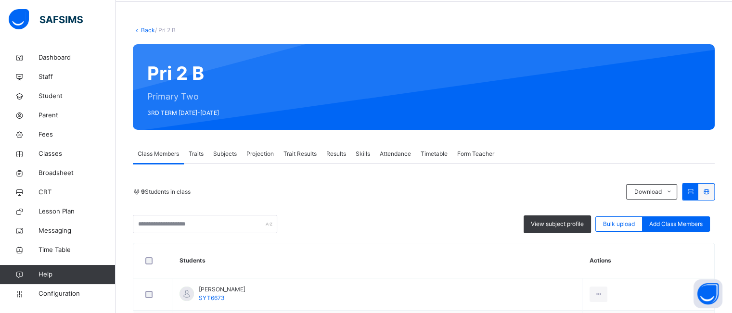
scroll to position [0, 0]
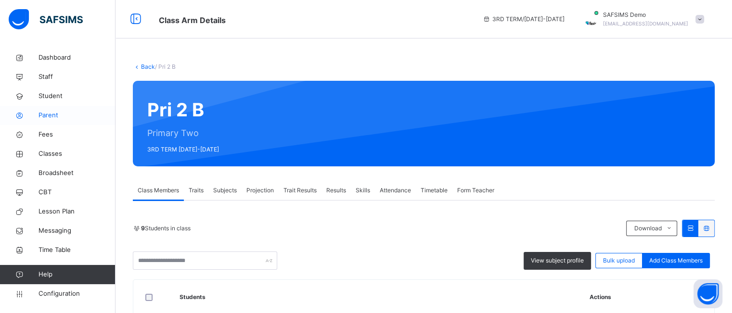
click at [55, 115] on span "Parent" at bounding box center [77, 116] width 77 height 10
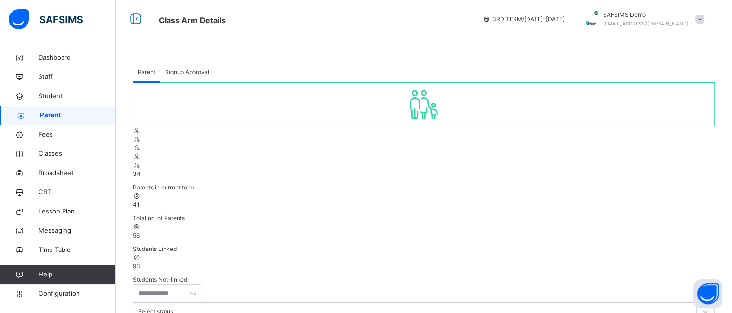
scroll to position [12, 0]
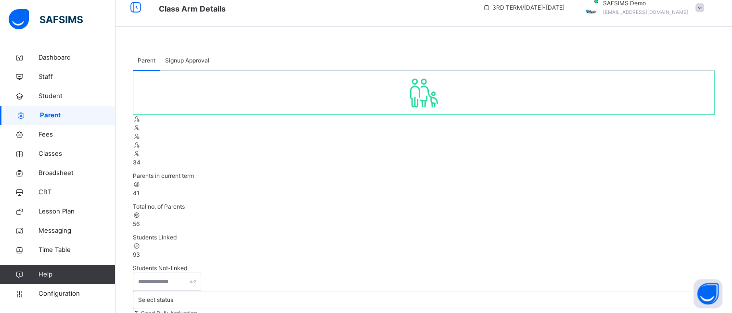
click at [183, 57] on span "Signup Approval" at bounding box center [187, 60] width 44 height 9
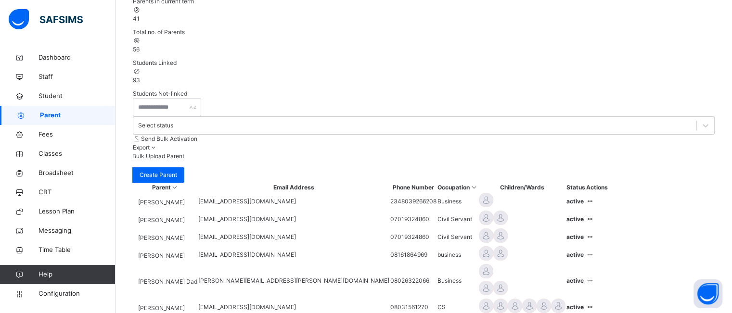
scroll to position [189, 0]
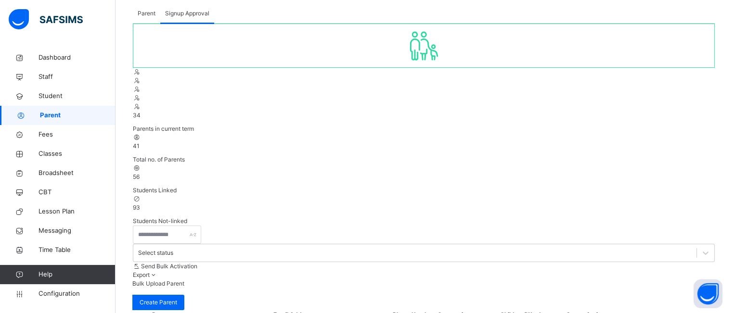
scroll to position [58, 0]
click at [143, 18] on div "Parent" at bounding box center [146, 13] width 27 height 19
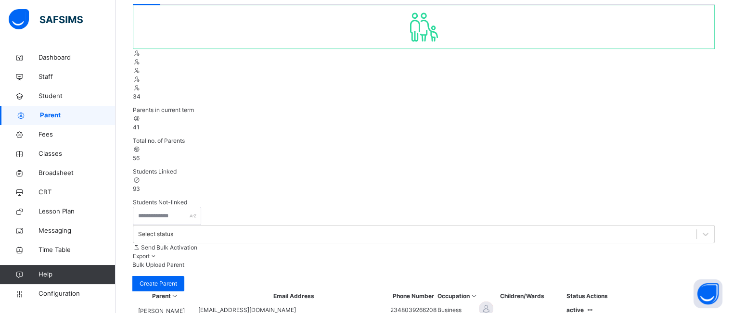
scroll to position [78, 0]
click at [425, 291] on th "Phone Number" at bounding box center [413, 296] width 47 height 10
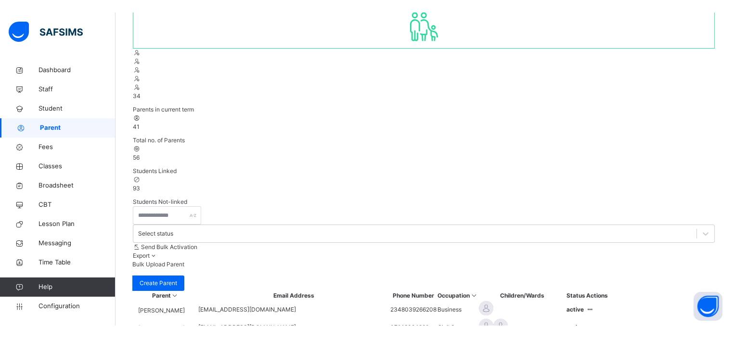
scroll to position [91, 0]
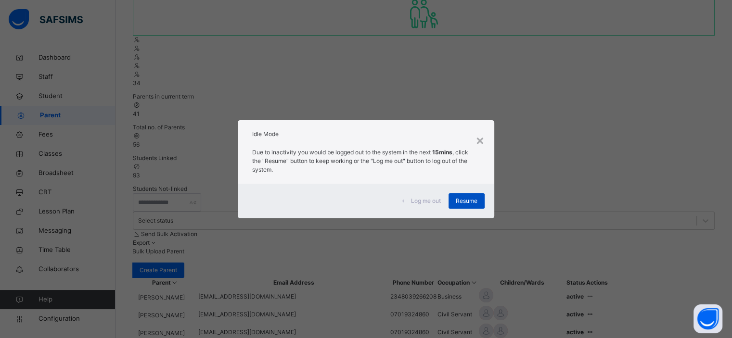
click at [463, 205] on span "Resume" at bounding box center [467, 201] width 22 height 9
click at [469, 199] on span "Resume" at bounding box center [467, 201] width 22 height 9
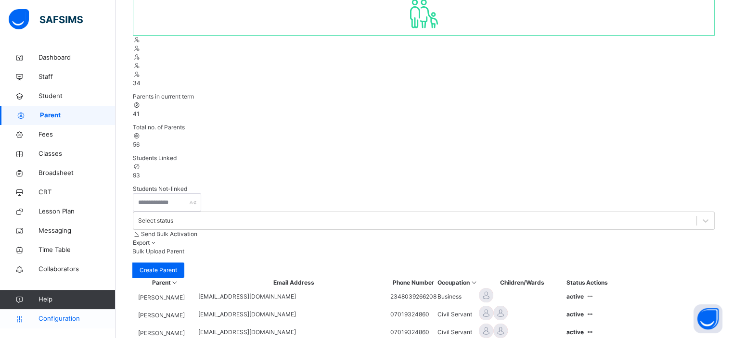
click at [58, 313] on span "Configuration" at bounding box center [77, 319] width 77 height 10
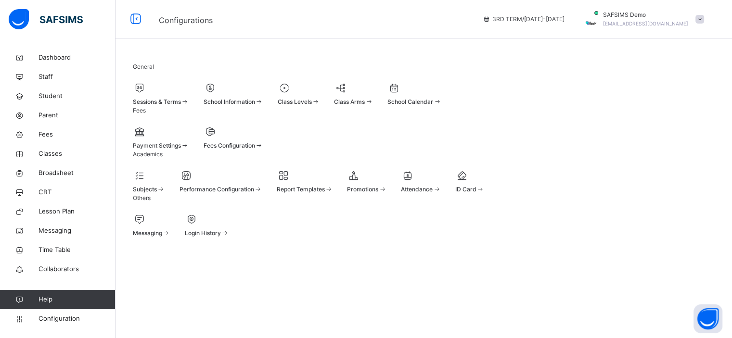
scroll to position [9, 0]
click at [254, 193] on span "Performance Configuration" at bounding box center [217, 189] width 75 height 7
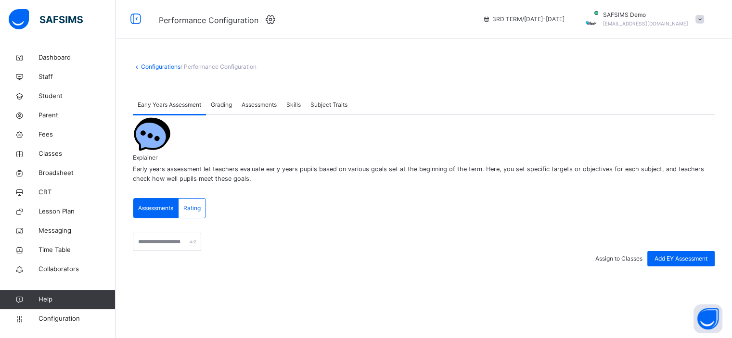
click at [269, 19] on icon at bounding box center [270, 19] width 15 height 13
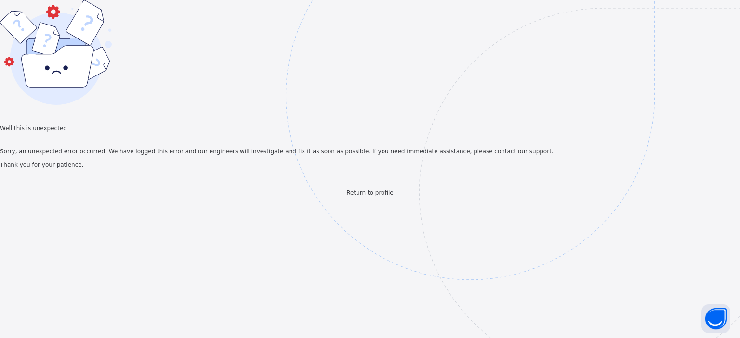
click at [373, 196] on span "Return to profile" at bounding box center [369, 193] width 47 height 7
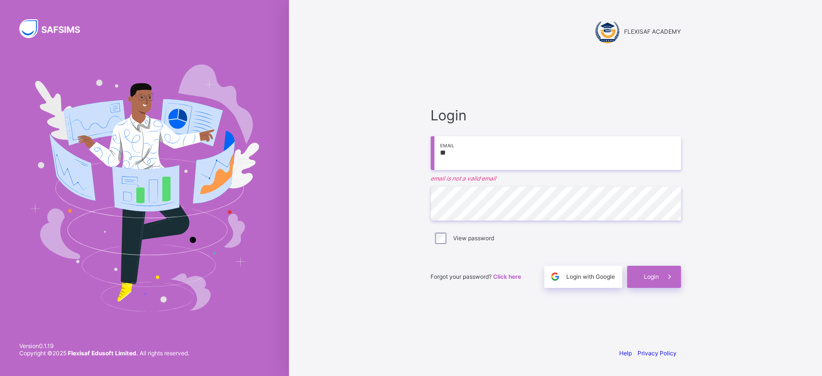
type input "**********"
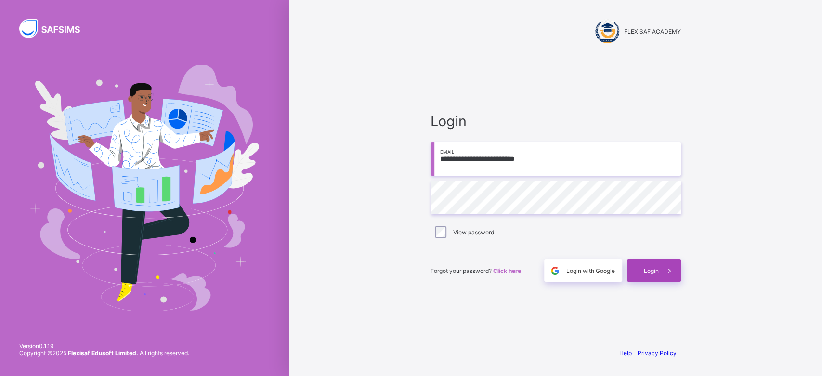
click at [642, 267] on div "Login" at bounding box center [654, 271] width 54 height 22
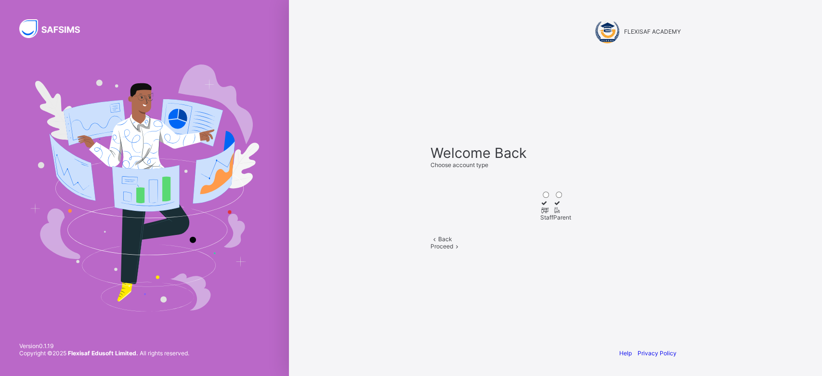
click at [540, 207] on div at bounding box center [546, 210] width 13 height 7
click at [453, 250] on span "Proceed" at bounding box center [441, 246] width 23 height 7
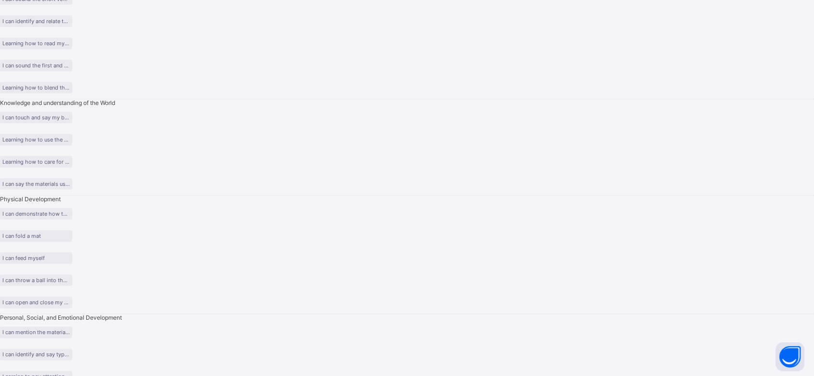
scroll to position [1211, 0]
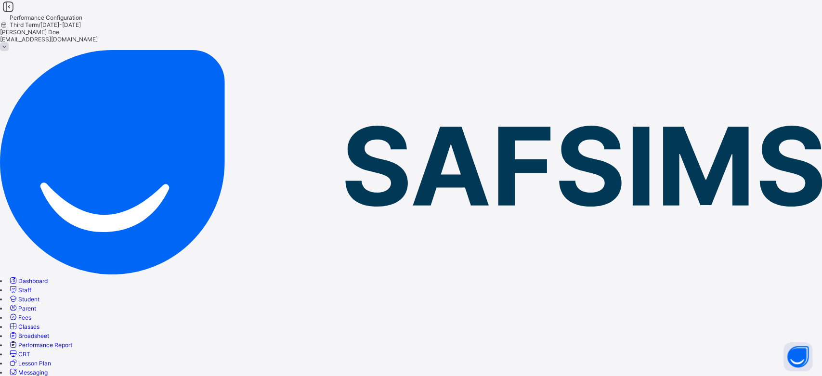
type input "**********"
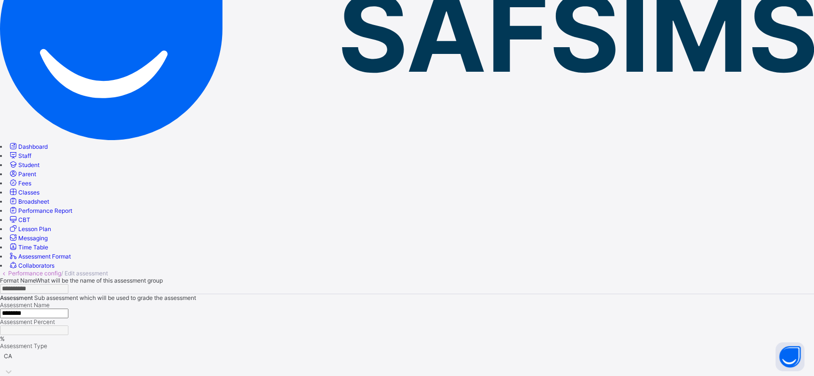
scroll to position [132, 0]
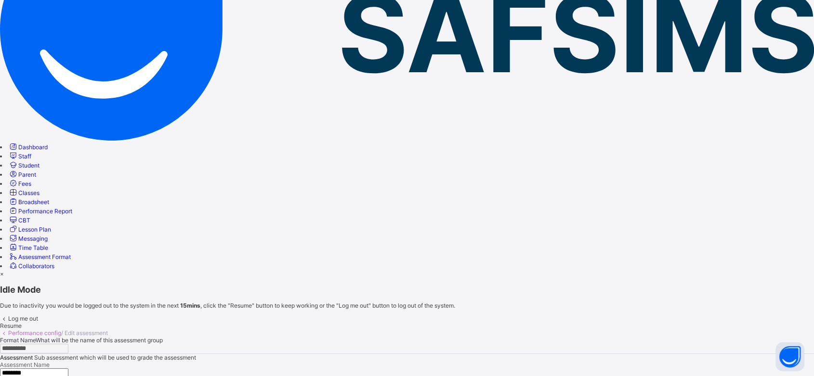
click at [529, 322] on div "Resume" at bounding box center [407, 325] width 814 height 7
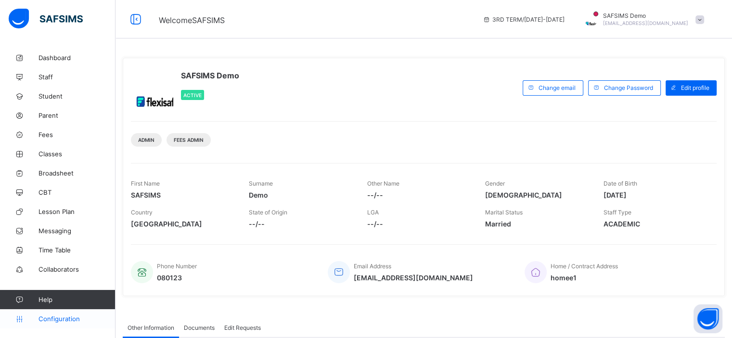
click at [73, 320] on span "Configuration" at bounding box center [77, 319] width 77 height 8
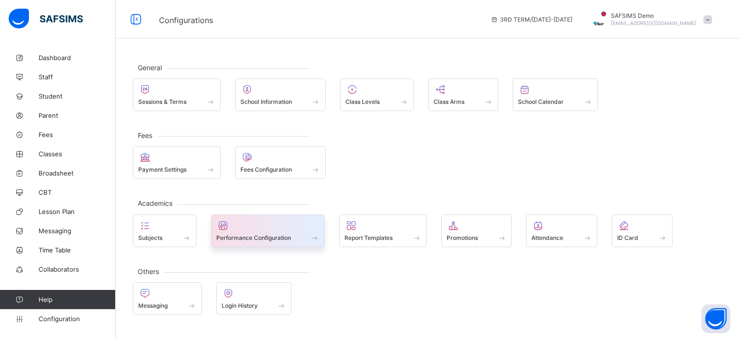
click at [257, 234] on span "Performance Configuration" at bounding box center [253, 237] width 75 height 7
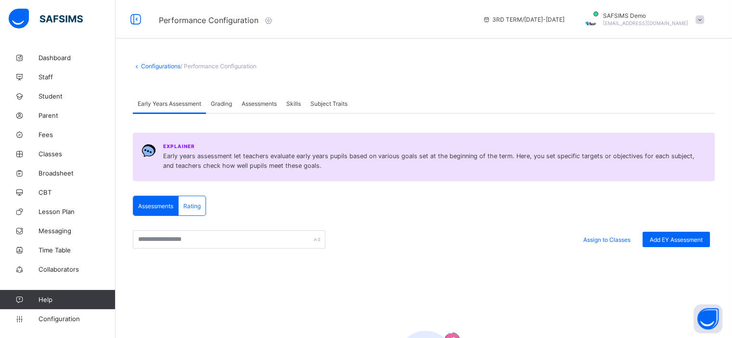
click at [271, 19] on icon at bounding box center [268, 20] width 11 height 10
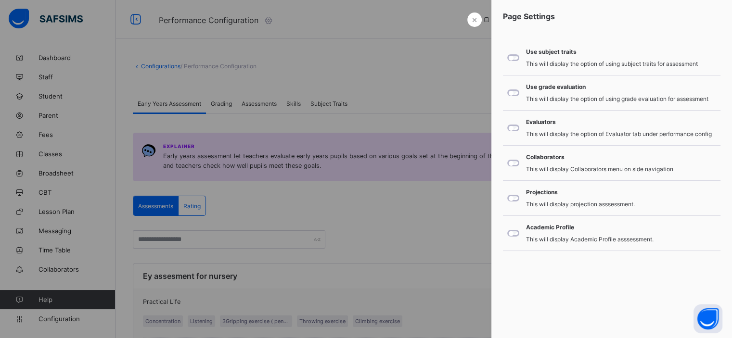
click at [480, 28] on div at bounding box center [366, 169] width 732 height 338
